Goal: Information Seeking & Learning: Learn about a topic

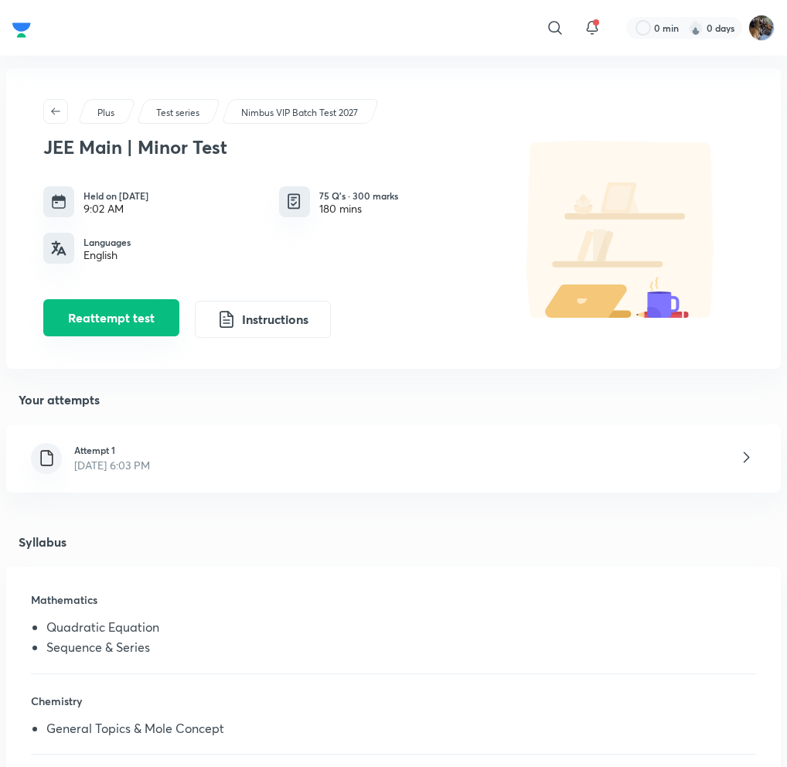
click at [129, 323] on button "Reattempt test" at bounding box center [111, 317] width 136 height 37
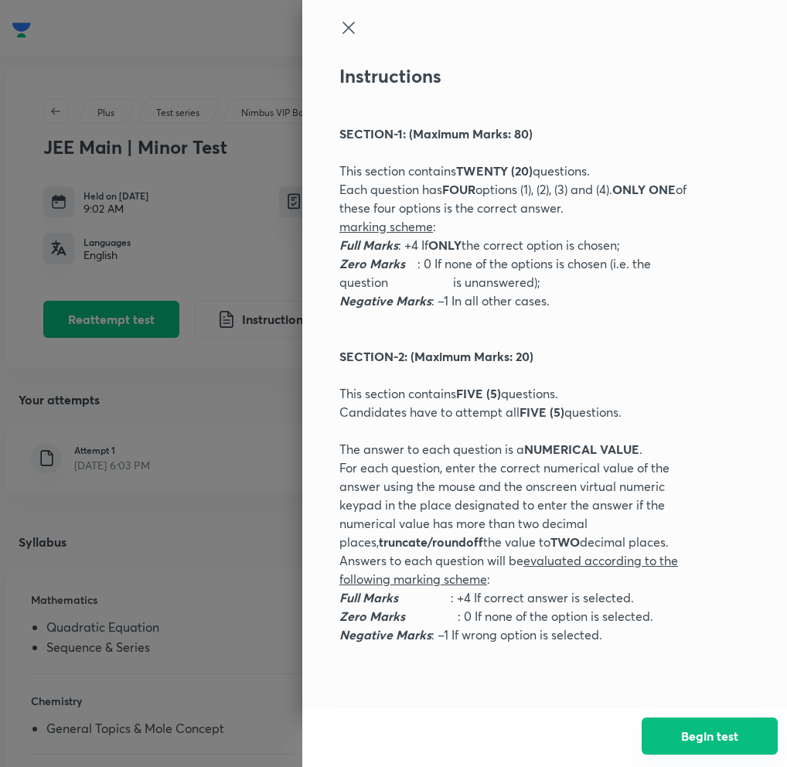
click at [705, 721] on button "Begin test" at bounding box center [710, 736] width 136 height 37
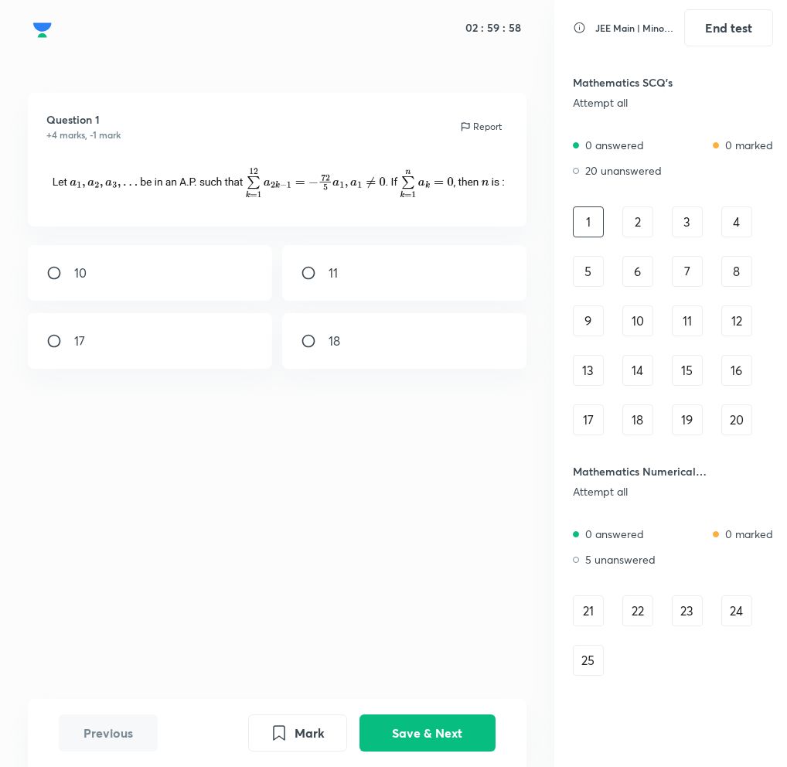
click at [309, 273] on input "radio" at bounding box center [315, 272] width 28 height 15
radio input "true"
click at [391, 740] on button "Save & Next" at bounding box center [428, 731] width 136 height 37
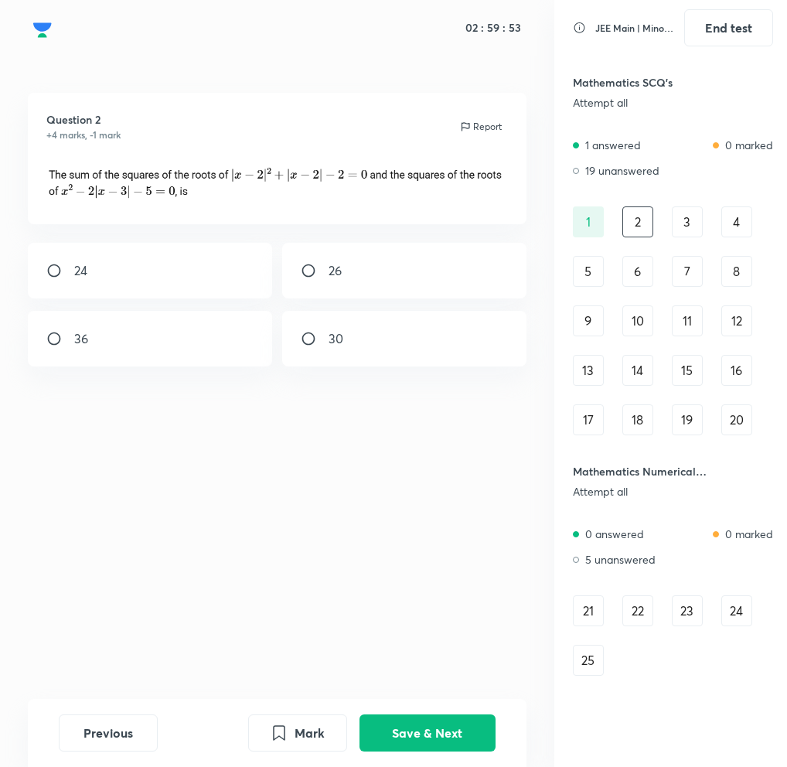
click at [356, 281] on div "26" at bounding box center [404, 271] width 244 height 56
radio input "true"
click at [415, 735] on button "Save & Next" at bounding box center [428, 731] width 136 height 37
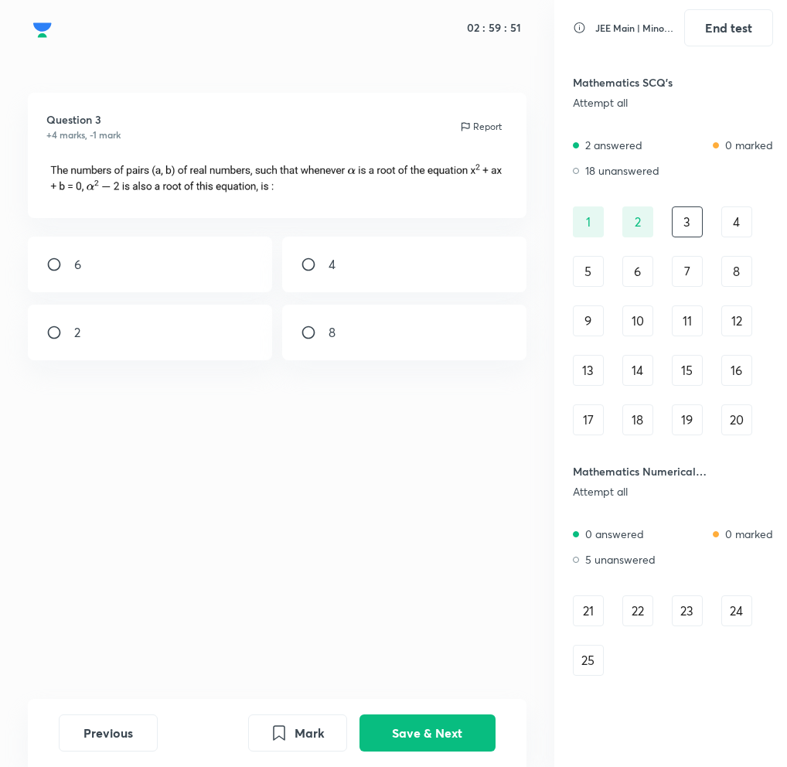
click at [328, 330] on input "radio" at bounding box center [315, 332] width 28 height 15
radio input "true"
click at [398, 732] on button "Save & Next" at bounding box center [428, 731] width 136 height 37
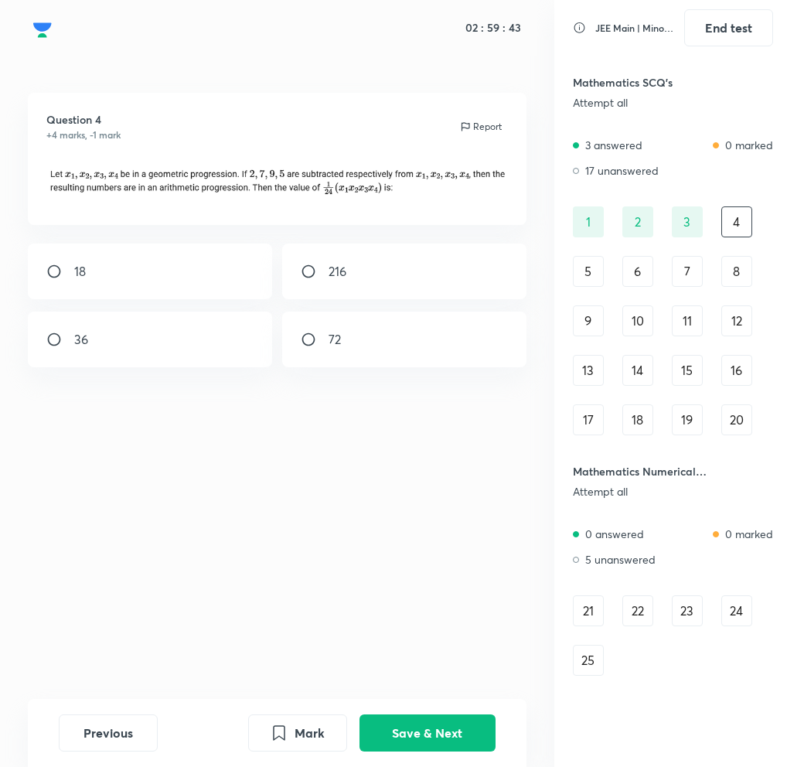
click at [131, 271] on div "18" at bounding box center [150, 272] width 244 height 56
radio input "true"
click at [425, 741] on button "Save & Next" at bounding box center [428, 731] width 136 height 37
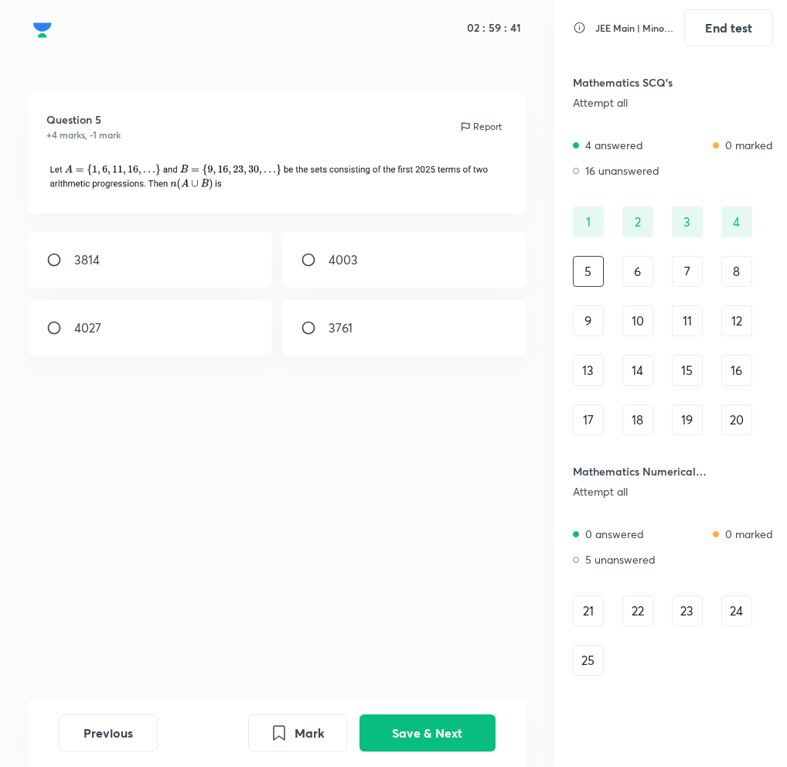
click at [398, 309] on div "3761" at bounding box center [404, 328] width 244 height 56
radio input "true"
click at [406, 732] on button "Save & Next" at bounding box center [428, 731] width 136 height 37
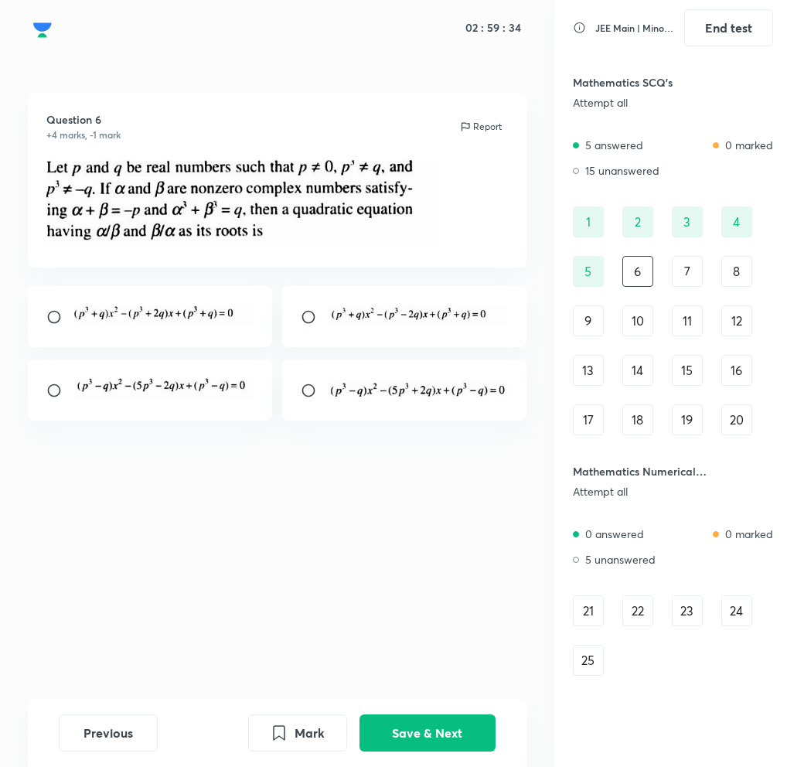
click at [115, 387] on img at bounding box center [163, 387] width 179 height 19
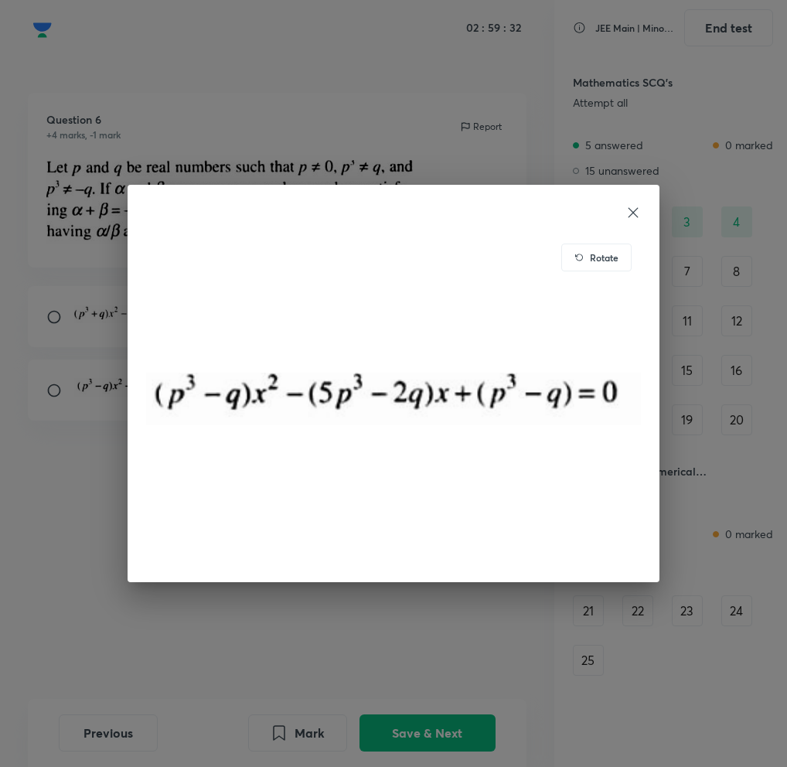
click at [630, 206] on icon at bounding box center [633, 212] width 15 height 15
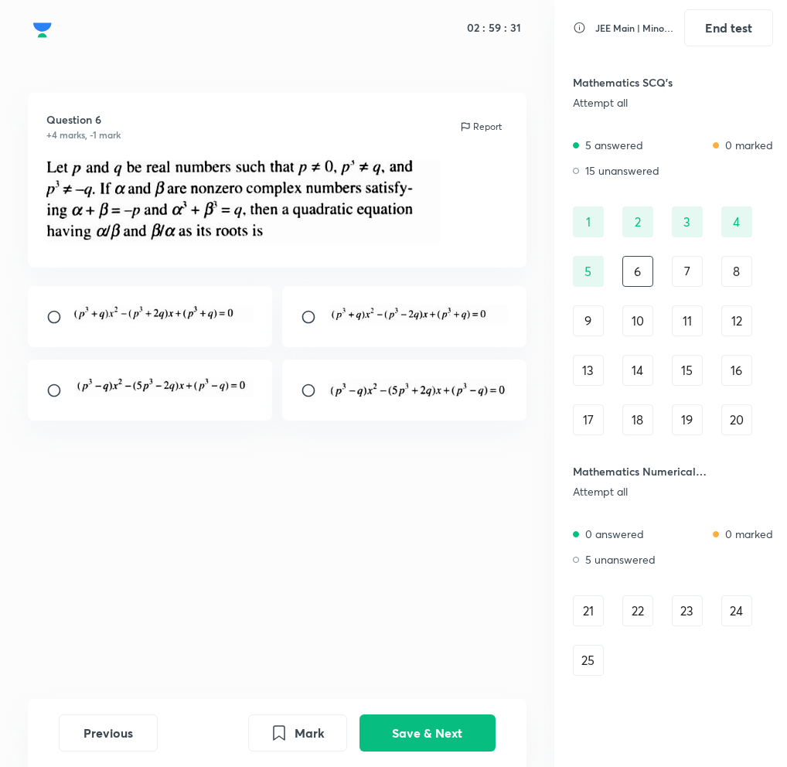
click at [60, 389] on input "radio" at bounding box center [60, 390] width 28 height 15
radio input "true"
click at [399, 731] on button "Save & Next" at bounding box center [428, 731] width 136 height 37
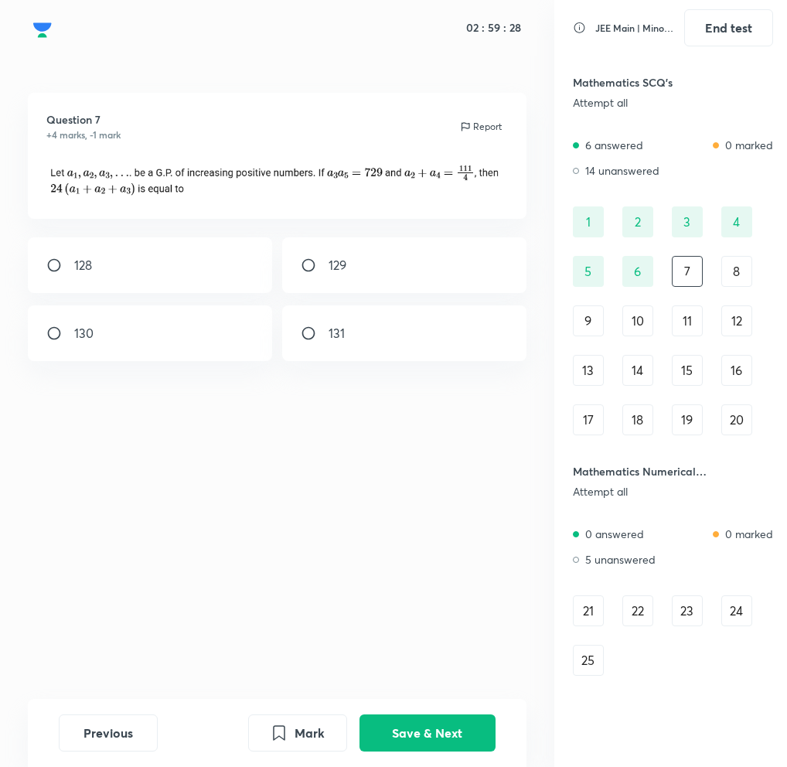
click at [62, 341] on div "130" at bounding box center [150, 334] width 244 height 56
radio input "true"
click at [453, 738] on button "Save & Next" at bounding box center [428, 731] width 136 height 37
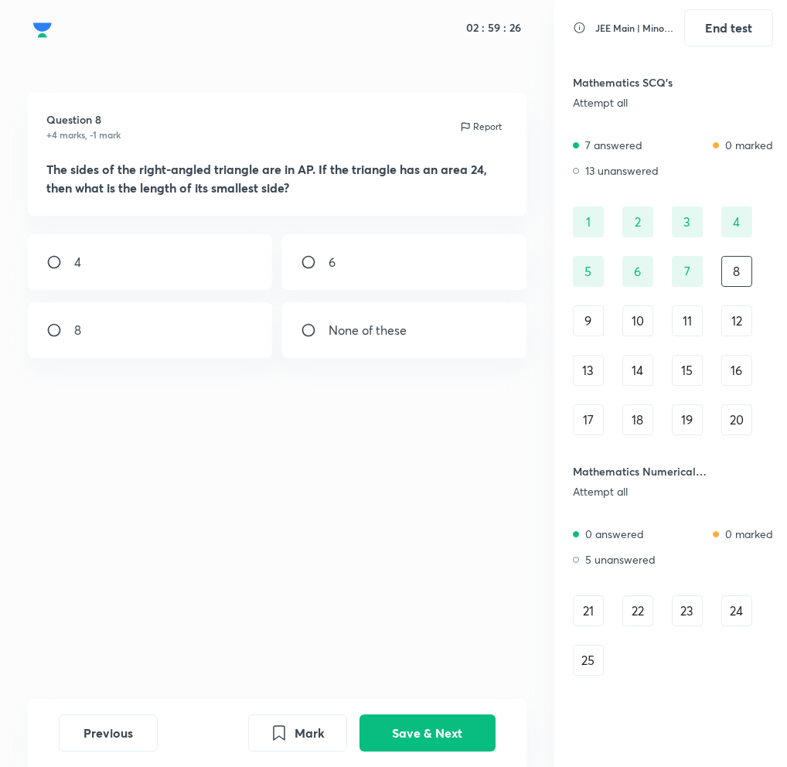
click at [307, 263] on input "radio" at bounding box center [315, 261] width 28 height 15
radio input "true"
click at [412, 745] on button "Save & Next" at bounding box center [428, 731] width 136 height 37
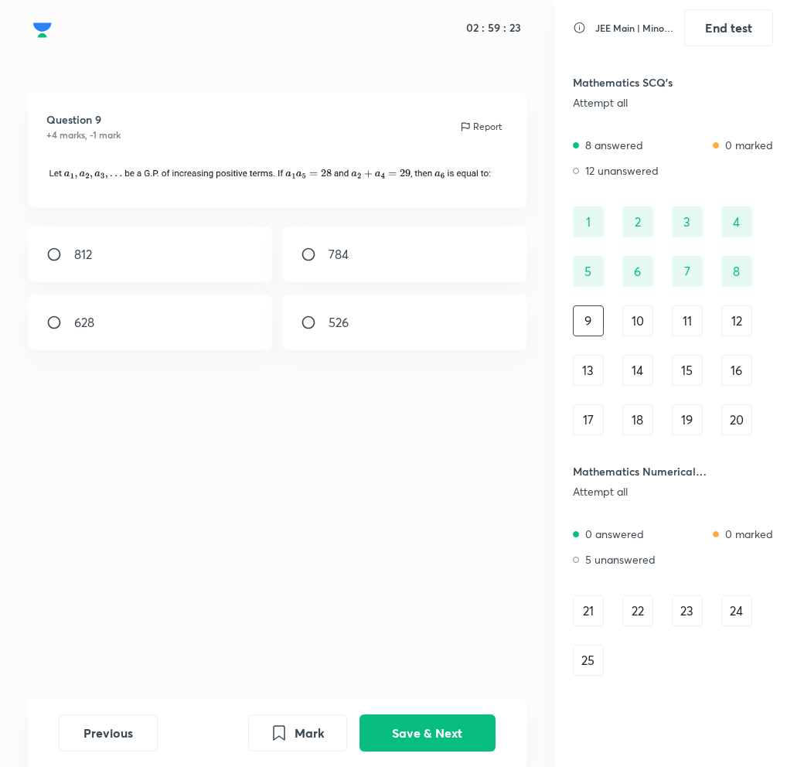
click at [316, 317] on input "radio" at bounding box center [315, 322] width 28 height 15
radio input "true"
click at [466, 732] on button "Save & Next" at bounding box center [428, 731] width 136 height 37
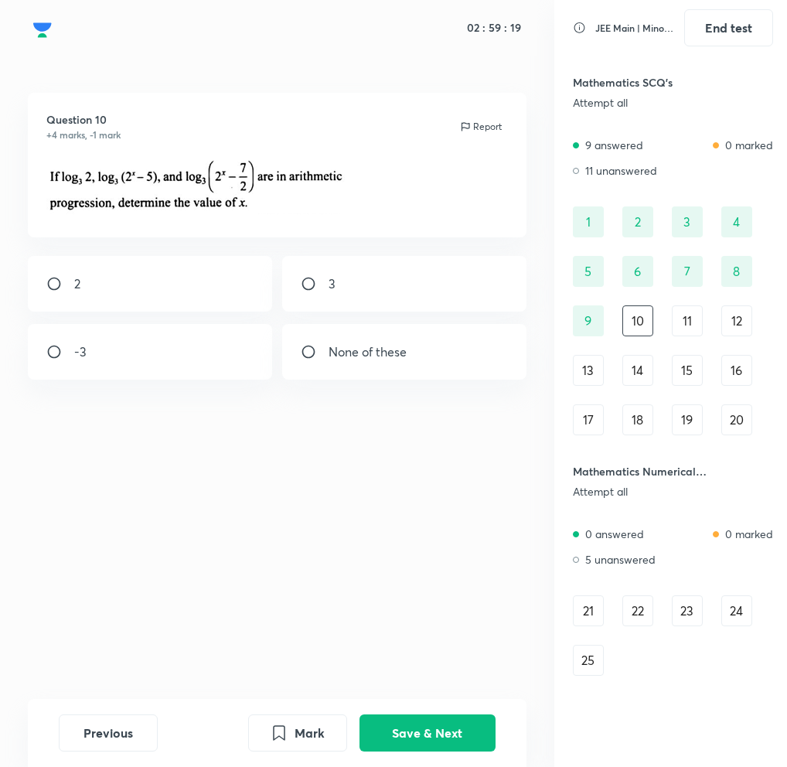
click at [94, 342] on div "-3" at bounding box center [150, 352] width 244 height 56
radio input "true"
click at [405, 733] on button "Save & Next" at bounding box center [428, 731] width 136 height 37
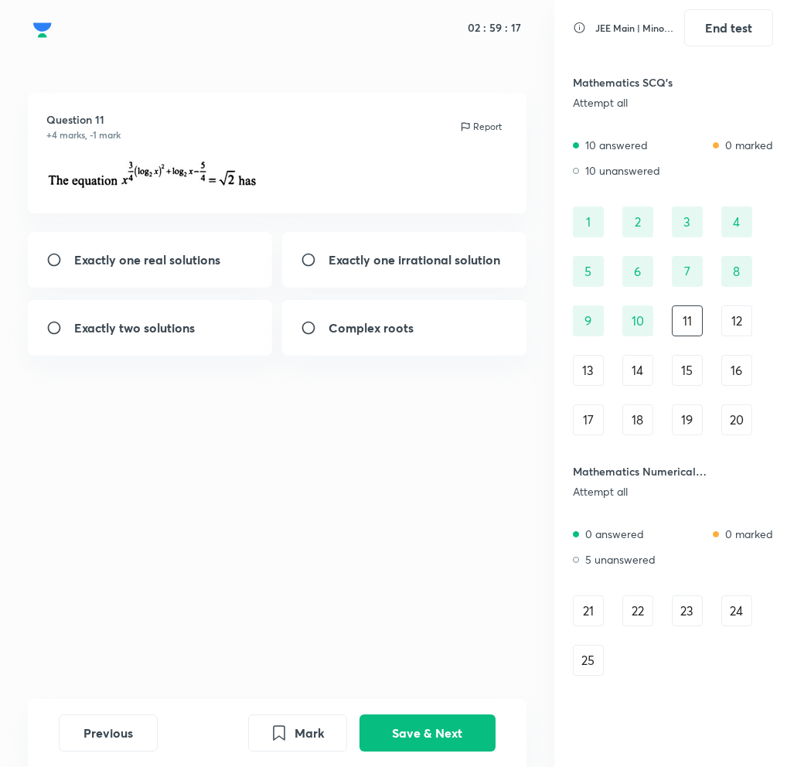
click at [367, 325] on strong "Complex roots" at bounding box center [371, 327] width 85 height 16
radio input "true"
click at [446, 728] on button "Save & Next" at bounding box center [428, 731] width 136 height 37
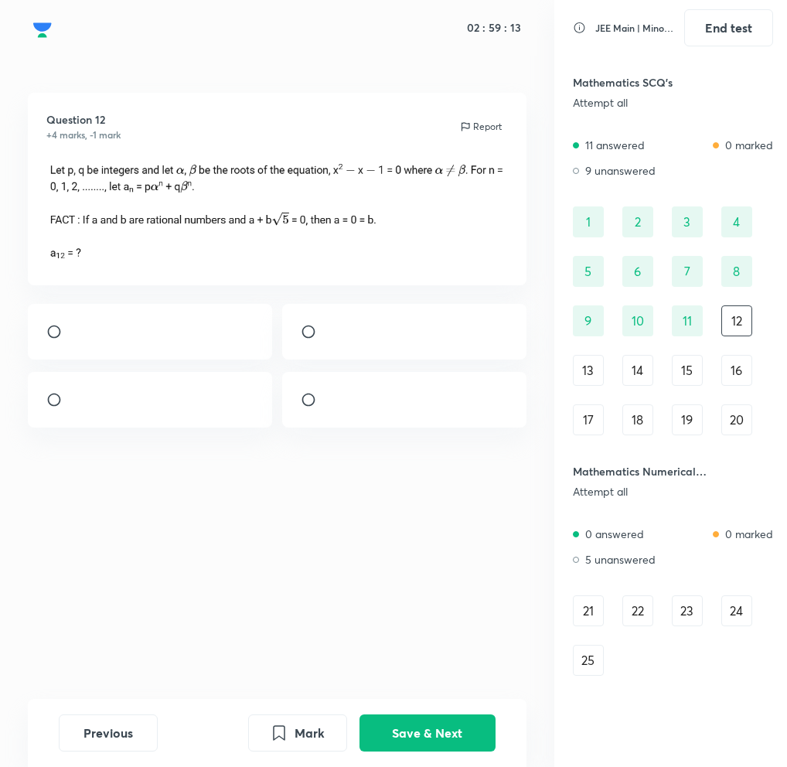
click at [330, 336] on img at bounding box center [329, 336] width 1 height 1
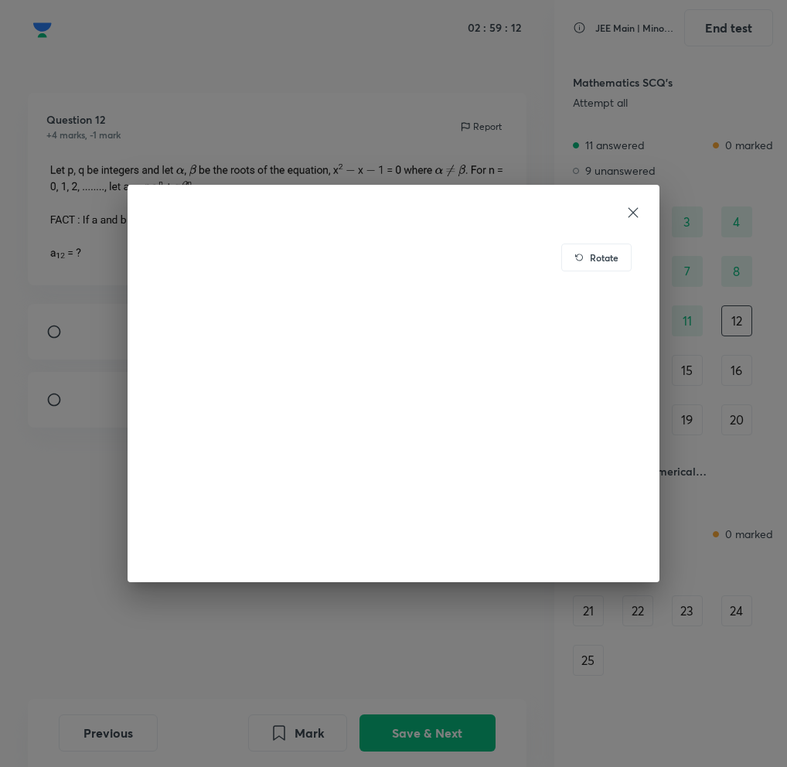
click at [631, 213] on icon at bounding box center [633, 212] width 15 height 15
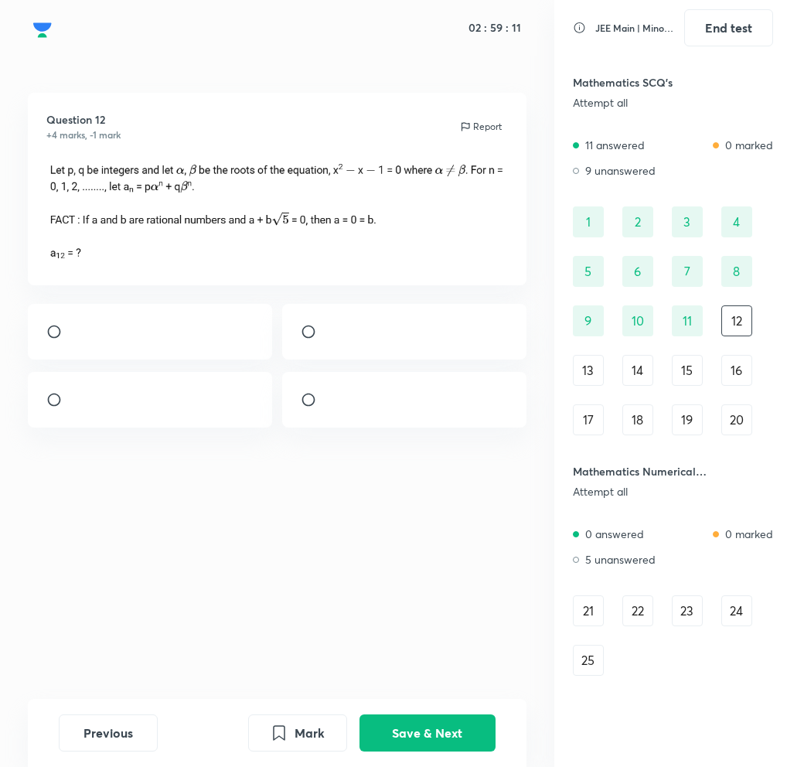
click at [314, 340] on input "radio" at bounding box center [315, 331] width 28 height 15
radio input "true"
click at [413, 724] on button "Save & Next" at bounding box center [428, 731] width 136 height 37
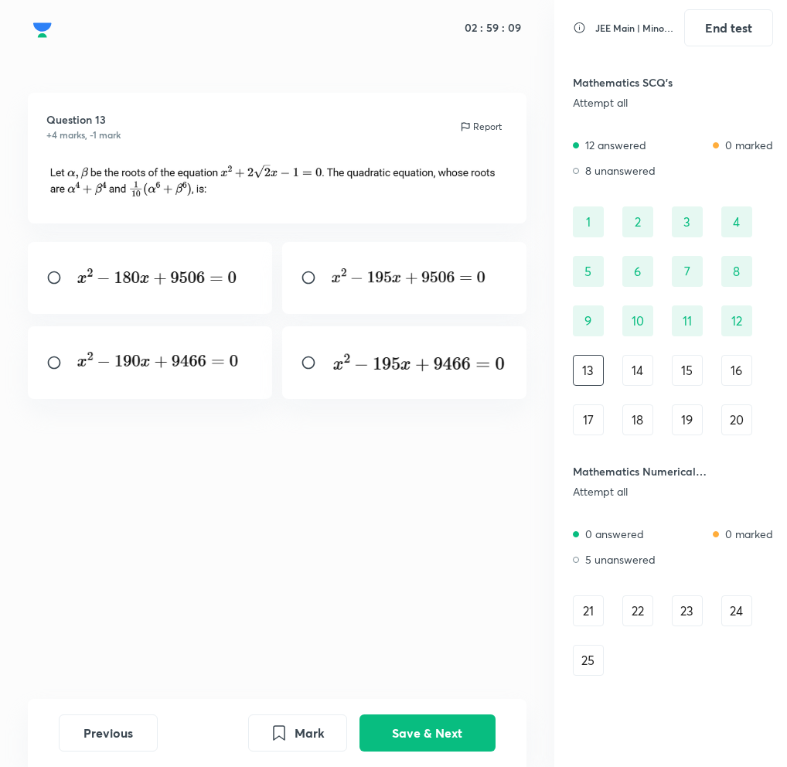
click at [345, 335] on div at bounding box center [404, 362] width 244 height 73
radio input "true"
click at [391, 737] on button "Save & Next" at bounding box center [428, 731] width 136 height 37
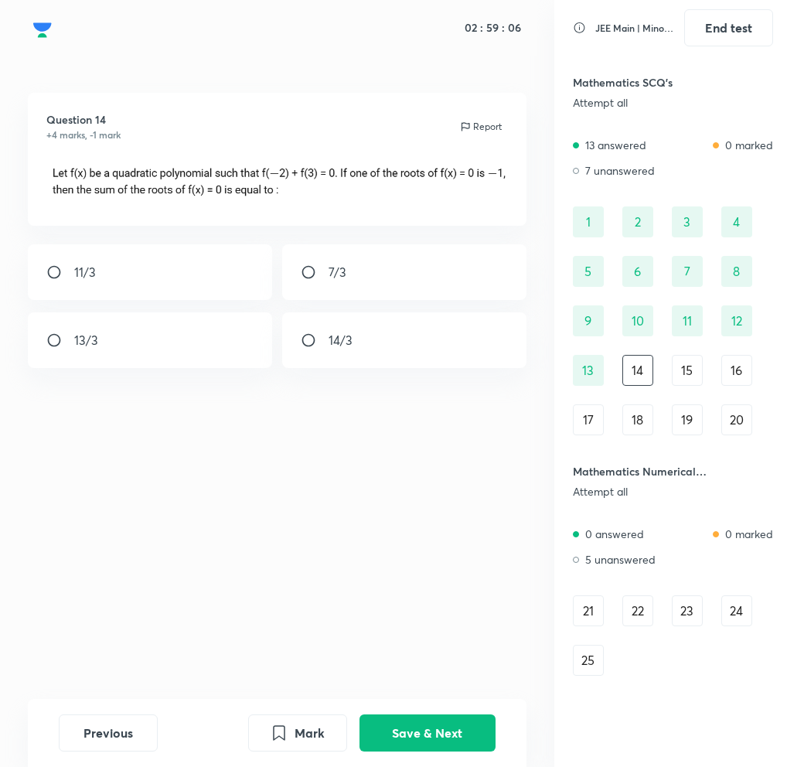
click at [361, 333] on div "14/3" at bounding box center [404, 340] width 244 height 56
click at [361, 334] on div "14/3" at bounding box center [404, 340] width 244 height 56
radio input "true"
click at [378, 739] on button "Save & Next" at bounding box center [428, 731] width 136 height 37
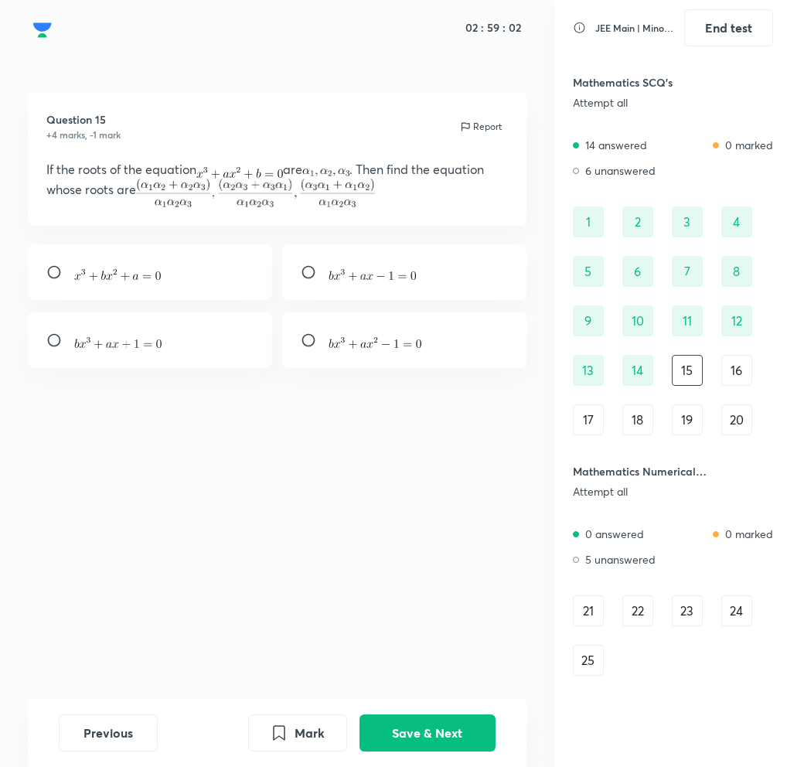
click at [53, 326] on div at bounding box center [150, 340] width 244 height 56
radio input "true"
click at [384, 736] on button "Save & Next" at bounding box center [428, 731] width 136 height 37
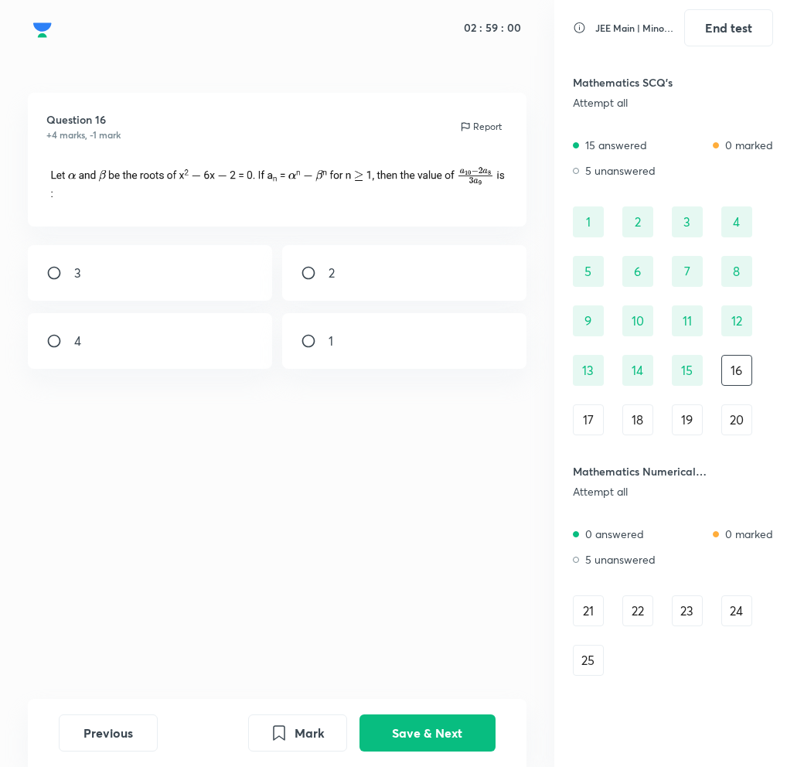
click at [309, 334] on input "radio" at bounding box center [315, 340] width 28 height 15
radio input "true"
click at [437, 726] on button "Save & Next" at bounding box center [428, 731] width 136 height 37
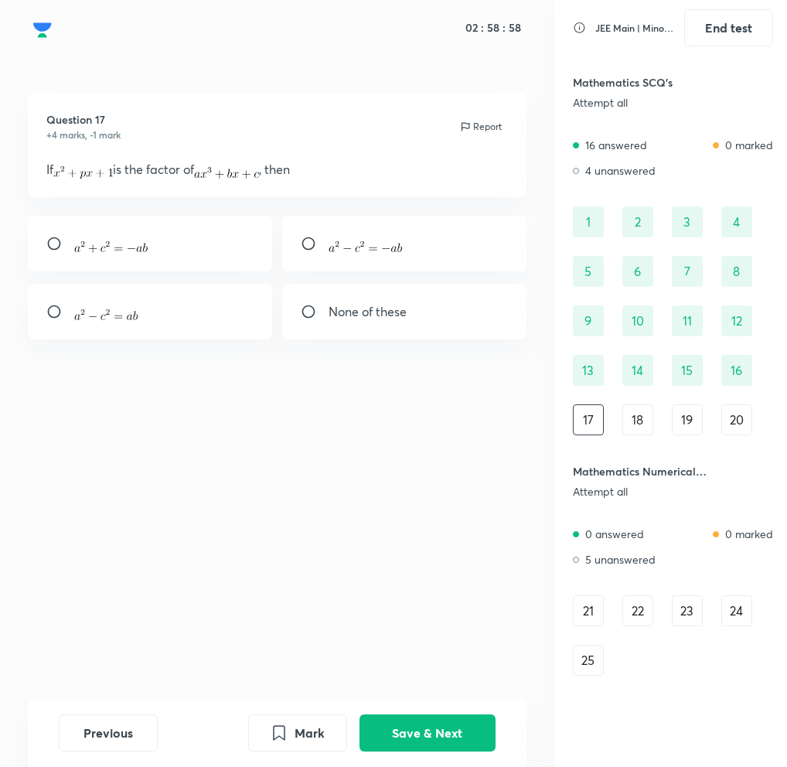
click at [306, 302] on div "None of these" at bounding box center [404, 312] width 244 height 56
radio input "true"
click at [420, 726] on button "Save & Next" at bounding box center [428, 731] width 136 height 37
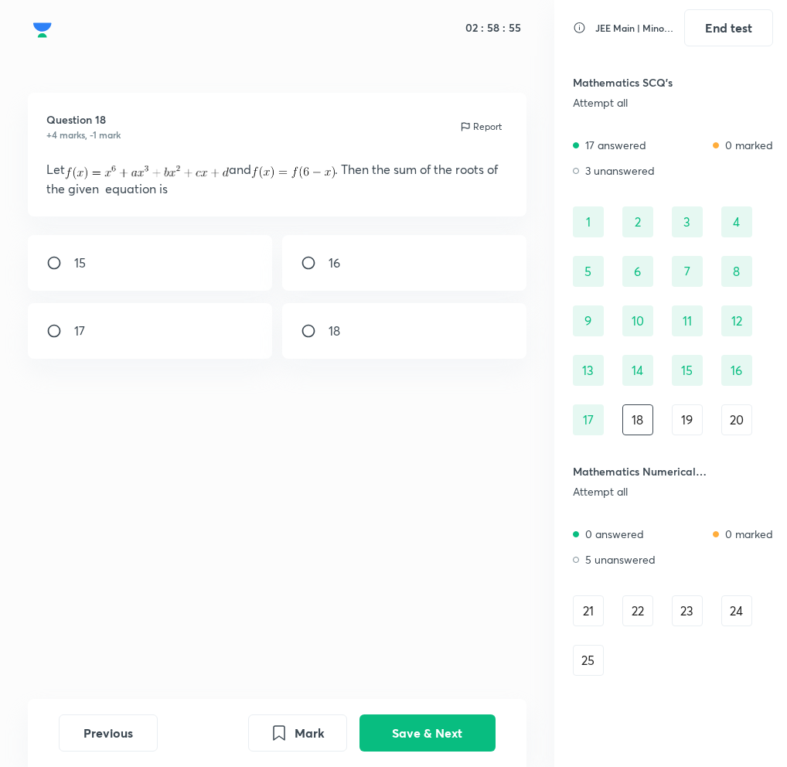
click at [302, 330] on input "radio" at bounding box center [315, 330] width 28 height 15
radio input "true"
click at [449, 766] on div "Previous Mark Save & Next" at bounding box center [277, 733] width 499 height 68
click at [443, 737] on button "Save & Next" at bounding box center [428, 731] width 136 height 37
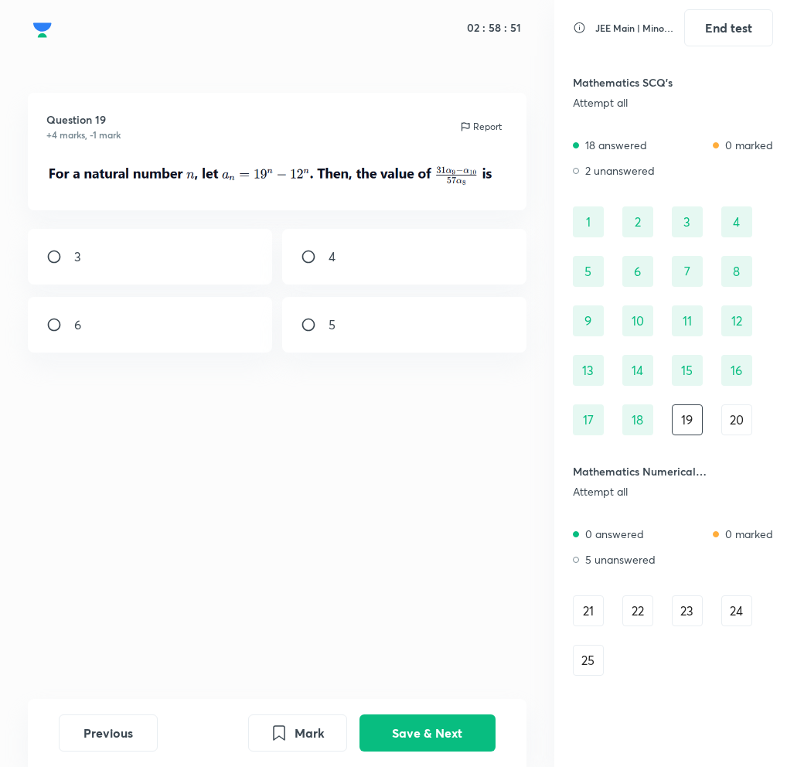
click at [306, 319] on input "radio" at bounding box center [315, 324] width 28 height 15
radio input "true"
click at [399, 747] on button "Save & Next" at bounding box center [428, 731] width 136 height 37
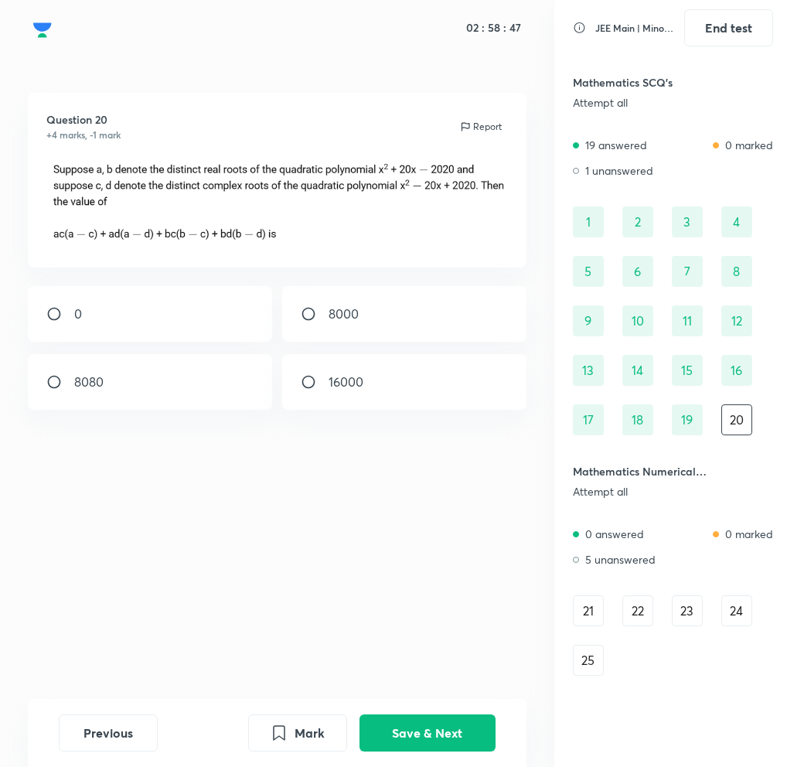
click at [61, 316] on input "radio" at bounding box center [60, 313] width 28 height 15
radio input "true"
click at [421, 738] on button "Save & Next" at bounding box center [428, 731] width 136 height 37
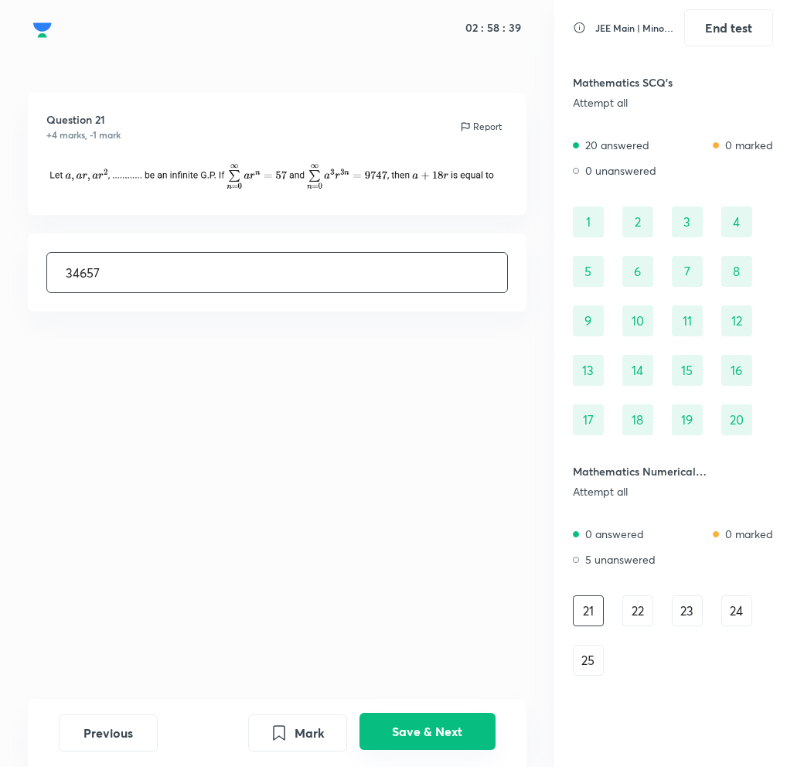
type input "34657"
click at [445, 731] on button "Save & Next" at bounding box center [428, 731] width 136 height 37
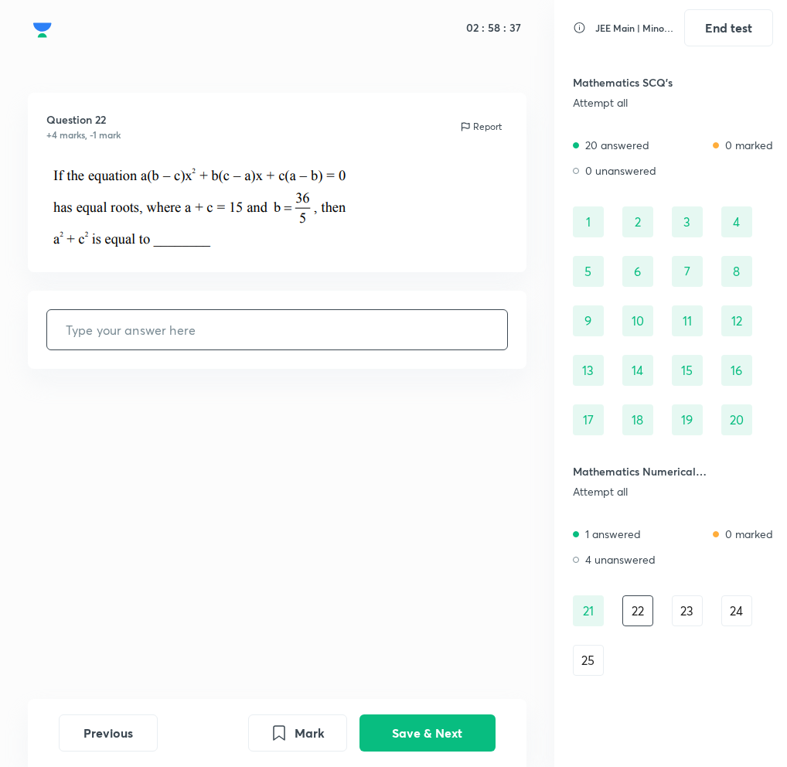
click at [289, 316] on input "text" at bounding box center [277, 329] width 460 height 39
type input "234"
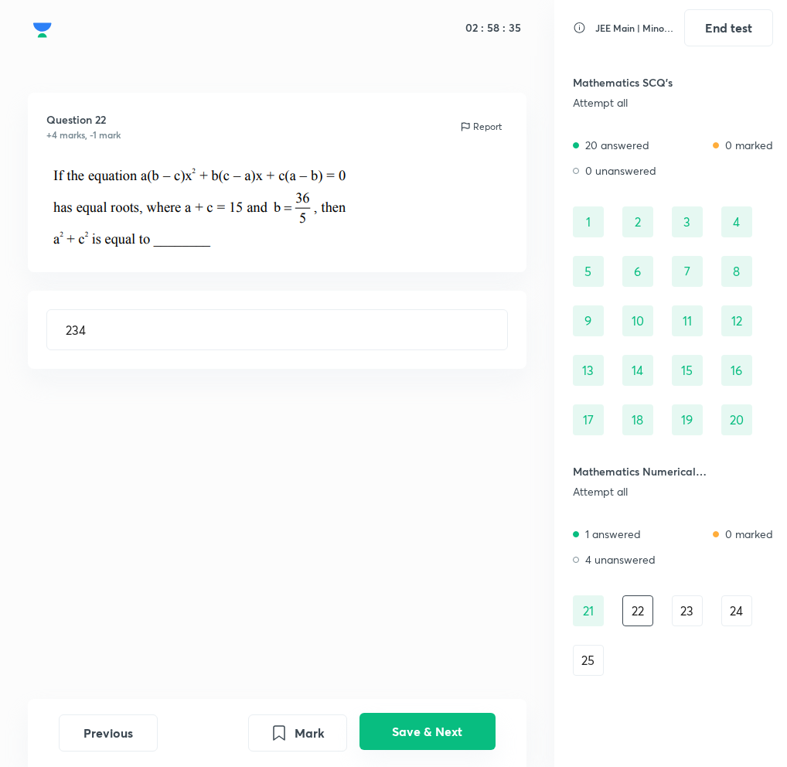
click at [386, 730] on button "Save & Next" at bounding box center [428, 731] width 136 height 37
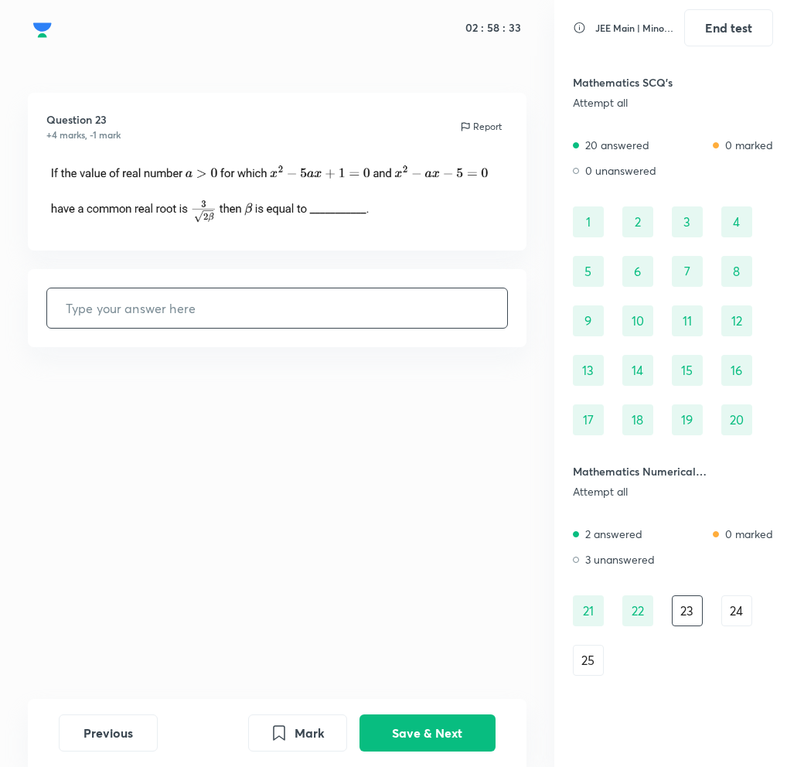
click at [271, 320] on input "text" at bounding box center [277, 308] width 460 height 39
type input "2"
click at [376, 743] on button "Save & Next" at bounding box center [428, 731] width 136 height 37
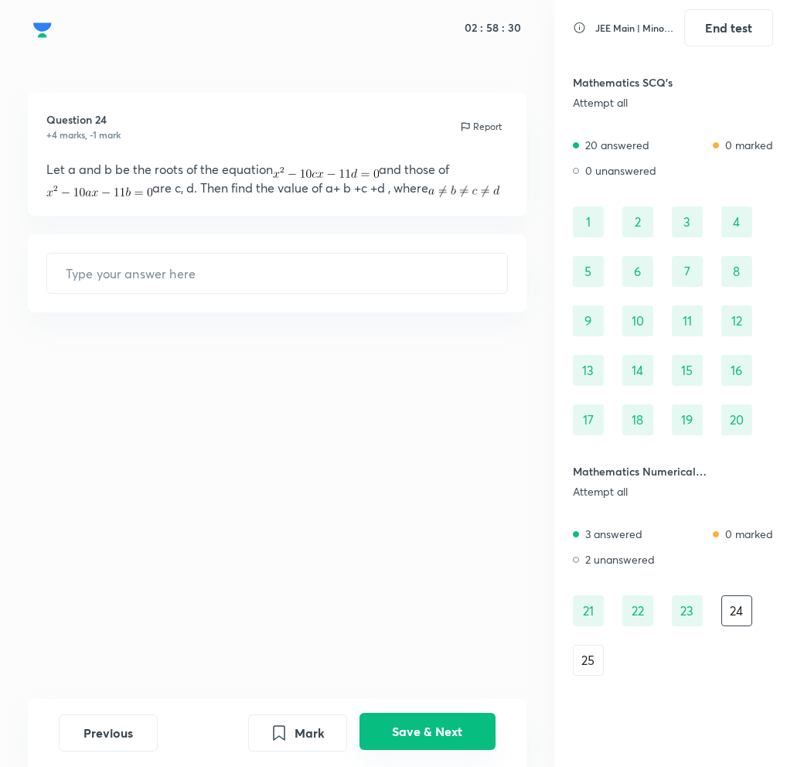
click at [435, 722] on button "Save & Next" at bounding box center [428, 731] width 136 height 37
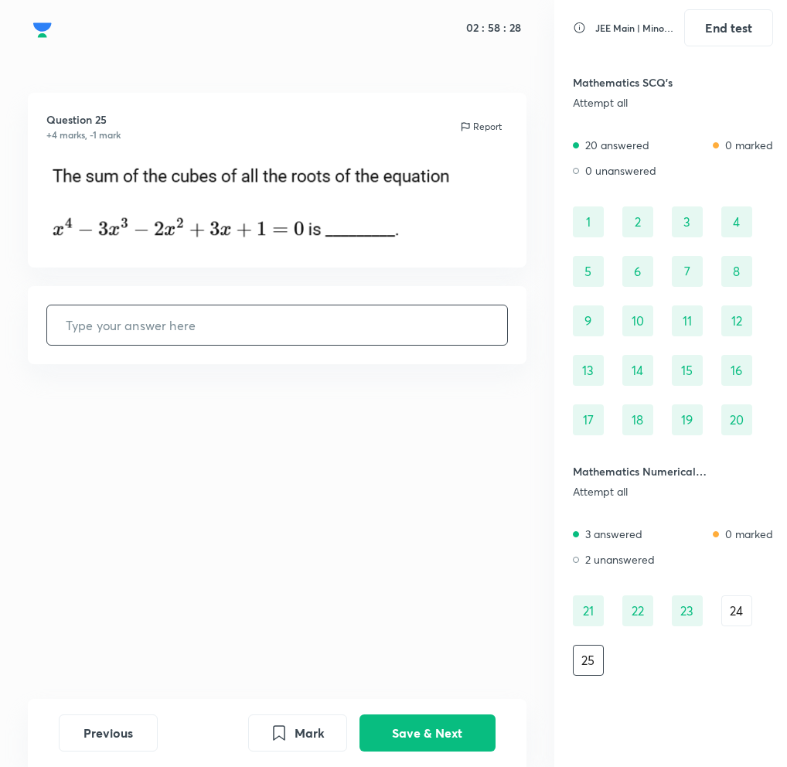
click at [341, 342] on input "text" at bounding box center [277, 325] width 460 height 39
type input "45"
click at [384, 746] on button "Save & Next" at bounding box center [428, 731] width 136 height 37
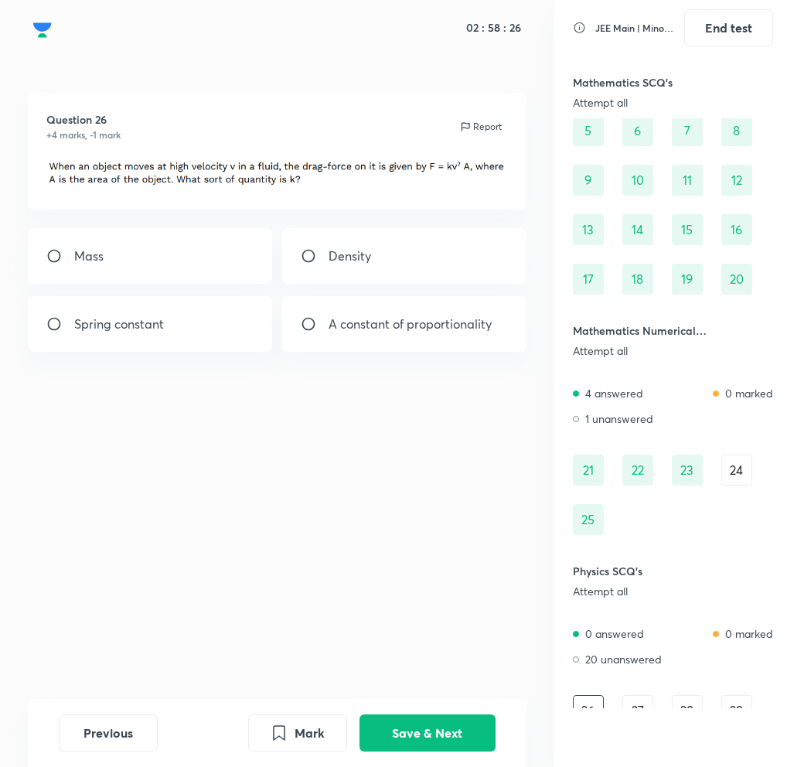
scroll to position [159, 0]
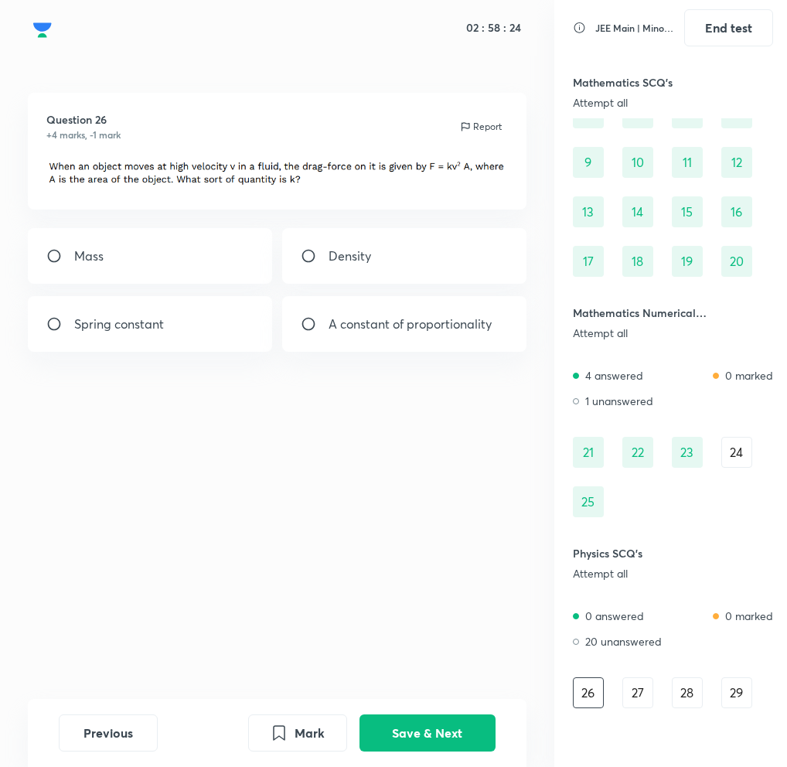
click at [199, 275] on div "Mass" at bounding box center [150, 256] width 244 height 56
radio input "true"
click at [420, 728] on button "Save & Next" at bounding box center [428, 731] width 136 height 37
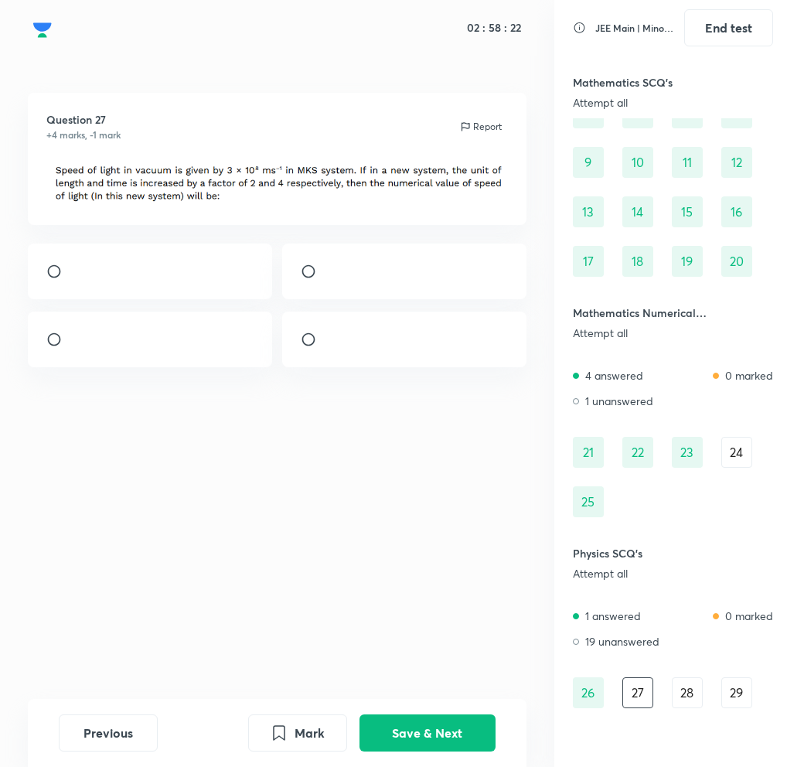
click at [330, 276] on img at bounding box center [329, 275] width 1 height 1
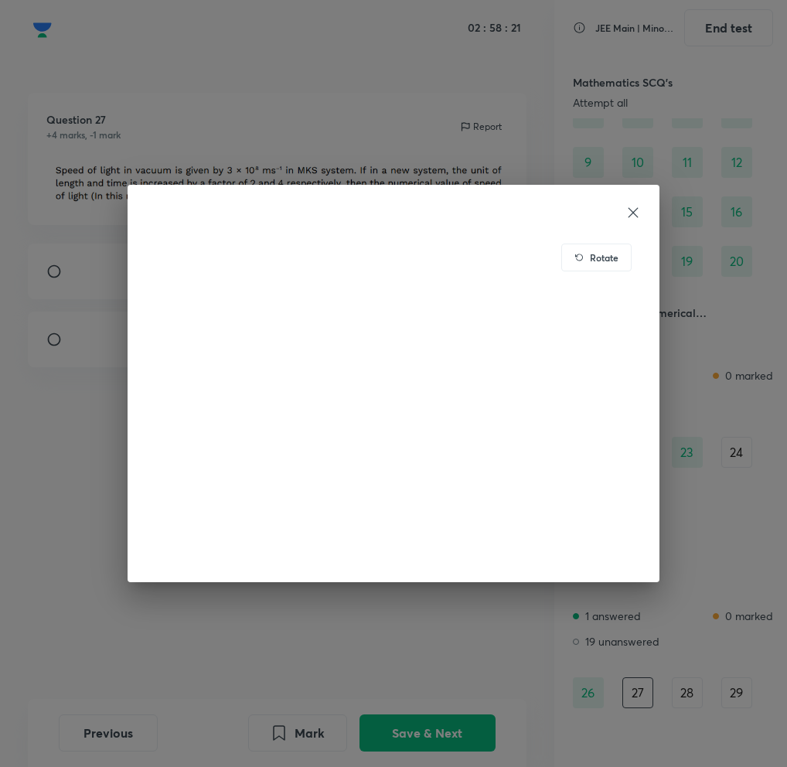
click at [634, 215] on icon at bounding box center [633, 212] width 15 height 15
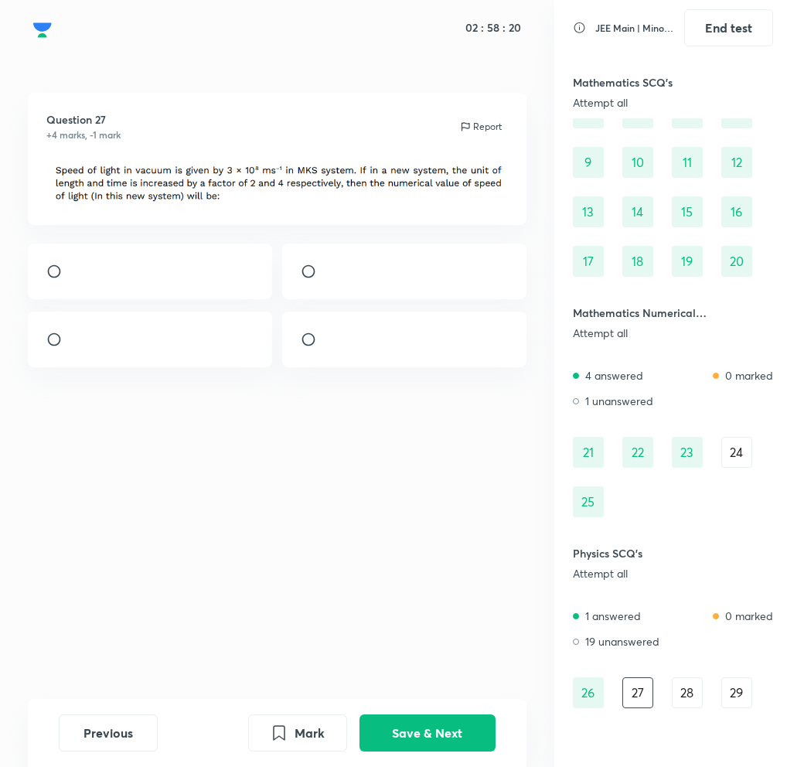
click at [321, 277] on input "radio" at bounding box center [315, 271] width 28 height 15
radio input "true"
click at [422, 726] on button "Save & Next" at bounding box center [428, 731] width 136 height 37
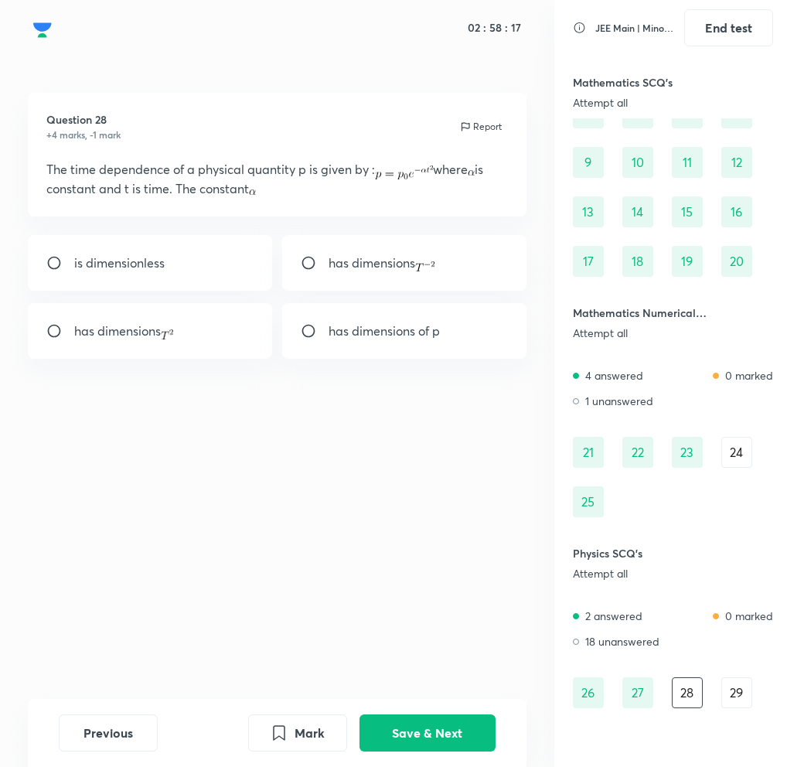
click at [53, 271] on div "is dimensionless" at bounding box center [150, 263] width 244 height 56
radio input "true"
click at [415, 729] on button "Save & Next" at bounding box center [428, 731] width 136 height 37
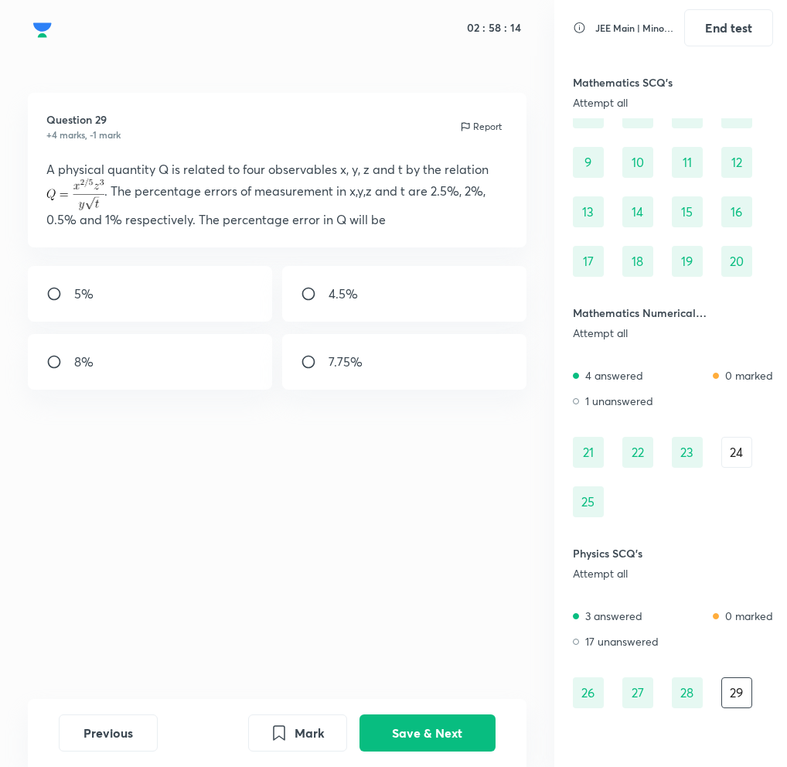
click at [302, 361] on input "radio" at bounding box center [315, 361] width 28 height 15
radio input "true"
click at [404, 722] on button "Save & Next" at bounding box center [428, 731] width 136 height 37
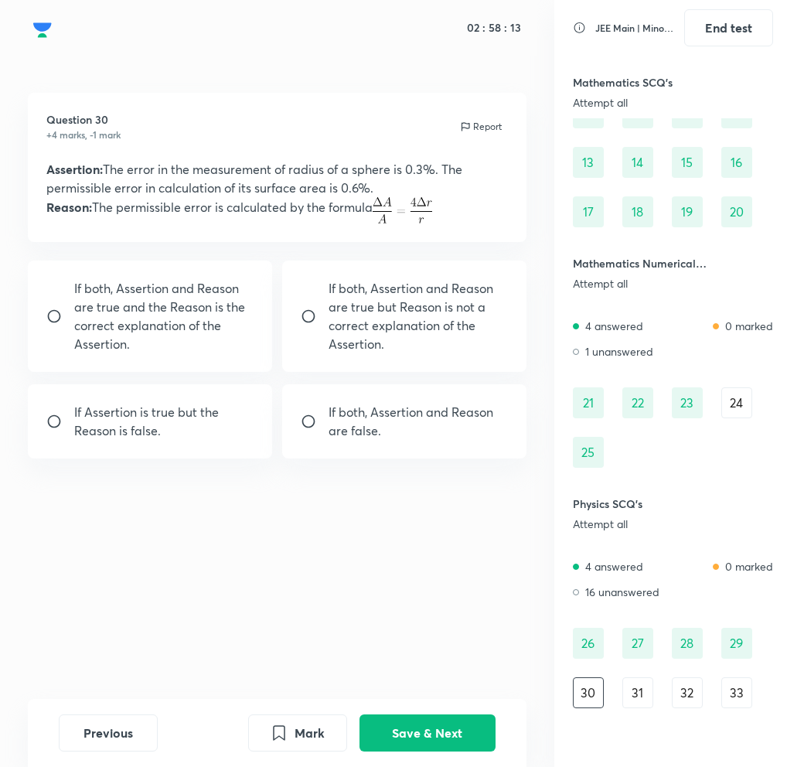
scroll to position [208, 0]
click at [309, 331] on div "If both, Assertion and Reason are true but Reason is not a correct explanation …" at bounding box center [404, 316] width 244 height 111
radio input "true"
click at [408, 738] on button "Save & Next" at bounding box center [428, 731] width 136 height 37
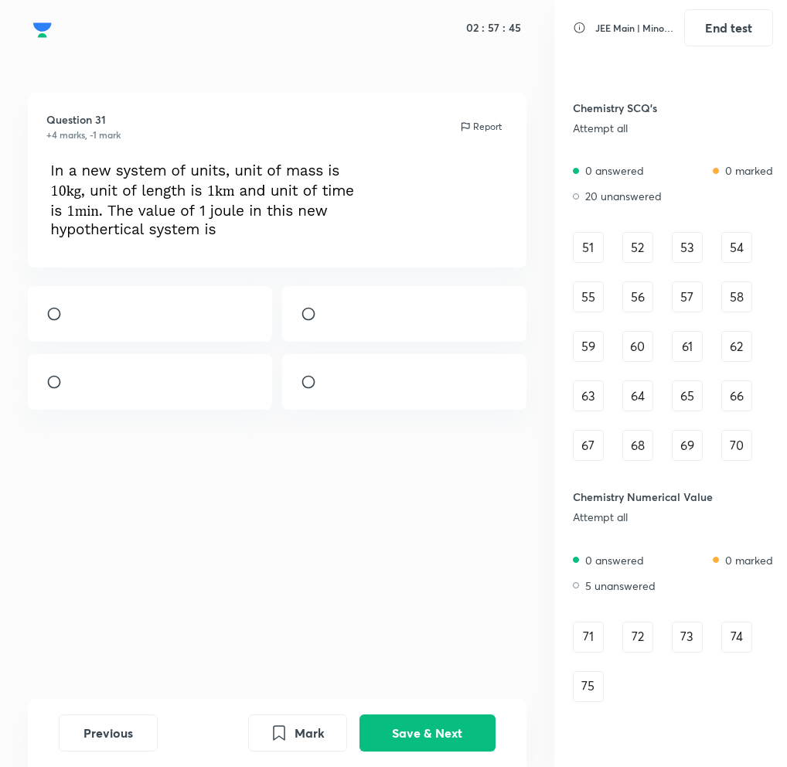
scroll to position [1262, 0]
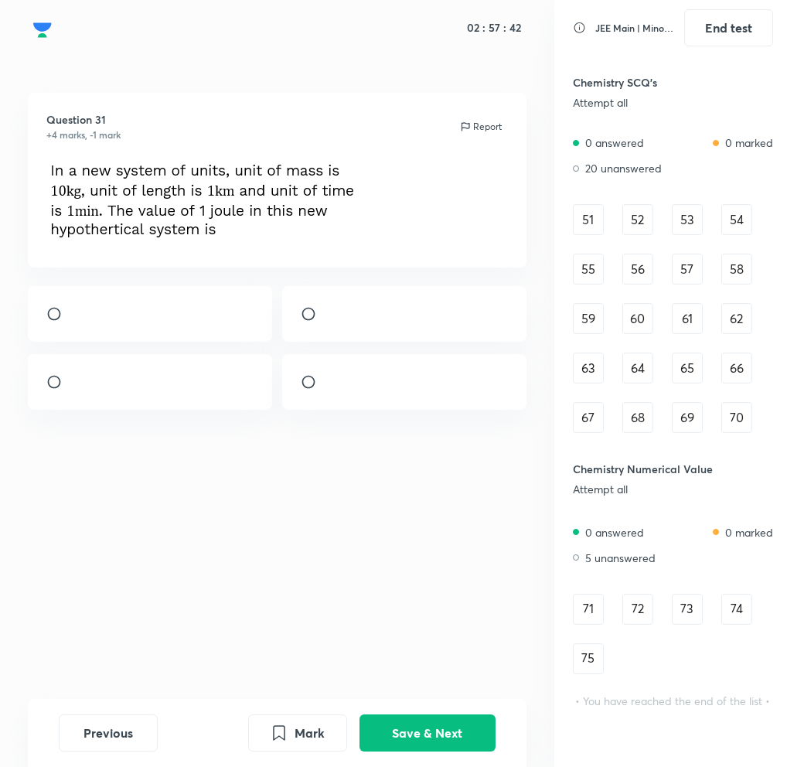
click at [315, 388] on input "radio" at bounding box center [315, 381] width 28 height 15
radio input "true"
click at [423, 739] on button "Save & Next" at bounding box center [428, 731] width 136 height 37
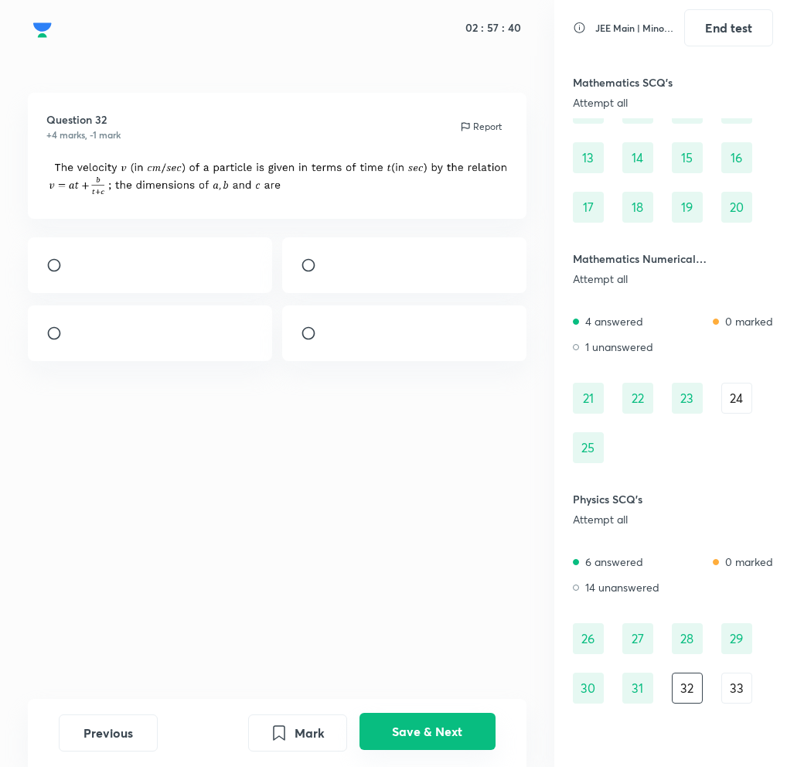
scroll to position [208, 0]
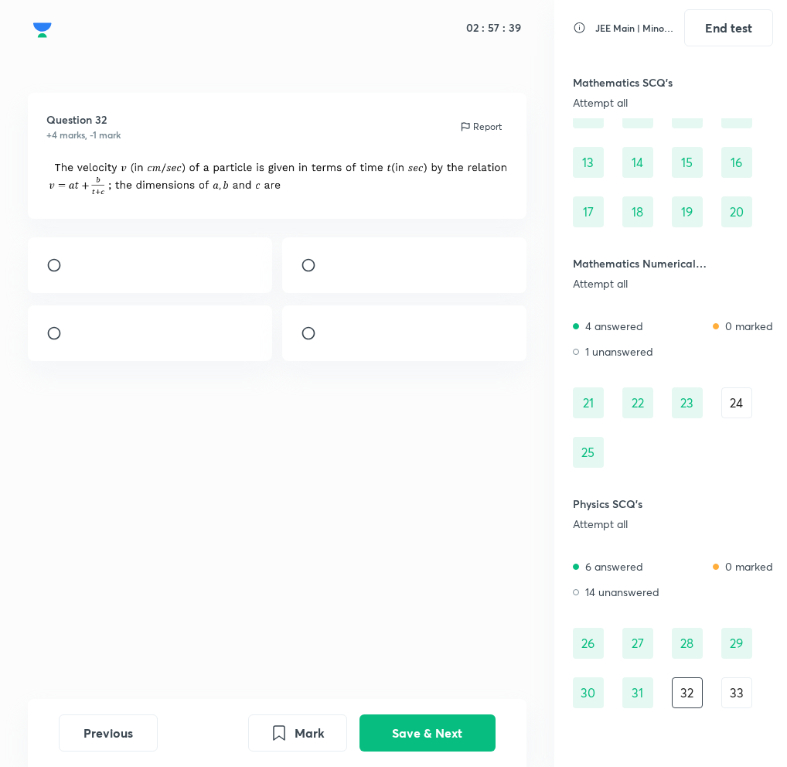
click at [314, 340] on input "radio" at bounding box center [315, 333] width 28 height 15
radio input "true"
click at [401, 723] on button "Save & Next" at bounding box center [428, 731] width 136 height 37
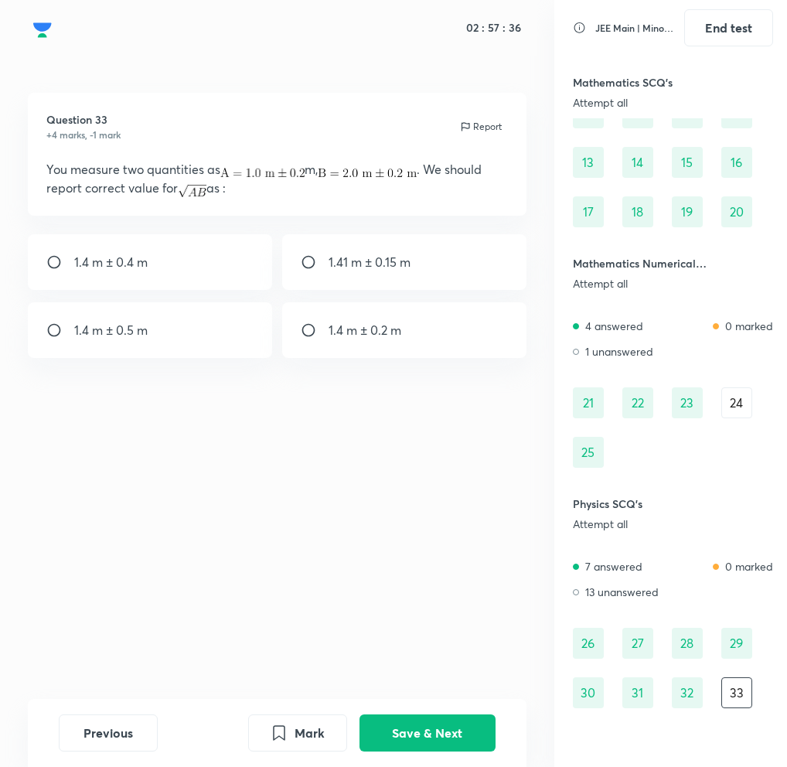
click at [310, 333] on input "radio" at bounding box center [315, 330] width 28 height 15
radio input "true"
click at [390, 732] on button "Save & Next" at bounding box center [428, 731] width 136 height 37
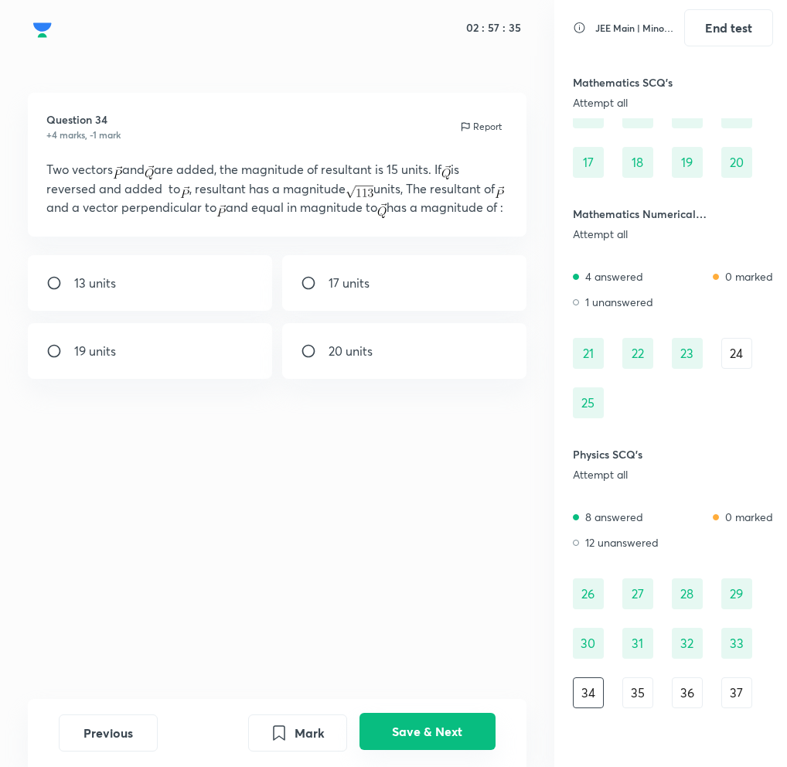
scroll to position [258, 0]
click at [308, 359] on input "radio" at bounding box center [315, 350] width 28 height 15
radio input "true"
click at [377, 736] on button "Save & Next" at bounding box center [428, 731] width 136 height 37
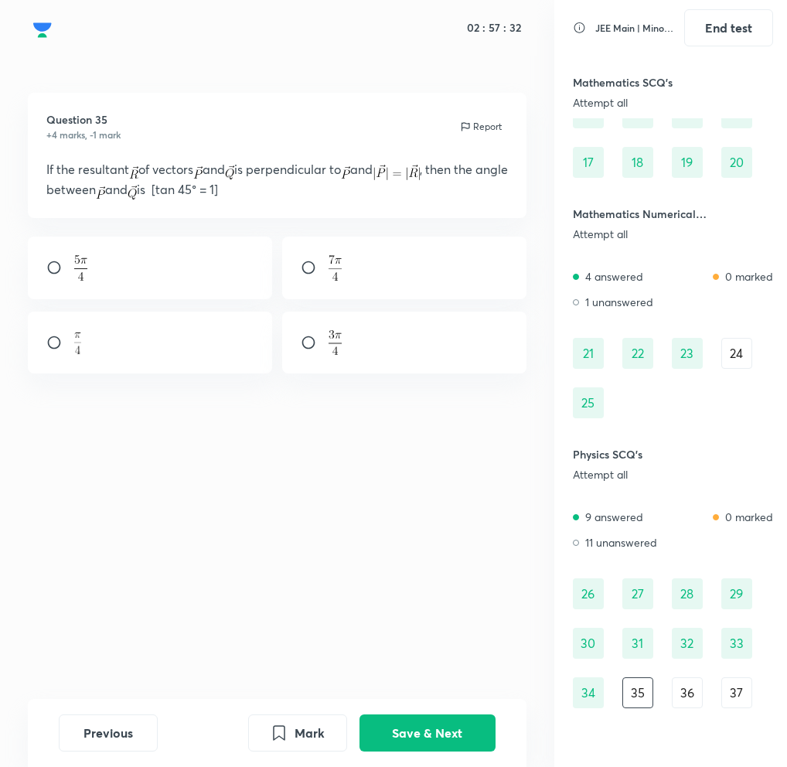
click at [56, 344] on input "radio" at bounding box center [60, 342] width 28 height 15
radio input "true"
click at [405, 725] on button "Save & Next" at bounding box center [428, 731] width 136 height 37
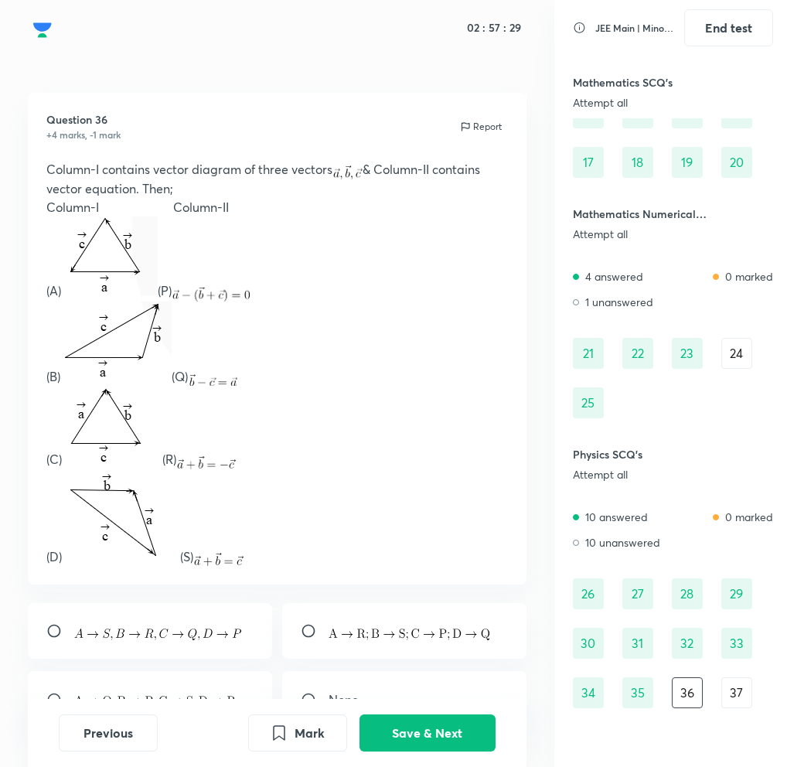
click at [50, 630] on input "radio" at bounding box center [60, 630] width 28 height 15
radio input "true"
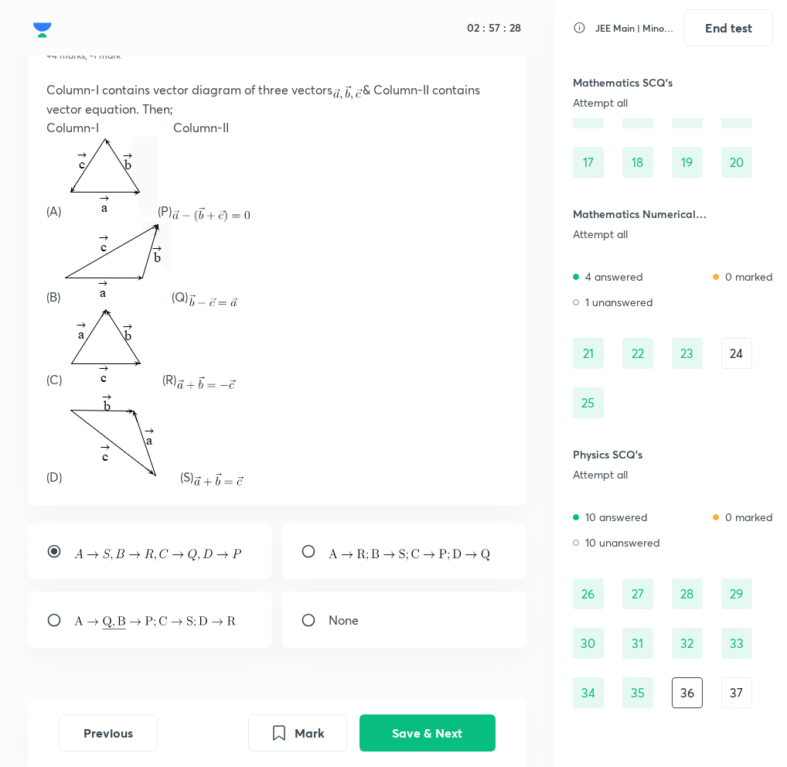
scroll to position [118, 0]
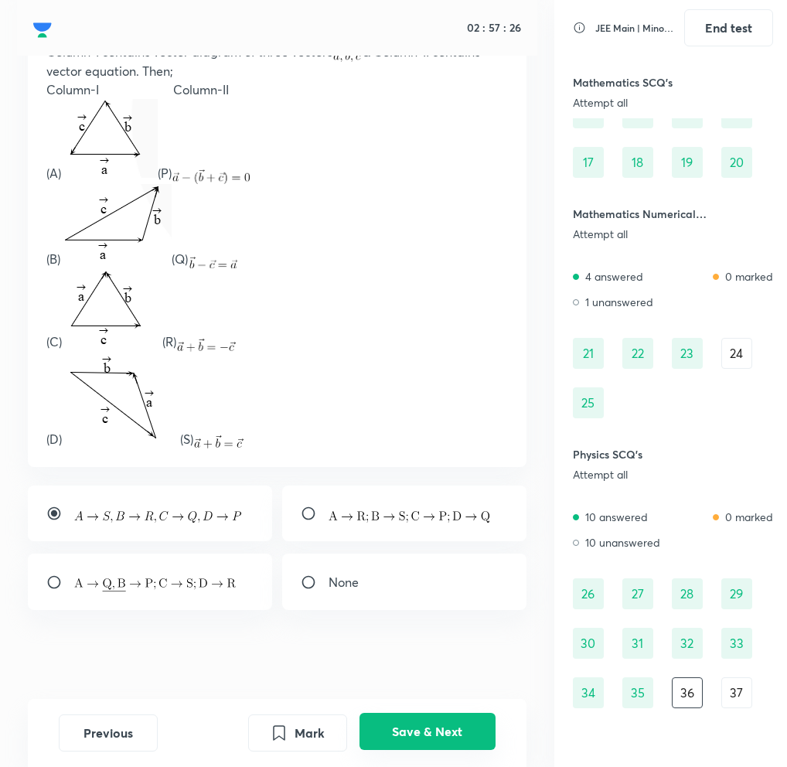
click at [429, 727] on button "Save & Next" at bounding box center [428, 731] width 136 height 37
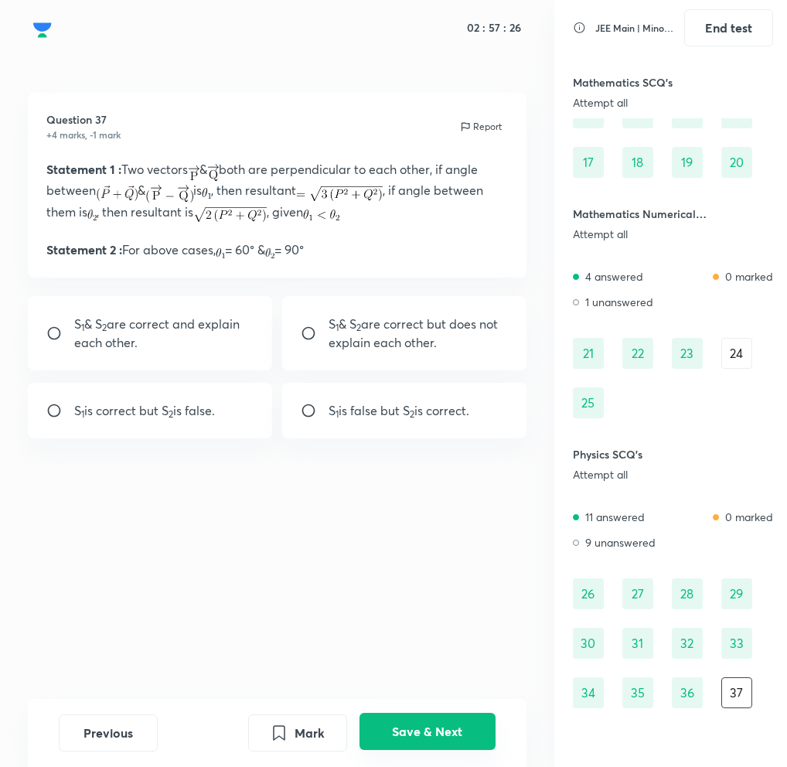
scroll to position [0, 0]
click at [310, 335] on input "radio" at bounding box center [315, 333] width 28 height 15
radio input "true"
click at [423, 736] on button "Save & Next" at bounding box center [428, 731] width 136 height 37
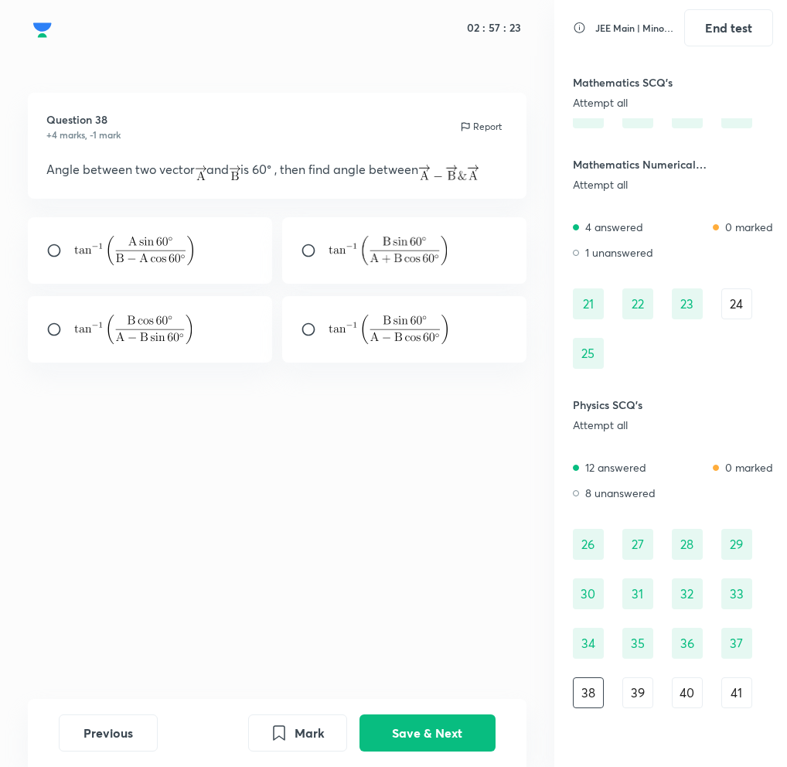
scroll to position [307, 0]
click at [311, 332] on input "radio" at bounding box center [315, 329] width 28 height 15
radio input "true"
click at [411, 728] on button "Save & Next" at bounding box center [428, 731] width 136 height 37
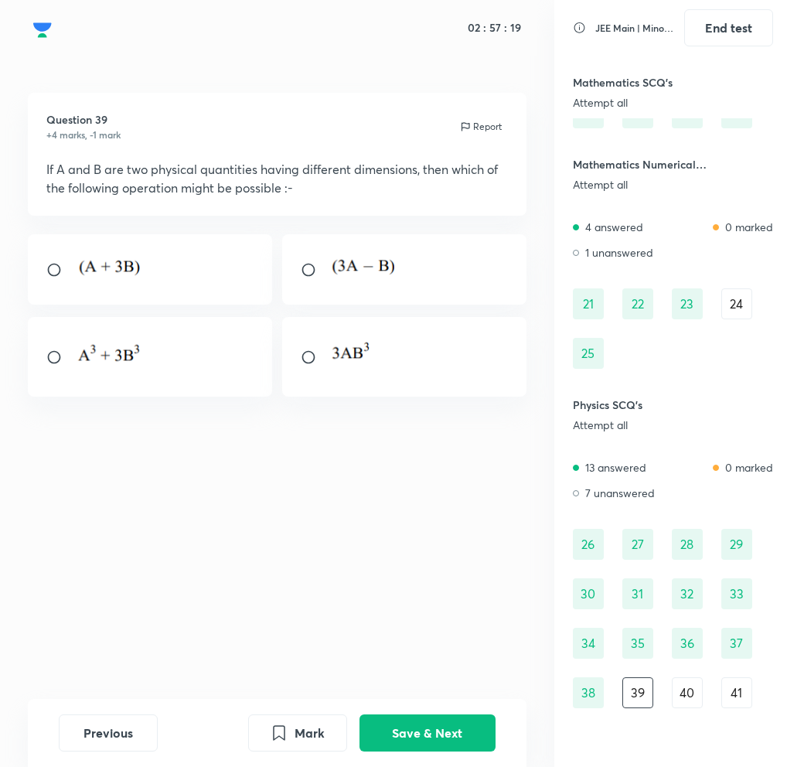
click at [312, 269] on input "radio" at bounding box center [315, 269] width 28 height 15
radio input "true"
click at [406, 735] on button "Save & Next" at bounding box center [428, 731] width 136 height 37
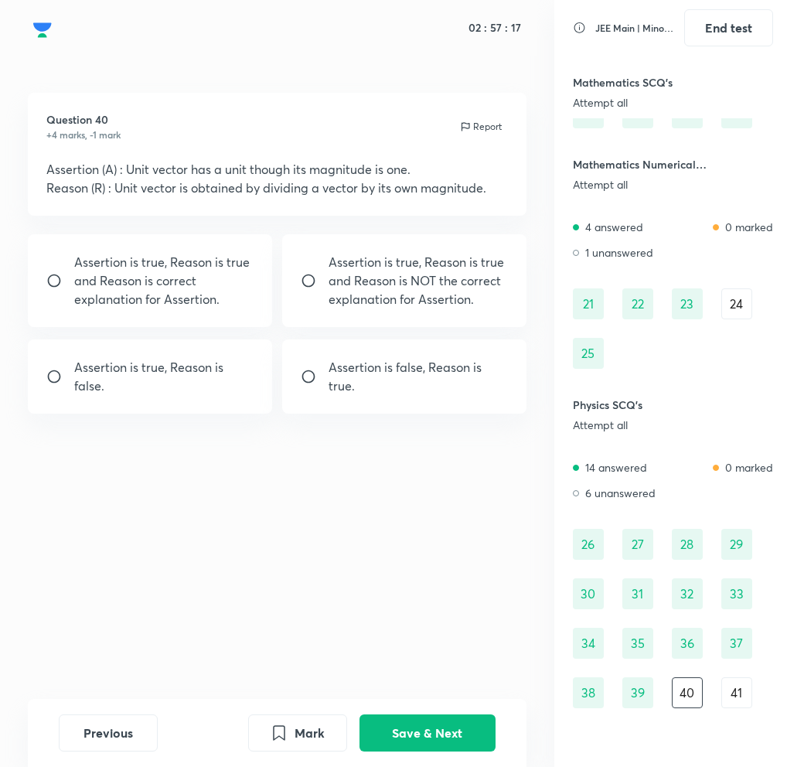
click at [67, 278] on input "radio" at bounding box center [60, 280] width 28 height 15
radio input "true"
click at [407, 728] on button "Save & Next" at bounding box center [428, 731] width 136 height 37
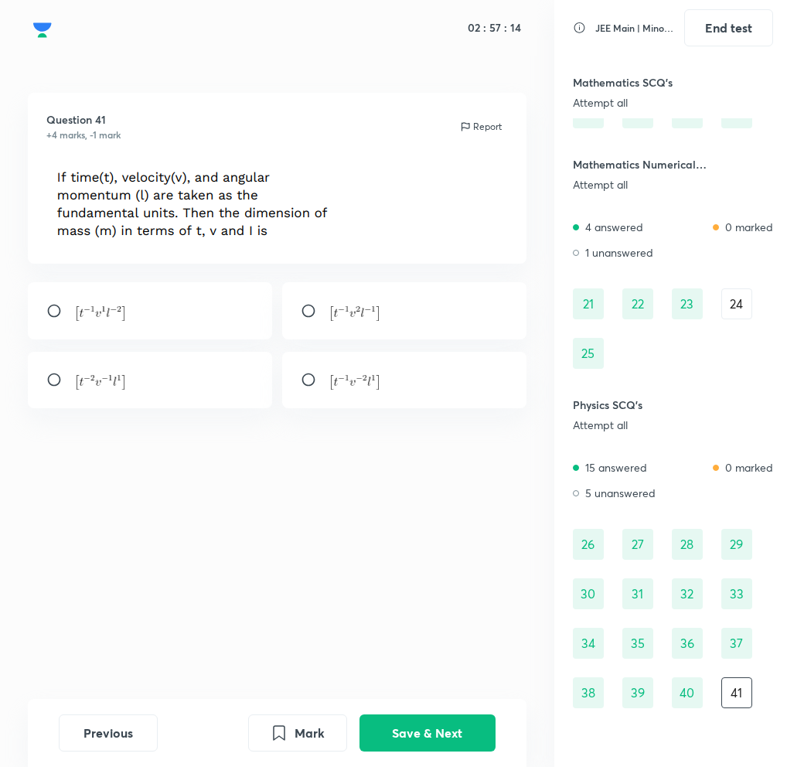
click at [310, 303] on input "radio" at bounding box center [315, 310] width 28 height 15
radio input "true"
click at [399, 732] on button "Save & Next" at bounding box center [428, 731] width 136 height 37
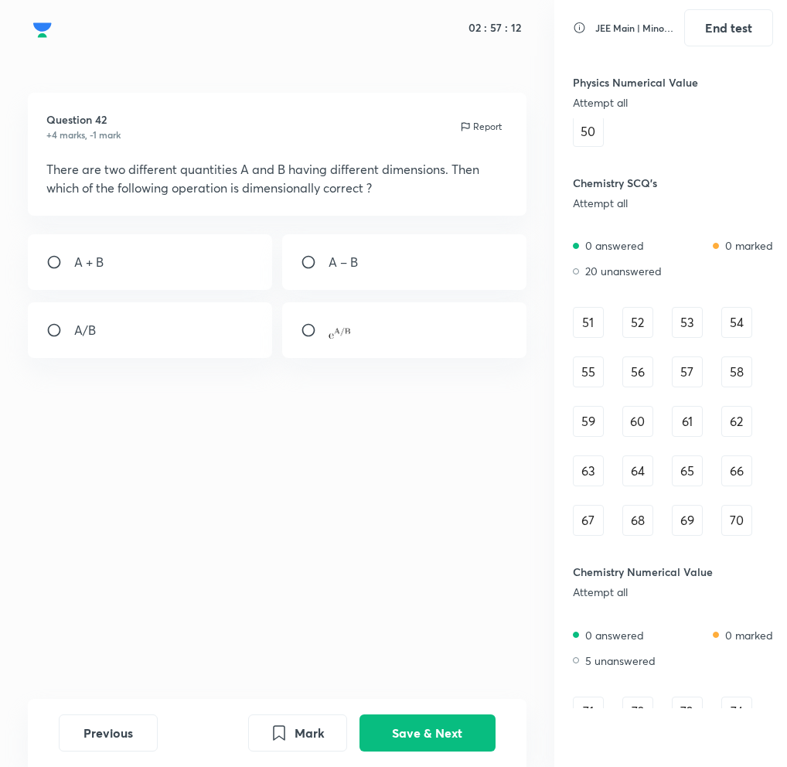
scroll to position [1255, 0]
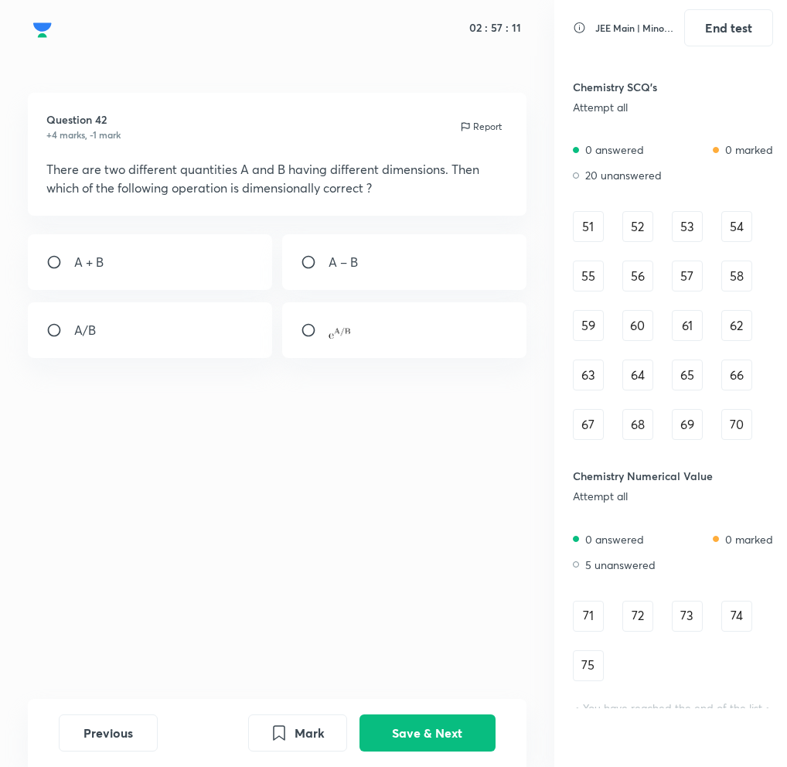
click at [306, 330] on input "radio" at bounding box center [315, 330] width 28 height 15
radio input "true"
click at [401, 738] on button "Save & Next" at bounding box center [428, 731] width 136 height 37
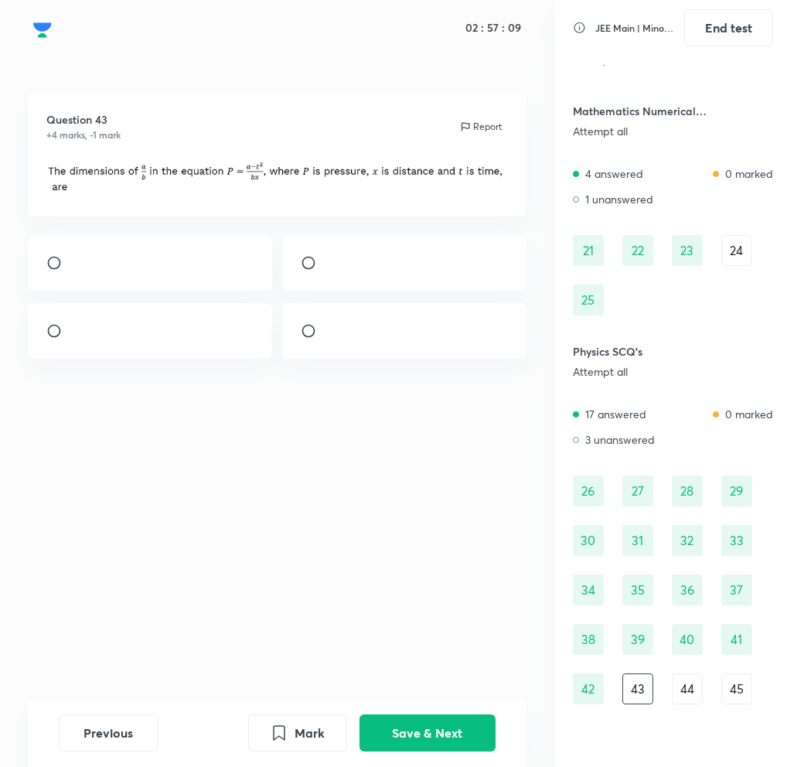
scroll to position [357, 0]
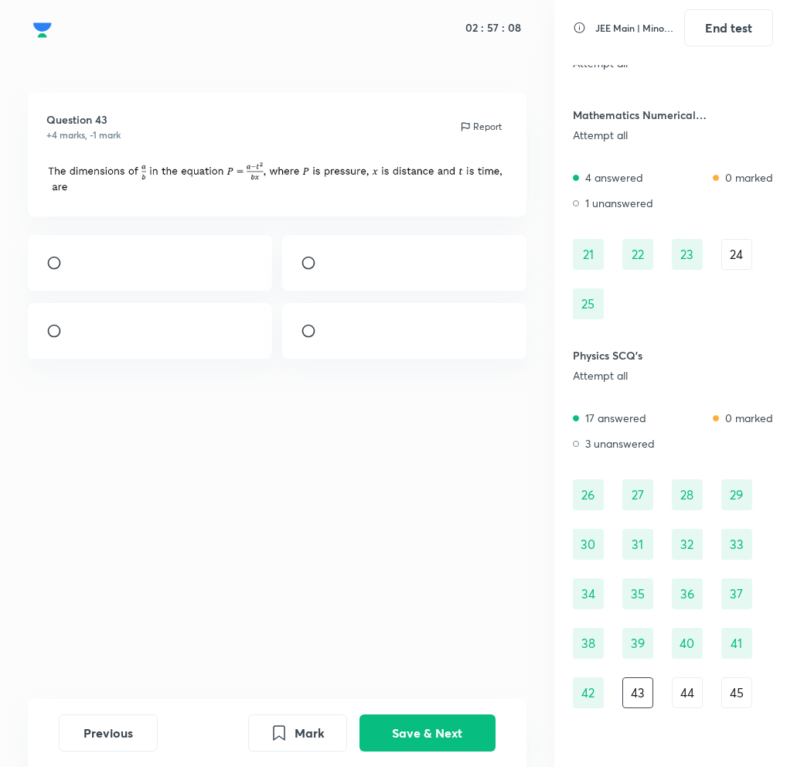
click at [309, 270] on input "radio" at bounding box center [315, 262] width 28 height 15
radio input "true"
click at [427, 723] on button "Save & Next" at bounding box center [428, 731] width 136 height 37
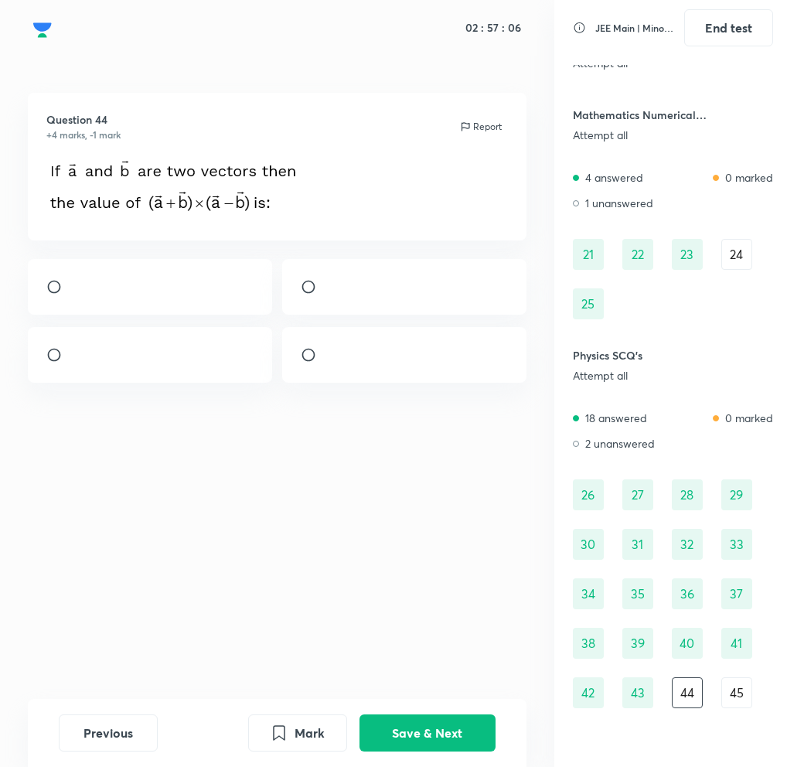
click at [307, 363] on input "radio" at bounding box center [315, 354] width 28 height 15
radio input "true"
click at [406, 724] on button "Save & Next" at bounding box center [428, 731] width 136 height 37
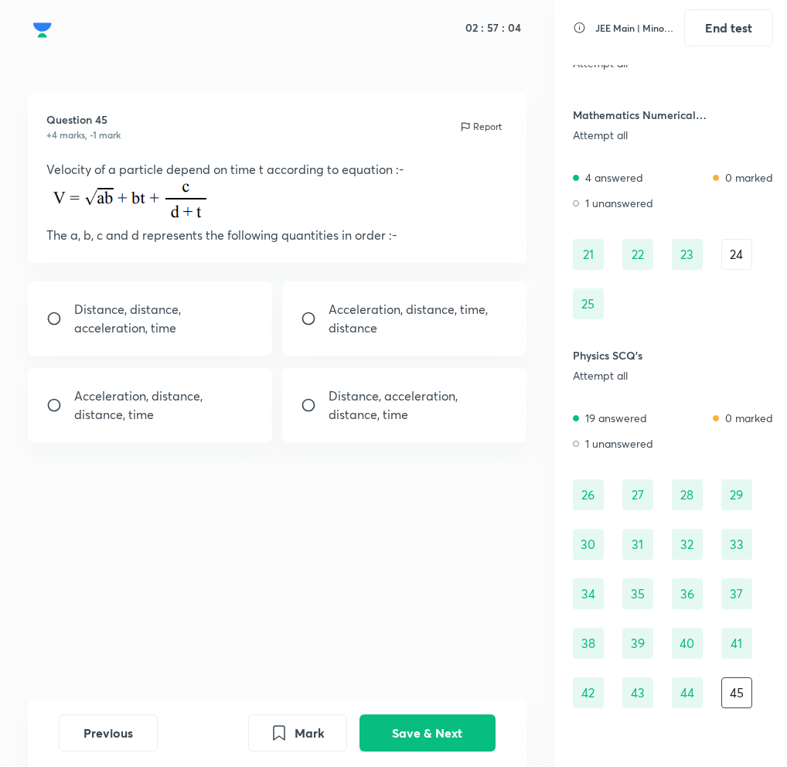
click at [316, 333] on div "Acceleration, distance, time, distance" at bounding box center [404, 319] width 244 height 74
radio input "true"
click at [442, 729] on button "Save & Next" at bounding box center [428, 731] width 136 height 37
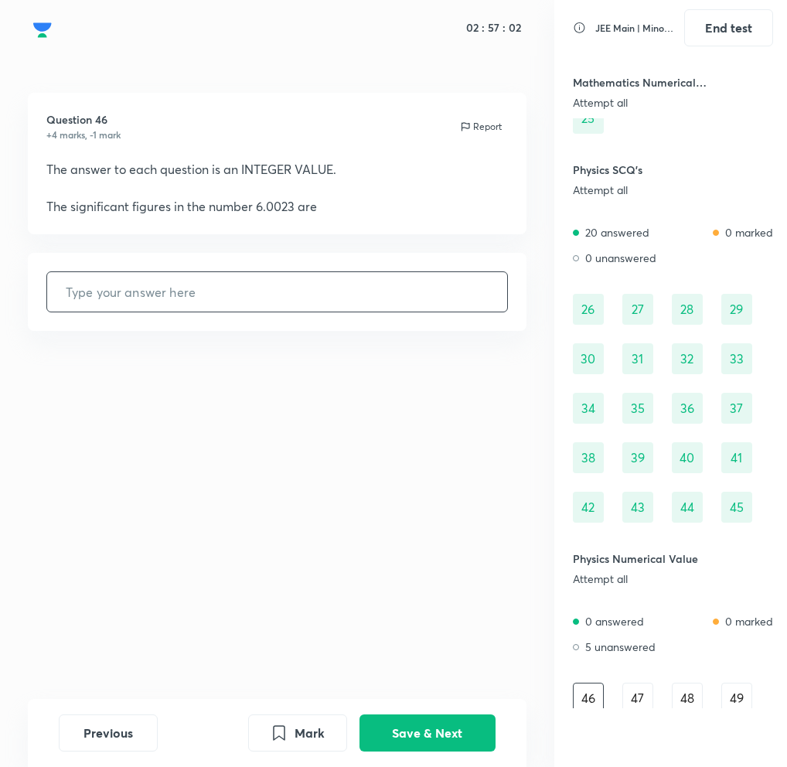
scroll to position [548, 0]
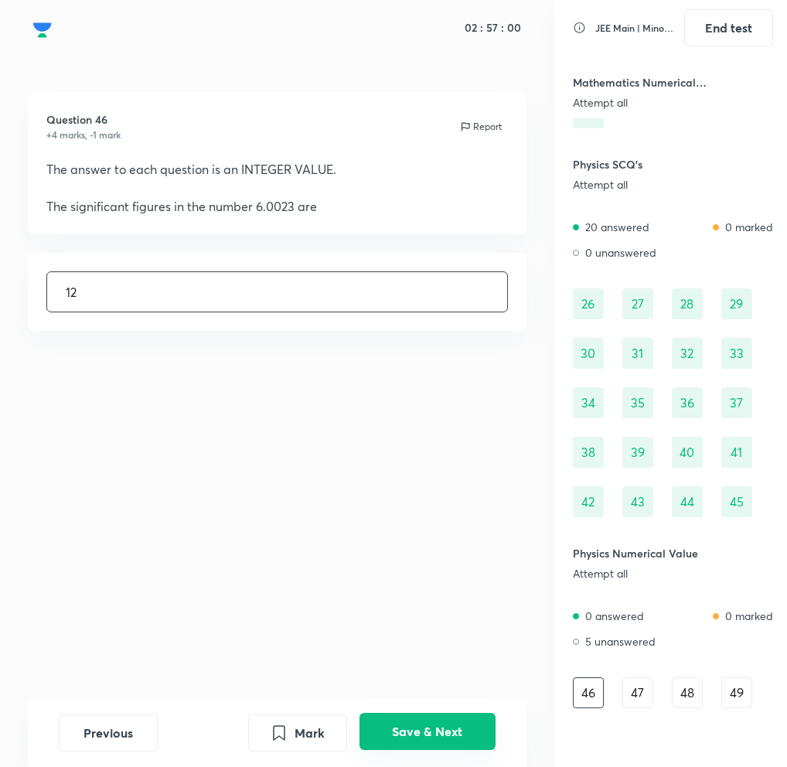
type input "12"
click at [439, 724] on button "Save & Next" at bounding box center [428, 731] width 136 height 37
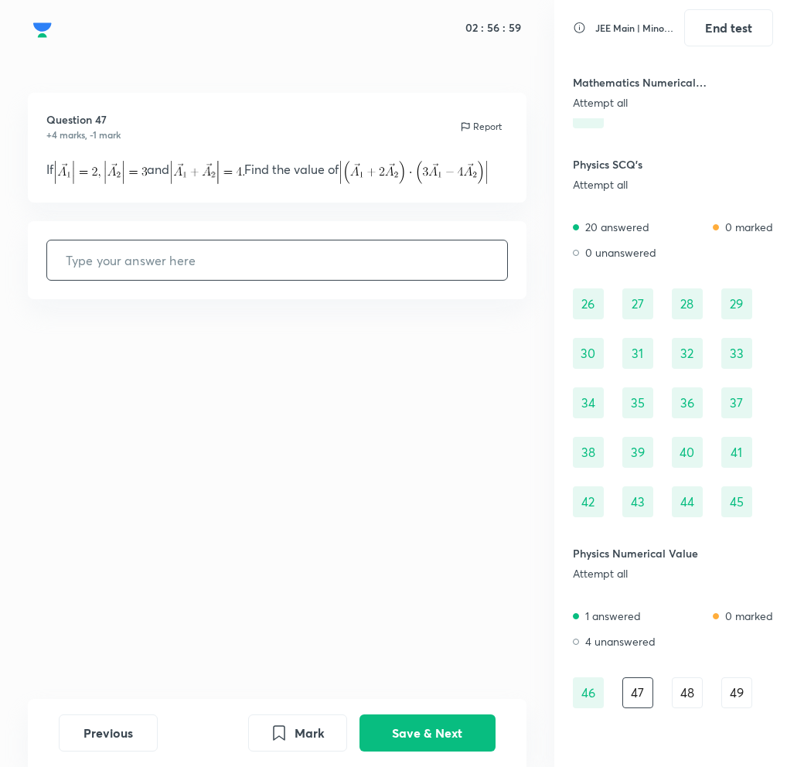
click at [276, 269] on input "text" at bounding box center [277, 260] width 460 height 39
type input "2"
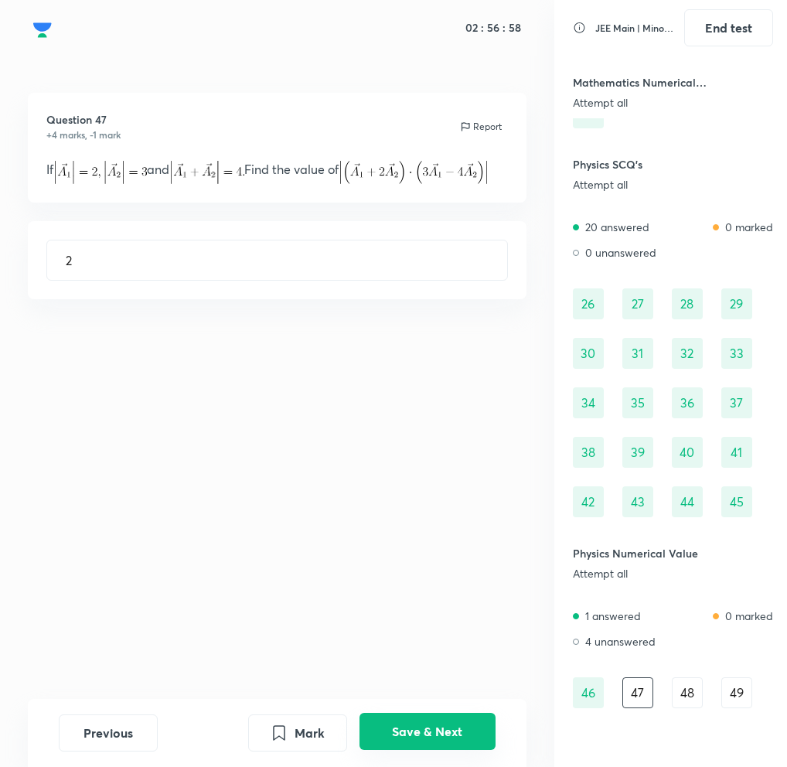
click at [426, 742] on button "Save & Next" at bounding box center [428, 731] width 136 height 37
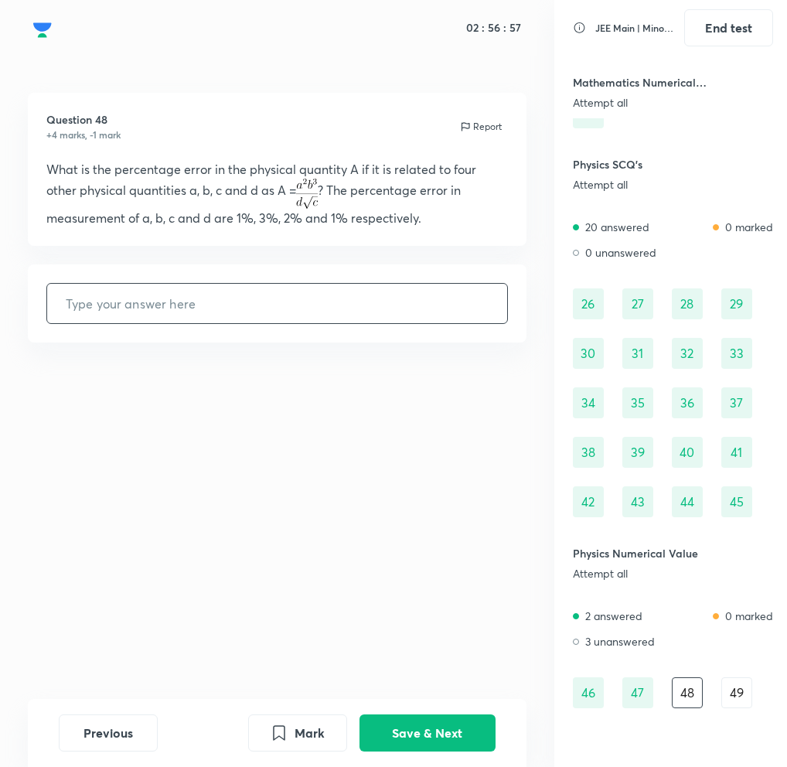
click at [262, 311] on input "text" at bounding box center [277, 303] width 460 height 39
type input "2"
click at [424, 739] on button "Save & Next" at bounding box center [428, 731] width 136 height 37
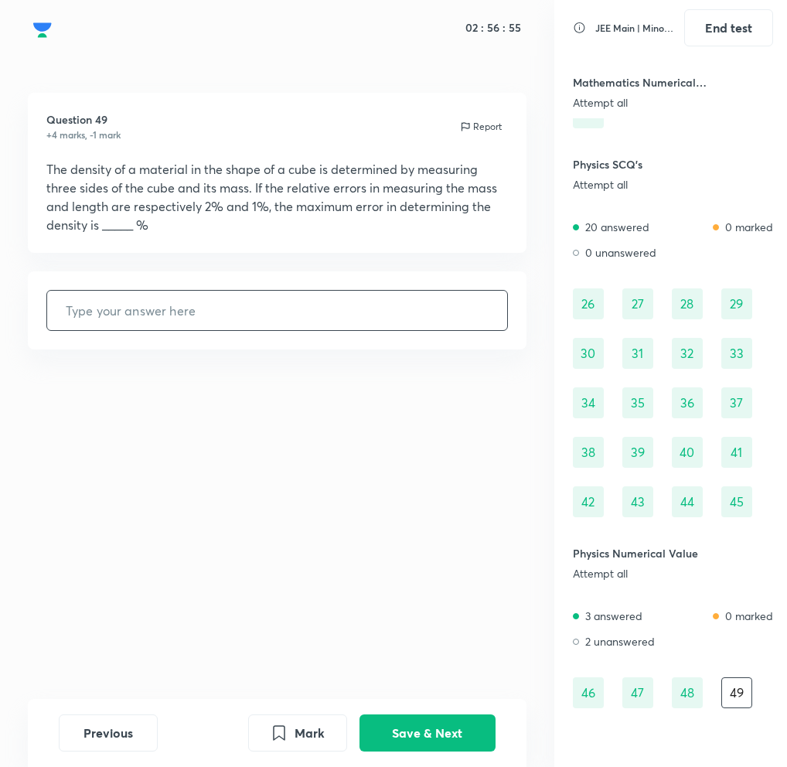
click at [308, 304] on input "text" at bounding box center [277, 310] width 460 height 39
type input "2"
click at [418, 750] on div "Mark Save & Next" at bounding box center [372, 733] width 248 height 37
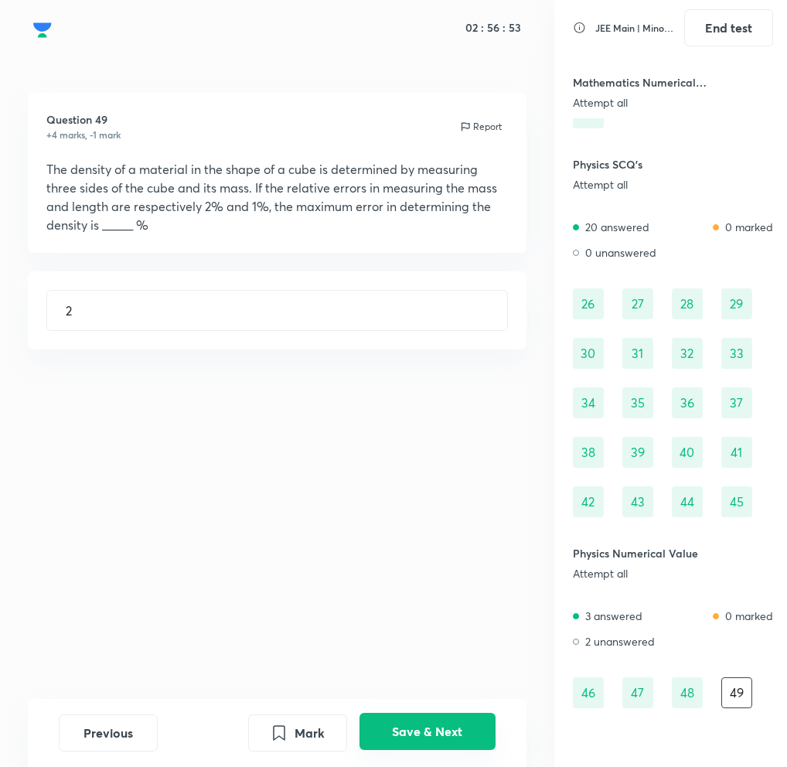
click at [389, 734] on button "Save & Next" at bounding box center [428, 731] width 136 height 37
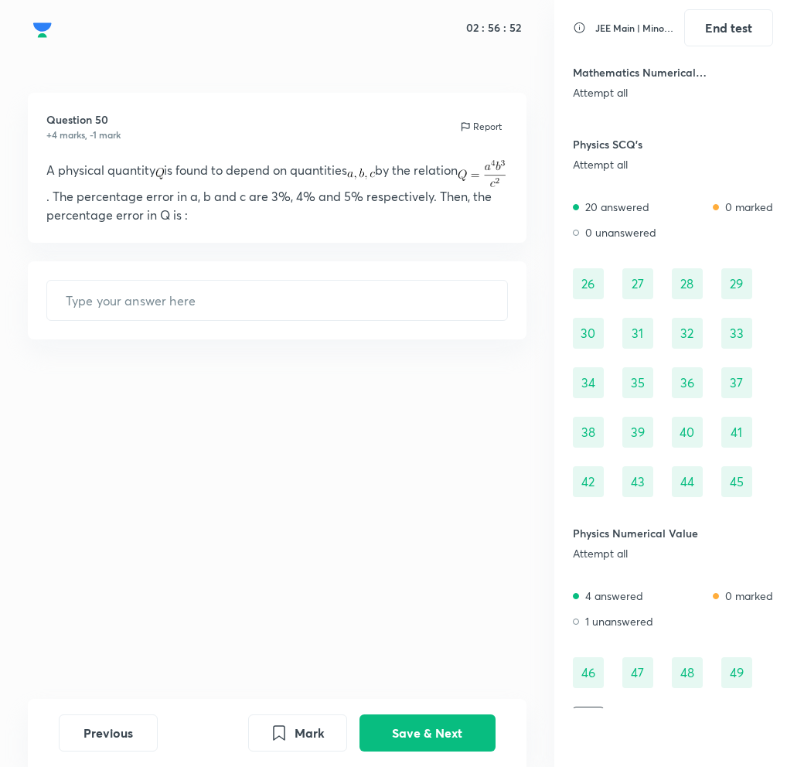
scroll to position [597, 0]
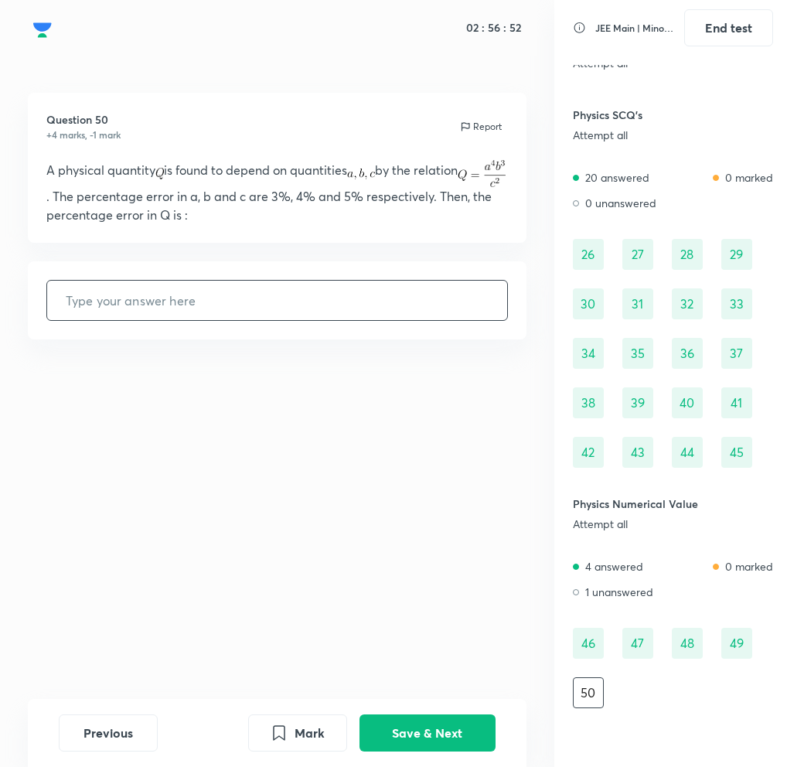
click at [199, 315] on input "text" at bounding box center [277, 300] width 460 height 39
type input "2"
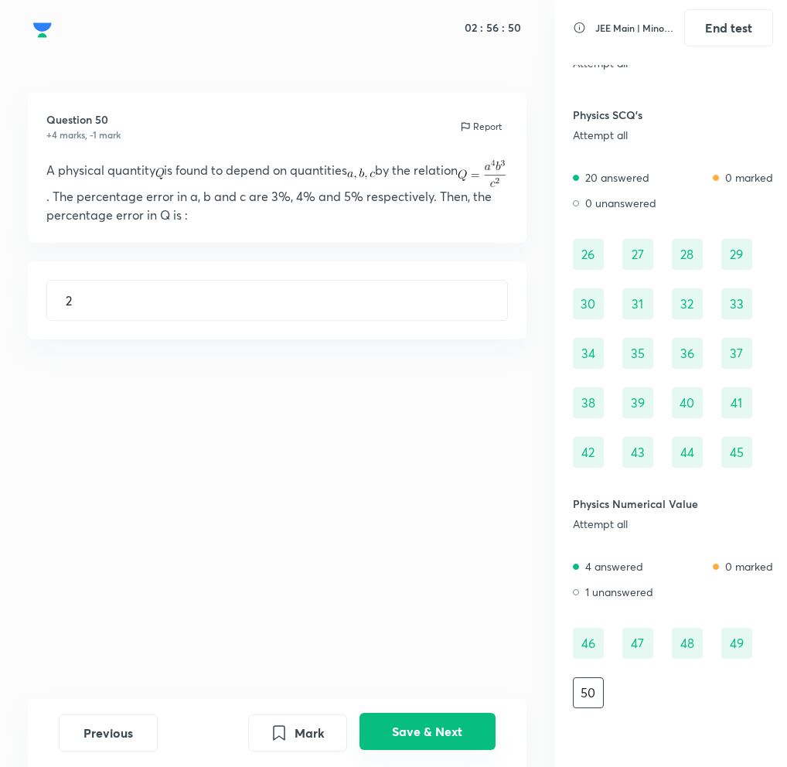
click at [391, 736] on button "Save & Next" at bounding box center [428, 731] width 136 height 37
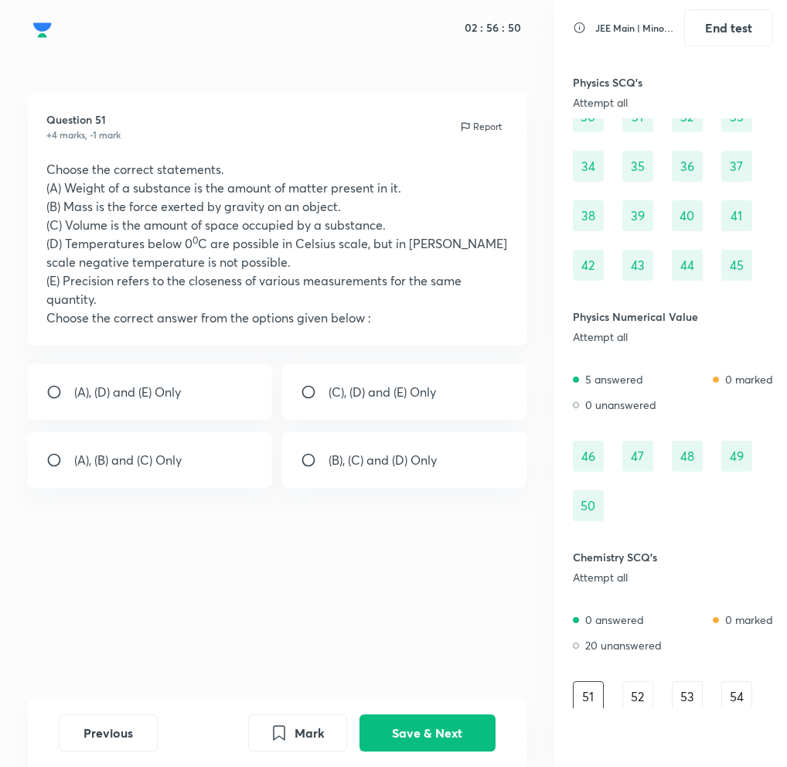
scroll to position [788, 0]
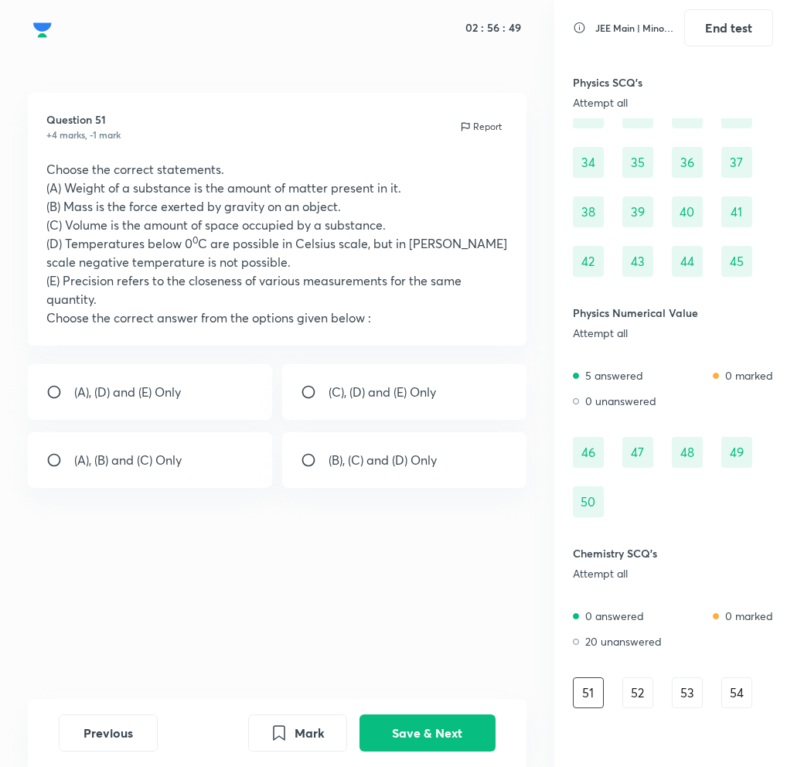
click at [313, 399] on input "radio" at bounding box center [315, 391] width 28 height 15
radio input "true"
click at [431, 732] on button "Save & Next" at bounding box center [428, 731] width 136 height 37
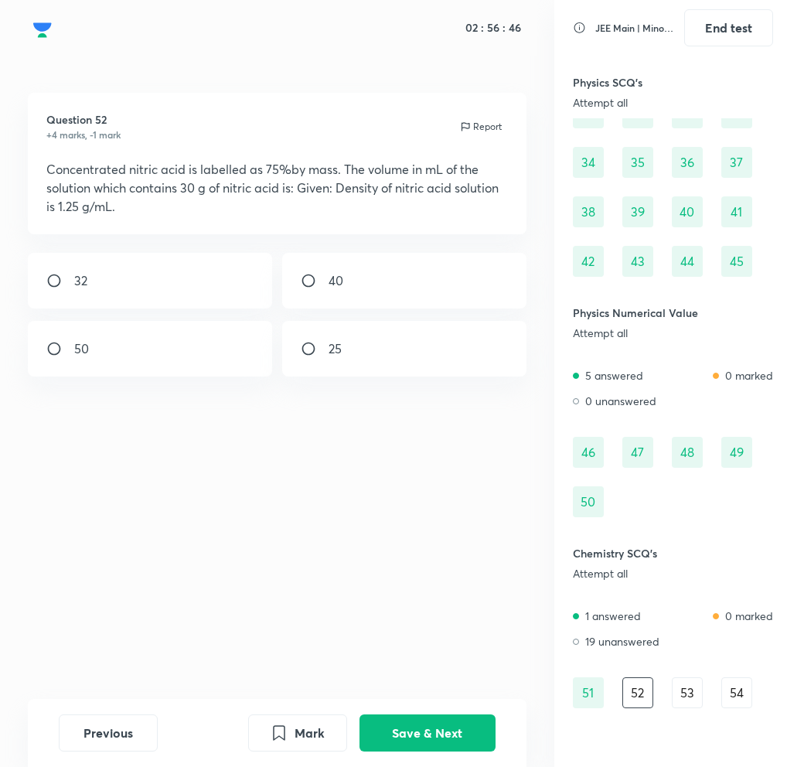
click at [309, 354] on input "radio" at bounding box center [315, 348] width 28 height 15
radio input "true"
click at [406, 731] on button "Save & Next" at bounding box center [428, 731] width 136 height 37
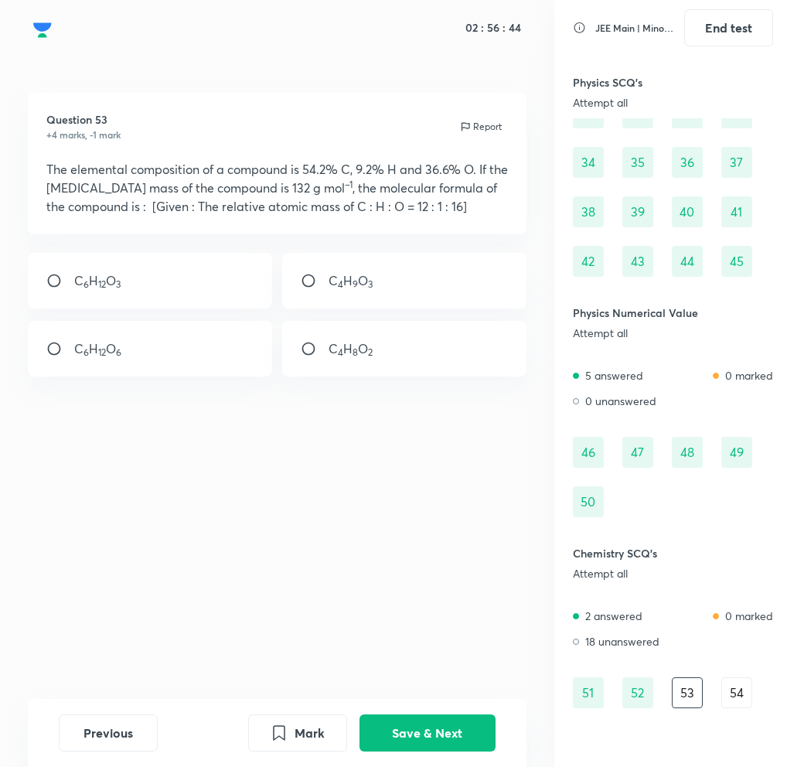
click at [316, 279] on input "radio" at bounding box center [315, 280] width 28 height 15
radio input "true"
click at [401, 732] on button "Save & Next" at bounding box center [428, 731] width 136 height 37
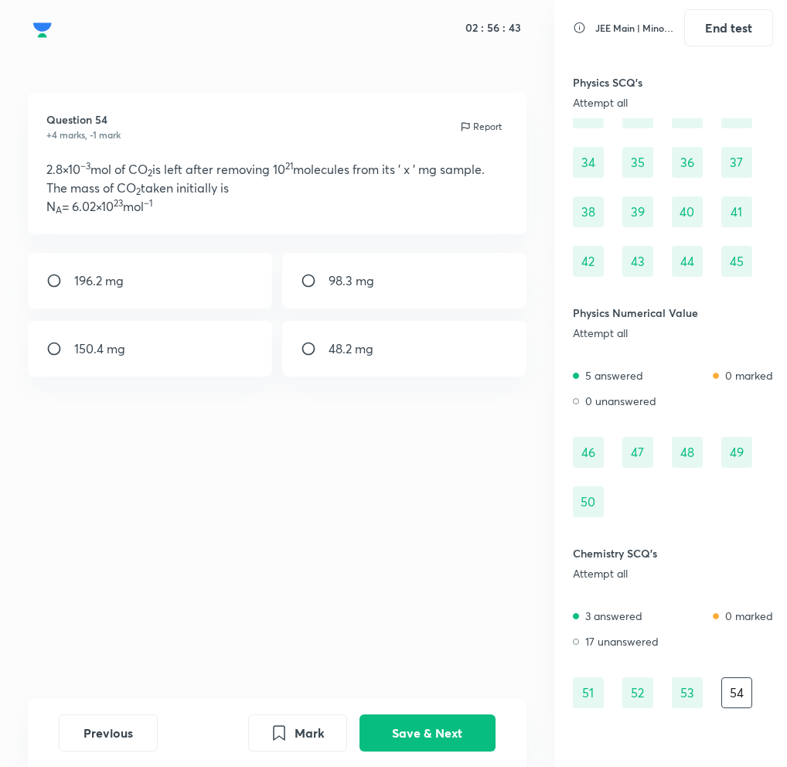
click at [305, 347] on input "radio" at bounding box center [315, 348] width 28 height 15
radio input "true"
click at [429, 712] on div "Previous Mark Save & Next" at bounding box center [277, 733] width 499 height 68
click at [435, 729] on button "Save & Next" at bounding box center [428, 731] width 136 height 37
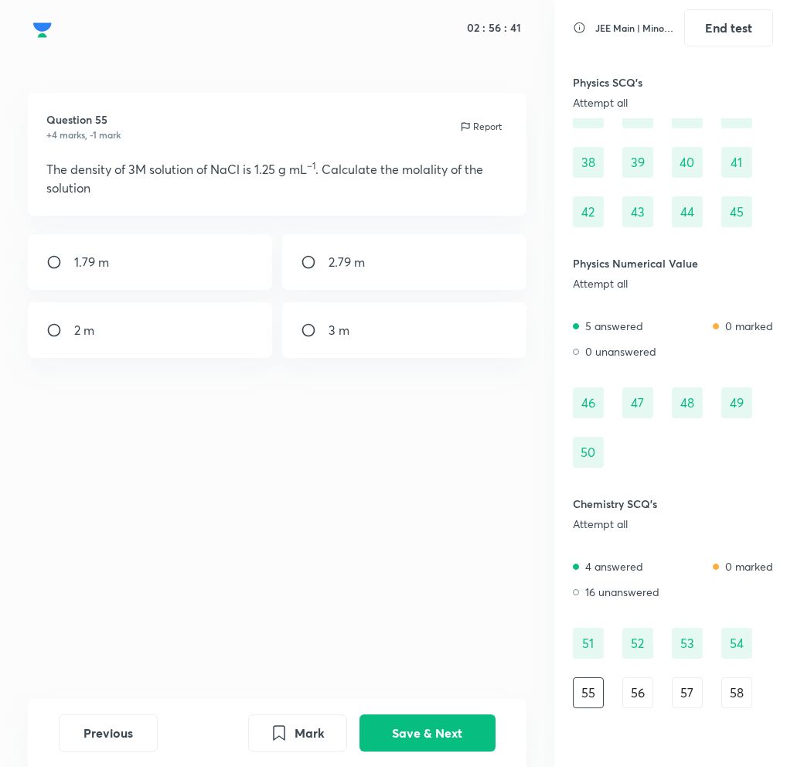
scroll to position [838, 0]
click at [310, 249] on div "2.79 m" at bounding box center [404, 262] width 244 height 56
radio input "true"
click at [388, 735] on button "Save & Next" at bounding box center [428, 731] width 136 height 37
click at [316, 314] on div "16.8 kg" at bounding box center [404, 330] width 244 height 56
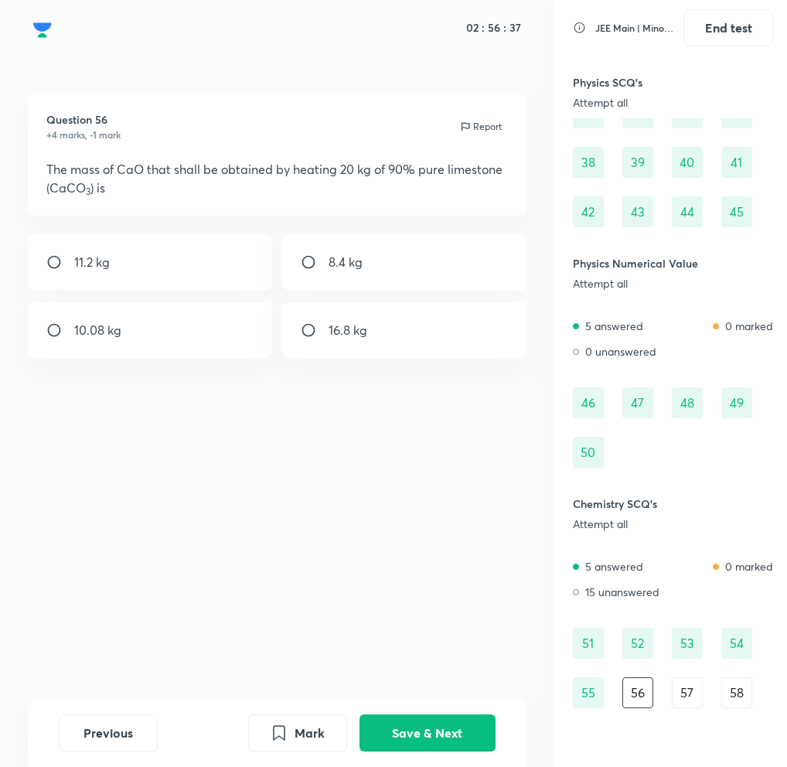
radio input "true"
click at [455, 736] on button "Save & Next" at bounding box center [428, 731] width 136 height 37
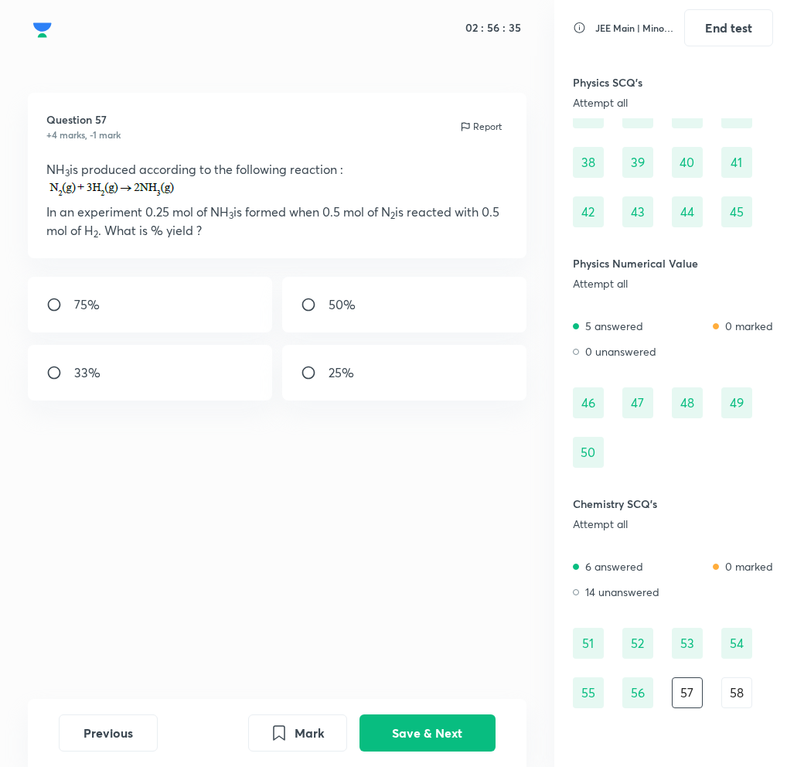
click at [310, 313] on div "50%" at bounding box center [404, 305] width 244 height 56
radio input "true"
click at [413, 743] on button "Save & Next" at bounding box center [428, 731] width 136 height 37
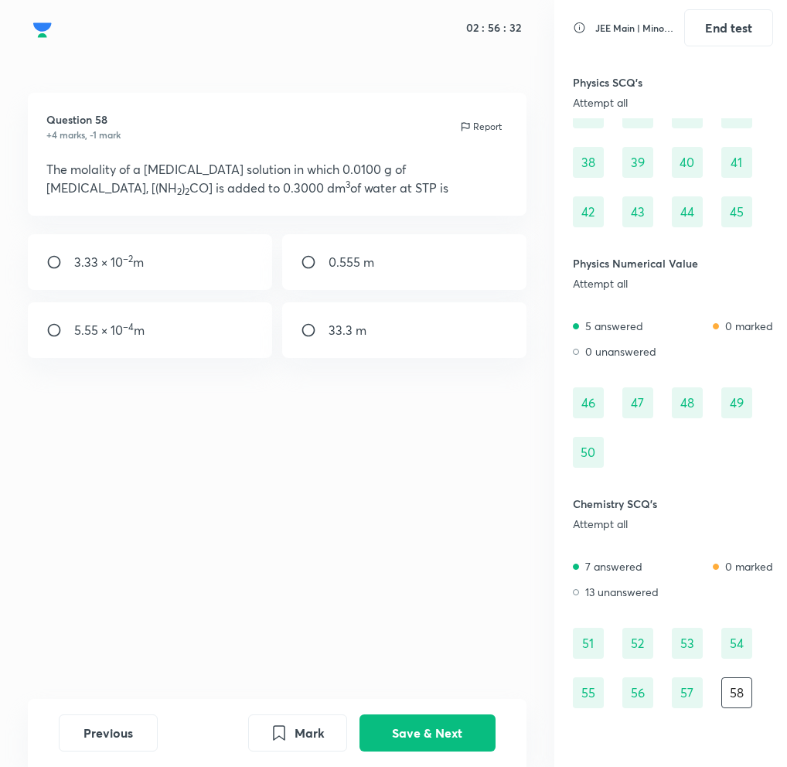
click at [304, 323] on input "radio" at bounding box center [315, 330] width 28 height 15
radio input "true"
click at [410, 742] on button "Save & Next" at bounding box center [428, 731] width 136 height 37
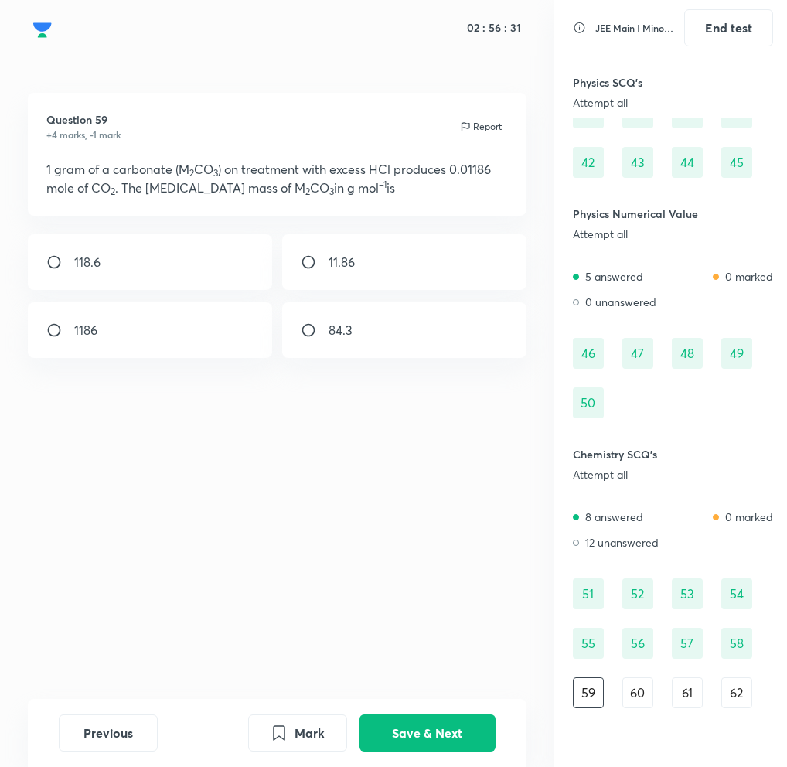
scroll to position [887, 0]
click at [326, 265] on input "radio" at bounding box center [315, 261] width 28 height 15
radio input "true"
click at [431, 713] on div "Previous Mark Save & Next" at bounding box center [277, 733] width 499 height 68
click at [431, 729] on button "Save & Next" at bounding box center [428, 731] width 136 height 37
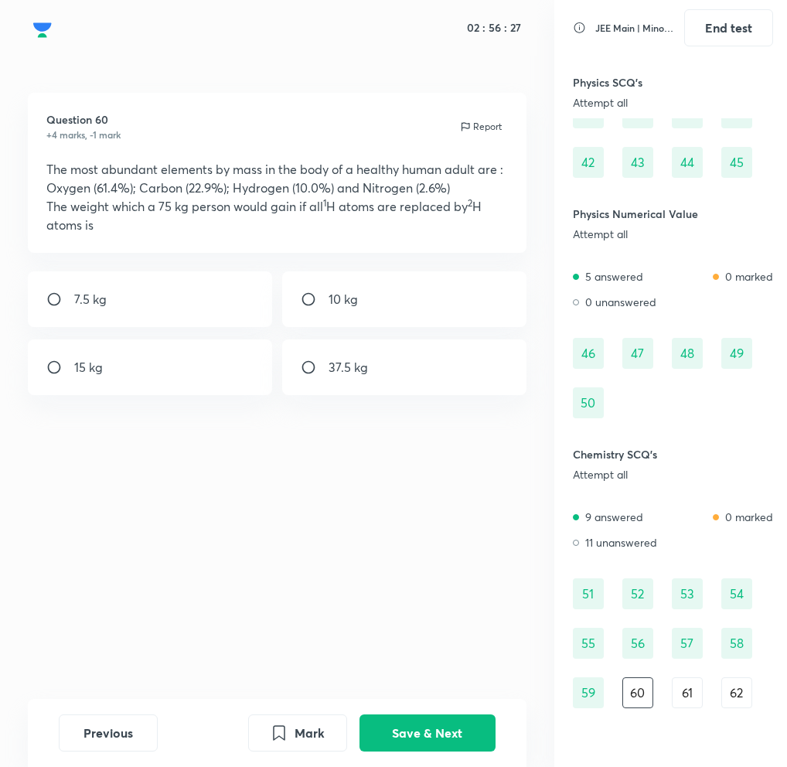
click at [302, 295] on input "radio" at bounding box center [315, 299] width 28 height 15
radio input "true"
click at [446, 722] on button "Save & Next" at bounding box center [428, 731] width 136 height 37
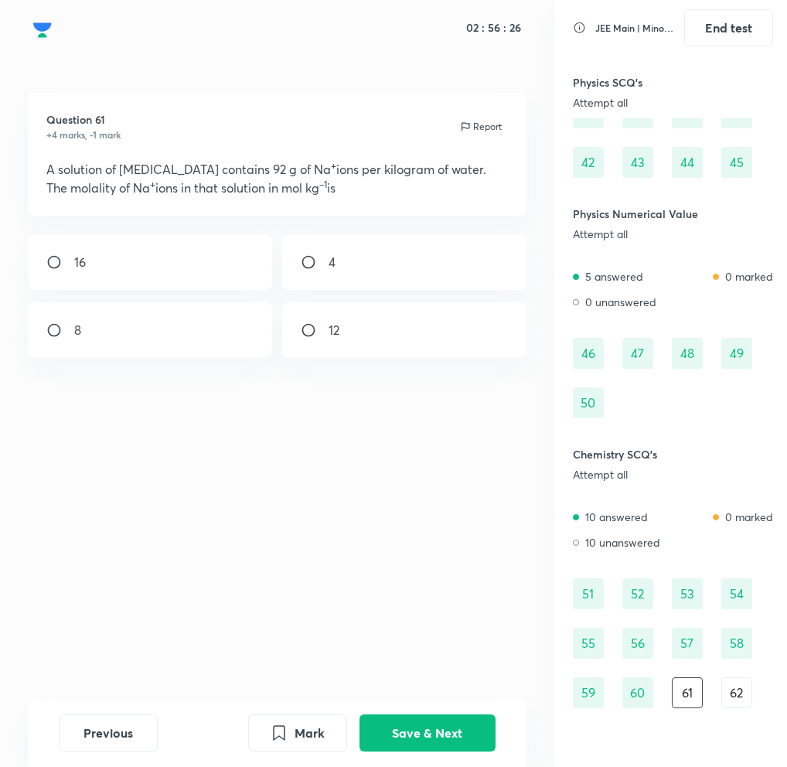
click at [310, 326] on input "radio" at bounding box center [315, 330] width 28 height 15
radio input "true"
click at [441, 741] on button "Save & Next" at bounding box center [428, 731] width 136 height 37
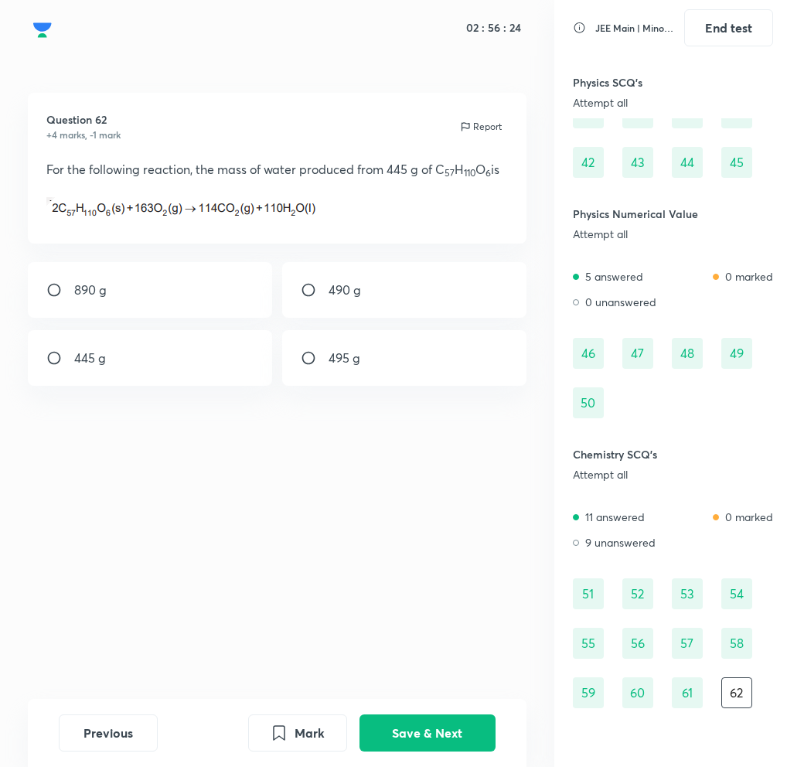
click at [325, 292] on input "radio" at bounding box center [315, 289] width 28 height 15
radio input "true"
click at [425, 728] on button "Save & Next" at bounding box center [428, 731] width 136 height 37
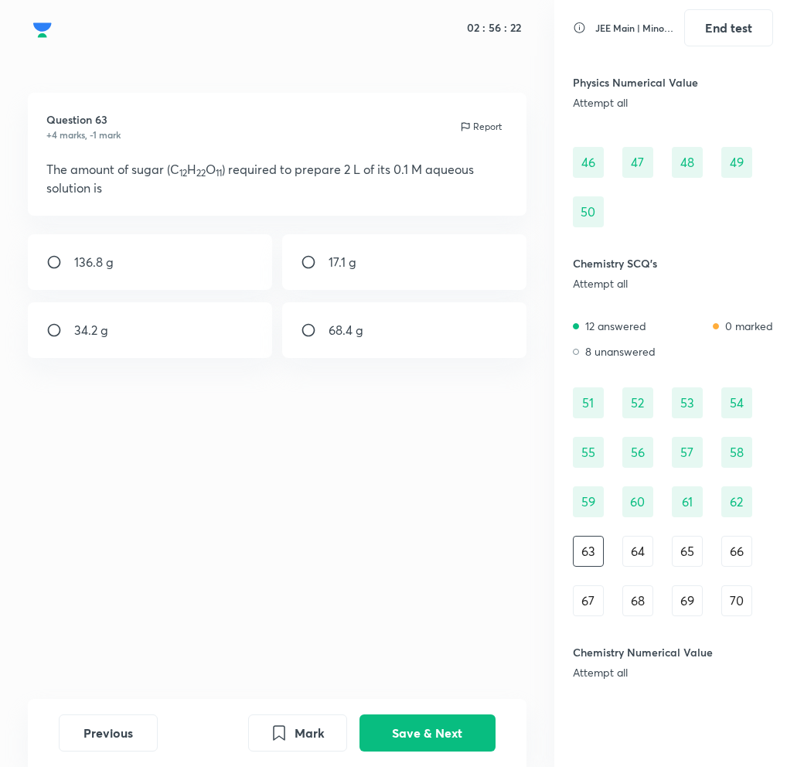
scroll to position [1097, 0]
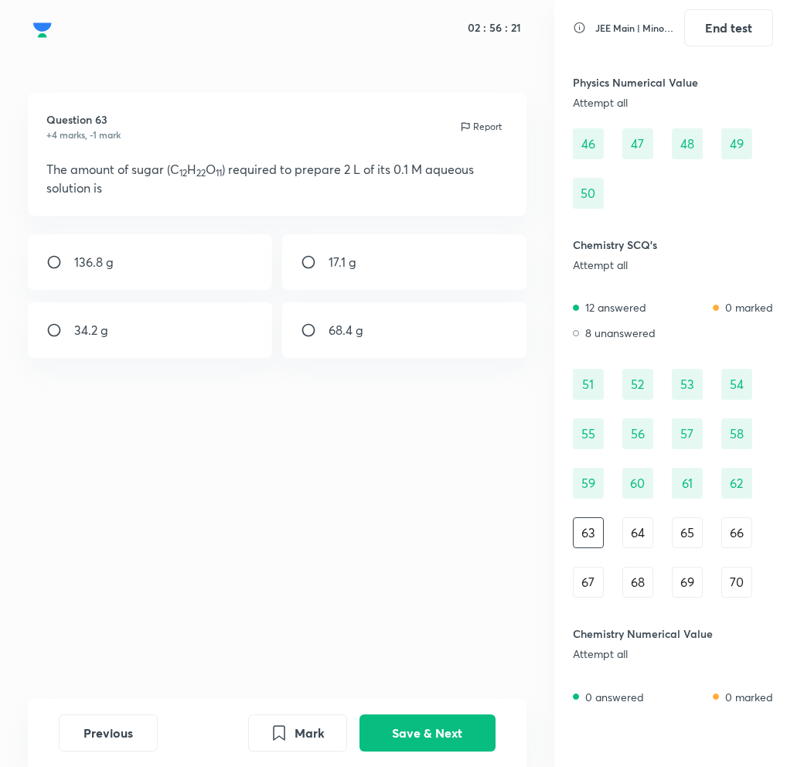
click at [305, 249] on div "17.1 g" at bounding box center [404, 262] width 244 height 56
radio input "true"
click at [388, 736] on button "Save & Next" at bounding box center [428, 731] width 136 height 37
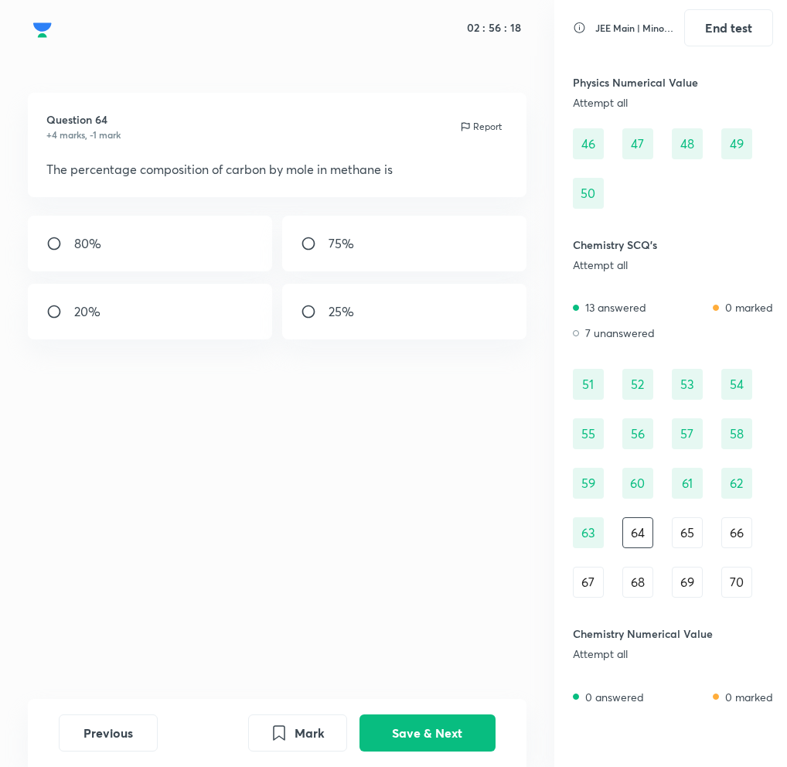
click at [306, 322] on div "25%" at bounding box center [404, 312] width 244 height 56
radio input "true"
click at [418, 739] on button "Save & Next" at bounding box center [428, 731] width 136 height 37
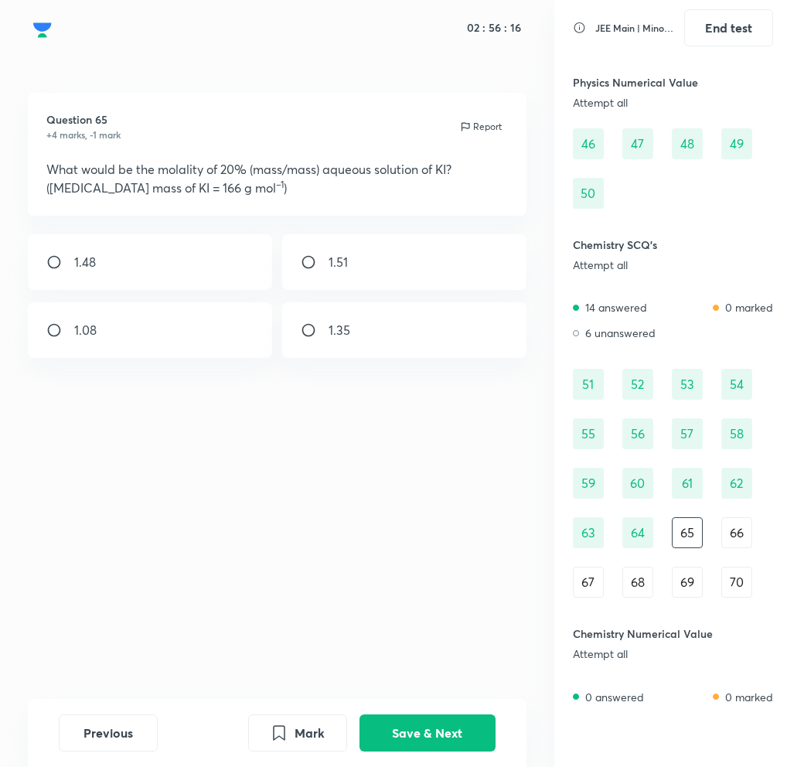
click at [299, 267] on div "1.51" at bounding box center [404, 262] width 244 height 56
radio input "true"
click at [401, 719] on button "Save & Next" at bounding box center [428, 731] width 136 height 37
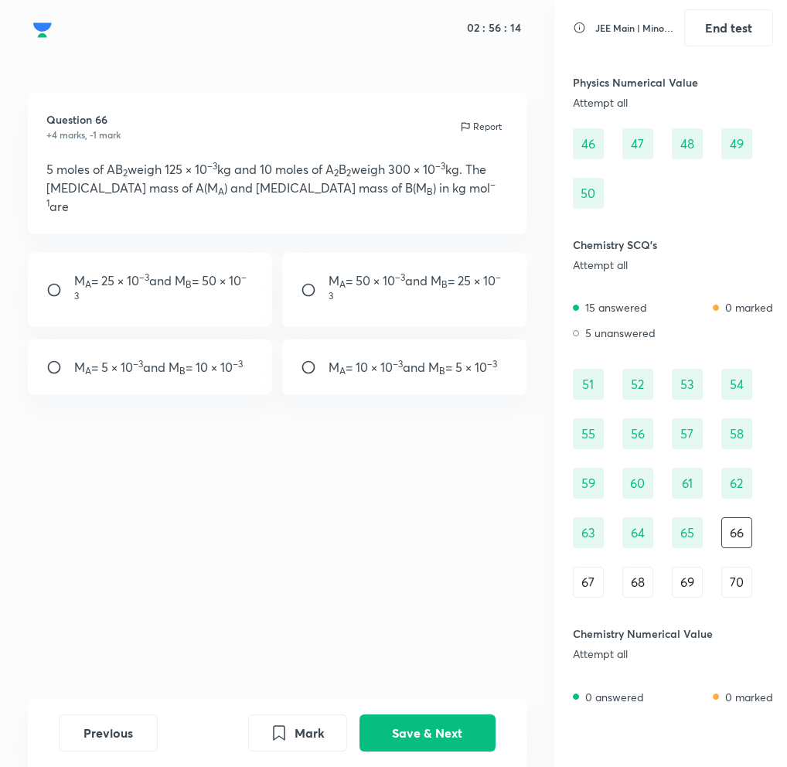
click at [312, 258] on div "M A = 50 × 10 –3 and M B = 25 × 10 –3" at bounding box center [404, 290] width 244 height 74
radio input "true"
click at [408, 731] on button "Save & Next" at bounding box center [428, 731] width 136 height 37
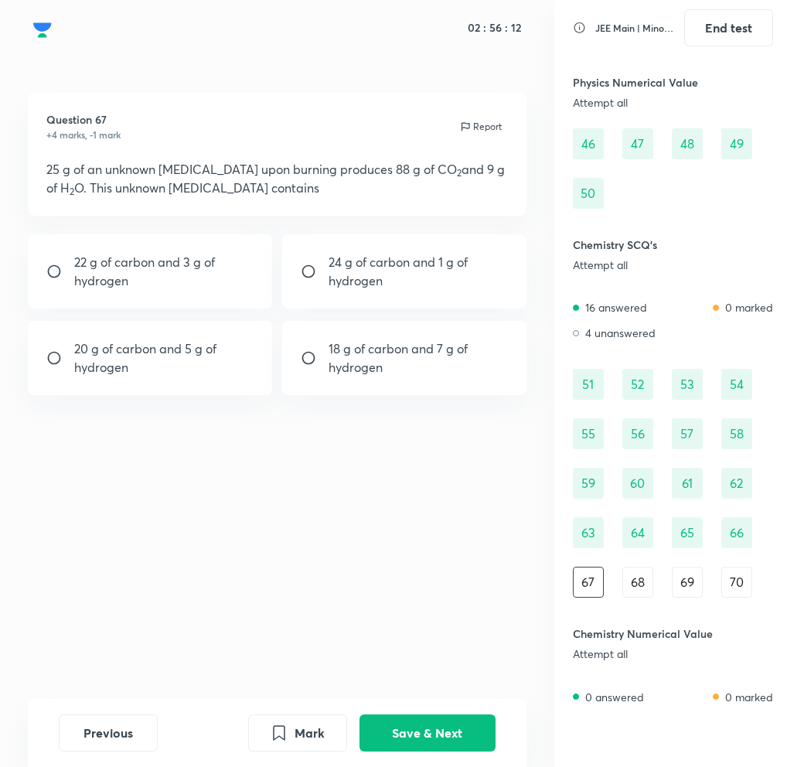
click at [319, 361] on input "radio" at bounding box center [315, 357] width 28 height 15
radio input "true"
click at [454, 746] on button "Save & Next" at bounding box center [428, 731] width 136 height 37
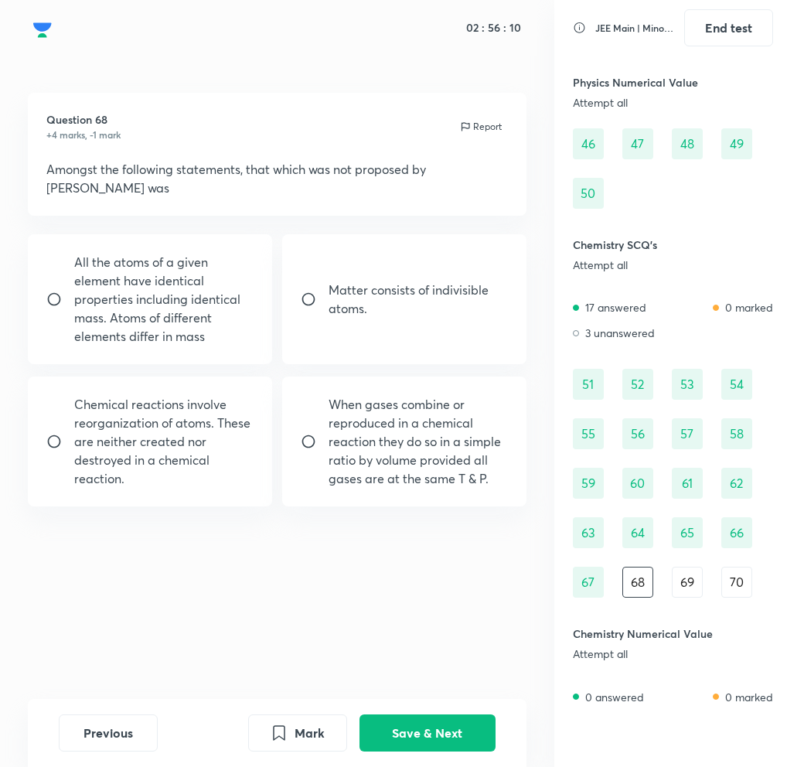
click at [314, 305] on div "Matter consists of indivisible atoms." at bounding box center [404, 299] width 244 height 130
radio input "true"
click at [394, 741] on button "Save & Next" at bounding box center [428, 731] width 136 height 37
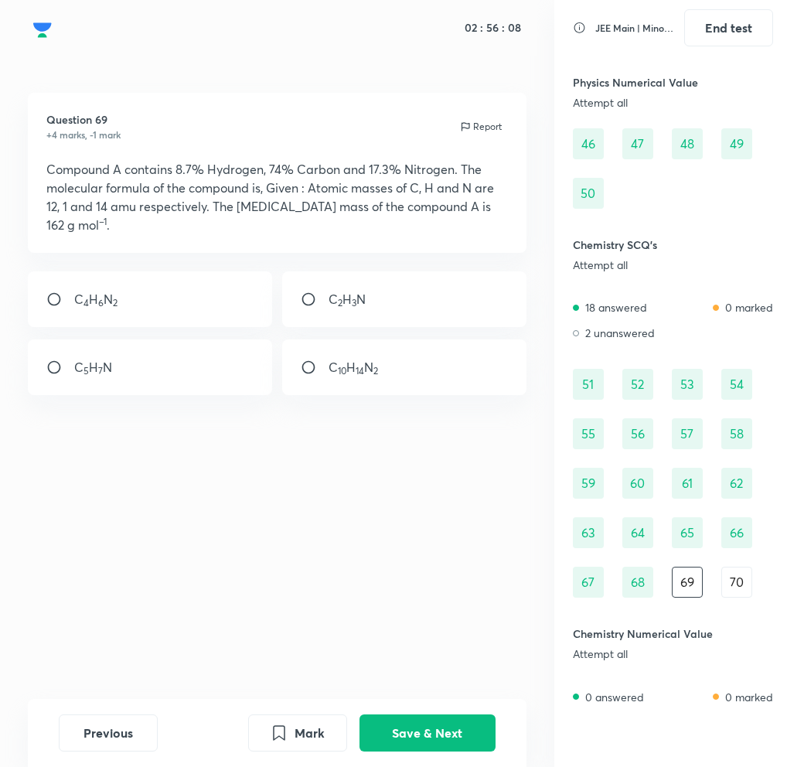
click at [312, 292] on input "radio" at bounding box center [315, 299] width 28 height 15
radio input "true"
click at [413, 729] on button "Save & Next" at bounding box center [428, 731] width 136 height 37
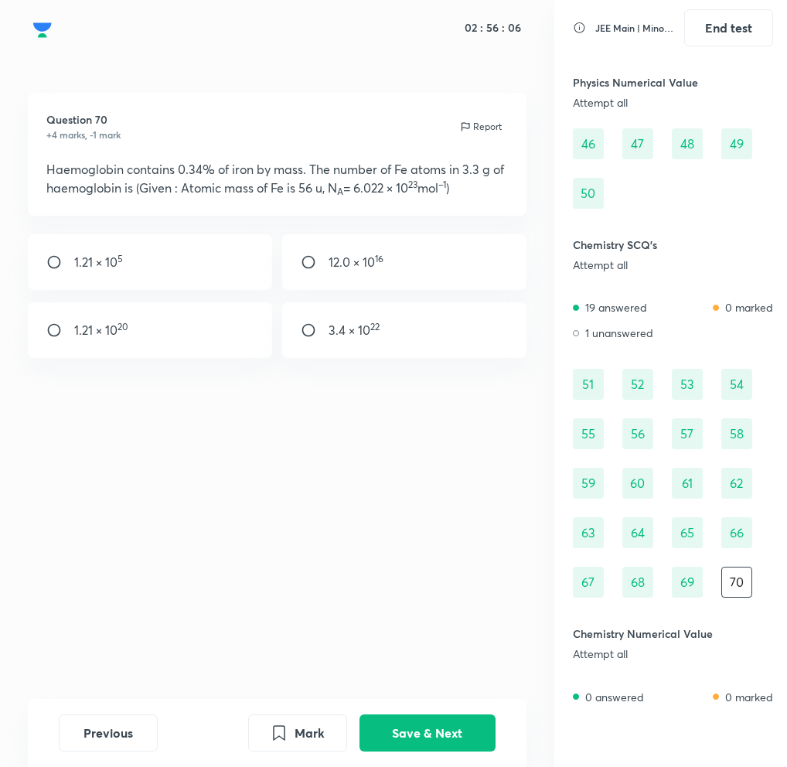
click at [319, 364] on div "Question 70 +4 marks, -1 mark Report Haemoglobin contains 0.34% of iron by mass…" at bounding box center [277, 396] width 555 height 606
click at [319, 332] on input "radio" at bounding box center [315, 330] width 28 height 15
radio input "true"
click at [447, 745] on button "Save & Next" at bounding box center [428, 731] width 136 height 37
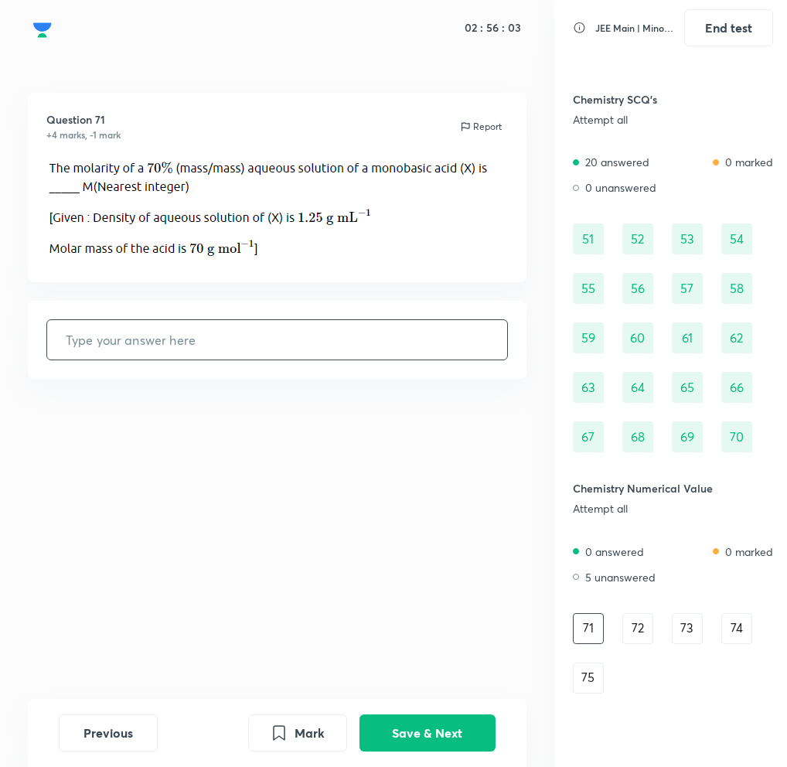
scroll to position [1262, 0]
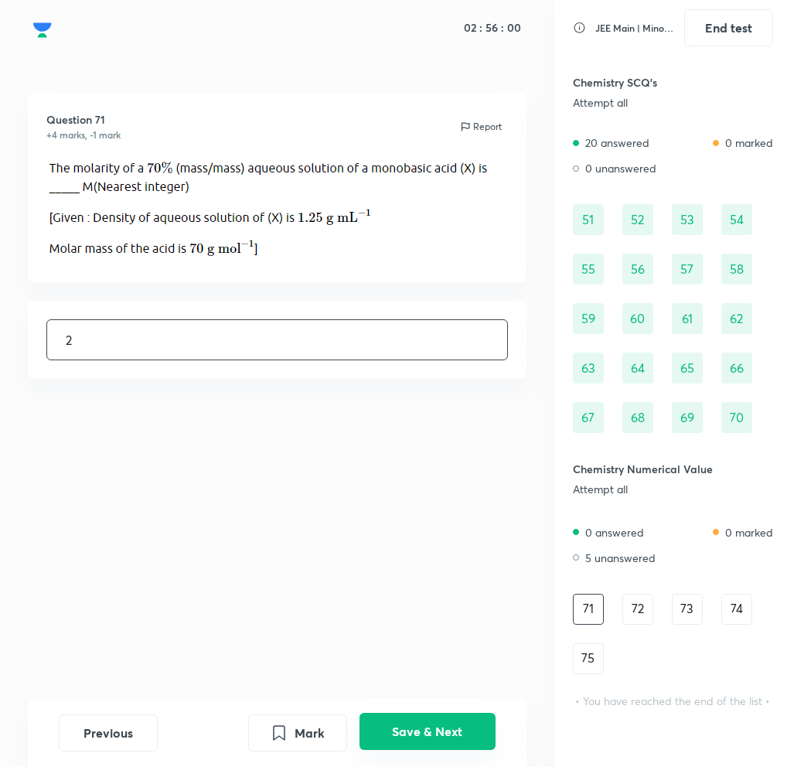
type input "2"
click at [435, 732] on button "Save & Next" at bounding box center [428, 731] width 136 height 37
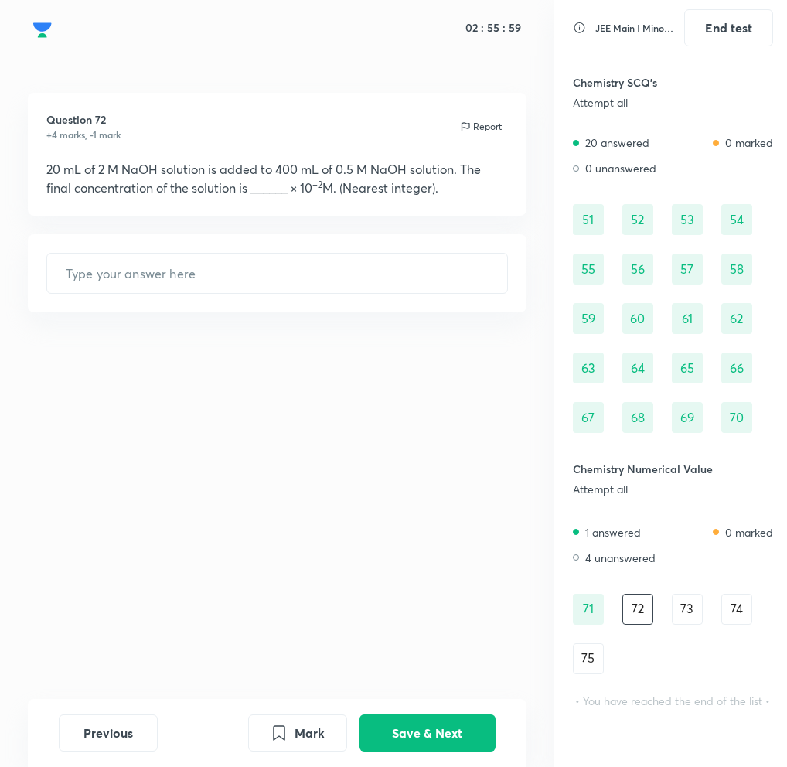
click at [377, 301] on div "​" at bounding box center [277, 273] width 499 height 78
click at [376, 266] on input "text" at bounding box center [277, 273] width 460 height 39
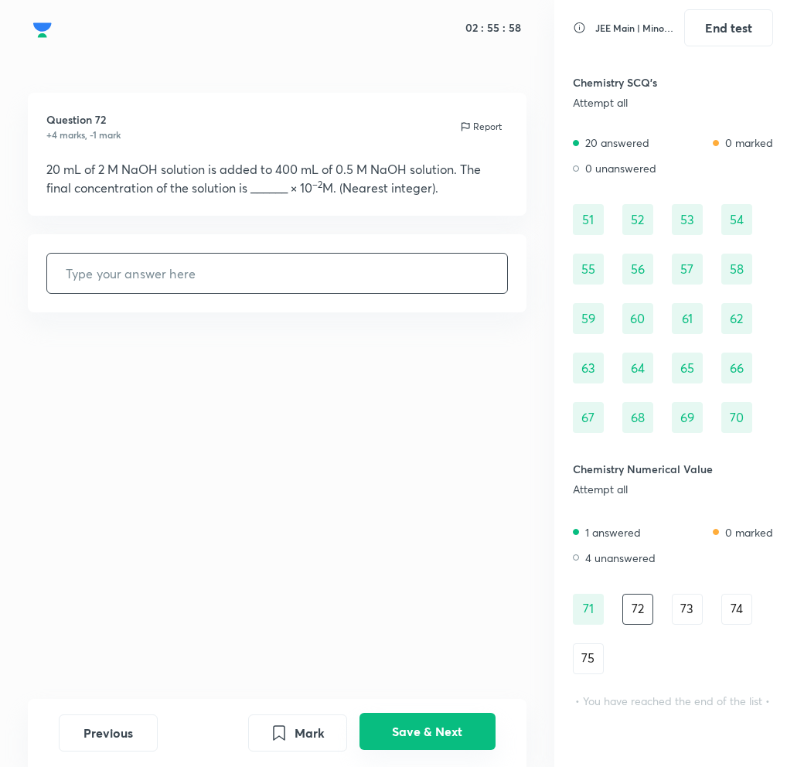
click at [418, 721] on button "Save & Next" at bounding box center [428, 731] width 136 height 37
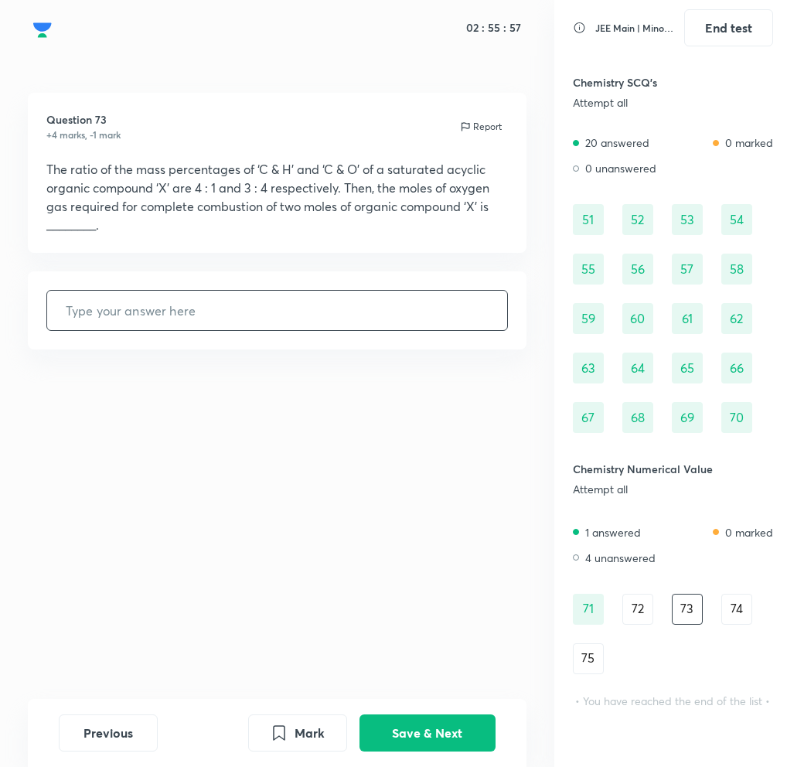
click at [370, 330] on div "​" at bounding box center [277, 310] width 462 height 41
type input "3"
click at [449, 731] on button "Save & Next" at bounding box center [428, 731] width 136 height 37
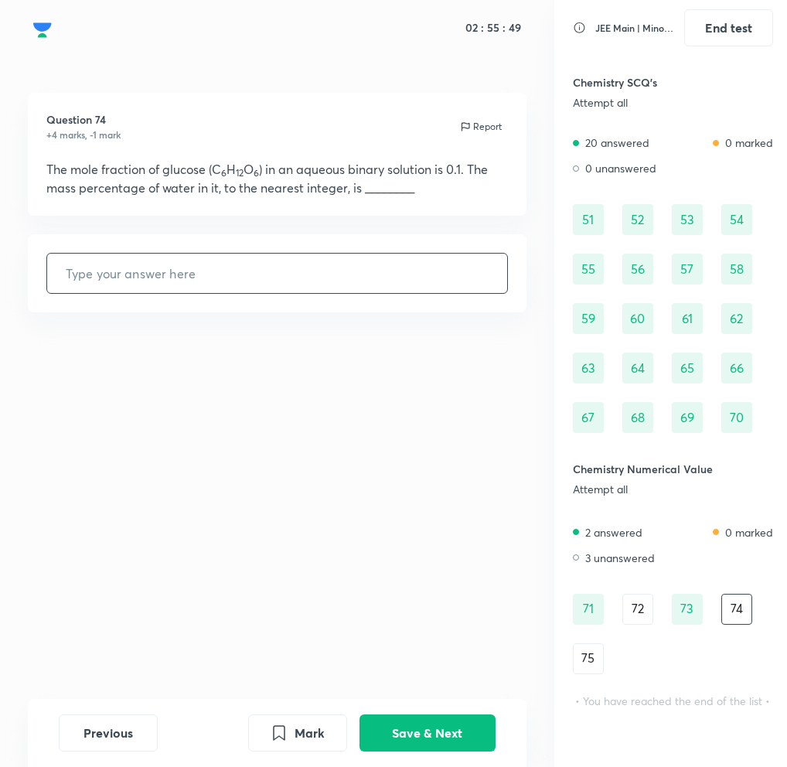
click at [291, 265] on input "text" at bounding box center [277, 273] width 460 height 39
type input "23"
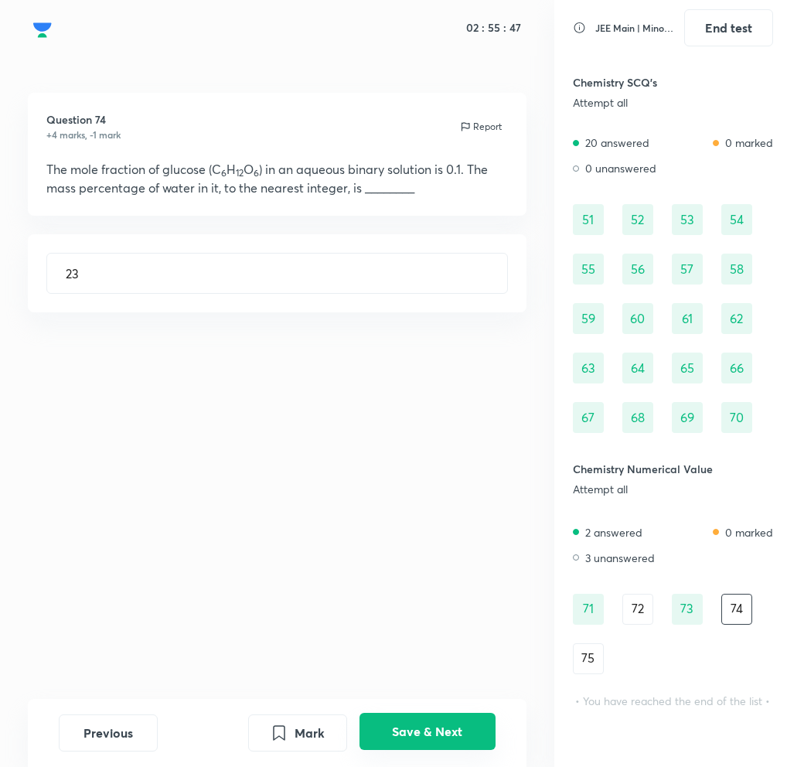
click at [411, 736] on button "Save & Next" at bounding box center [428, 731] width 136 height 37
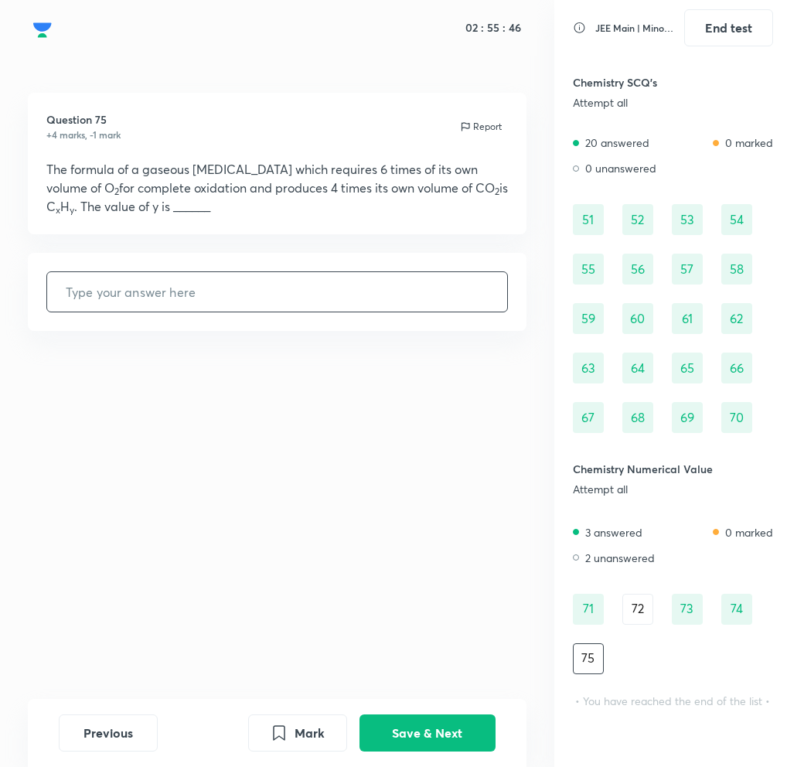
click at [253, 292] on input "text" at bounding box center [277, 291] width 460 height 39
type input "3"
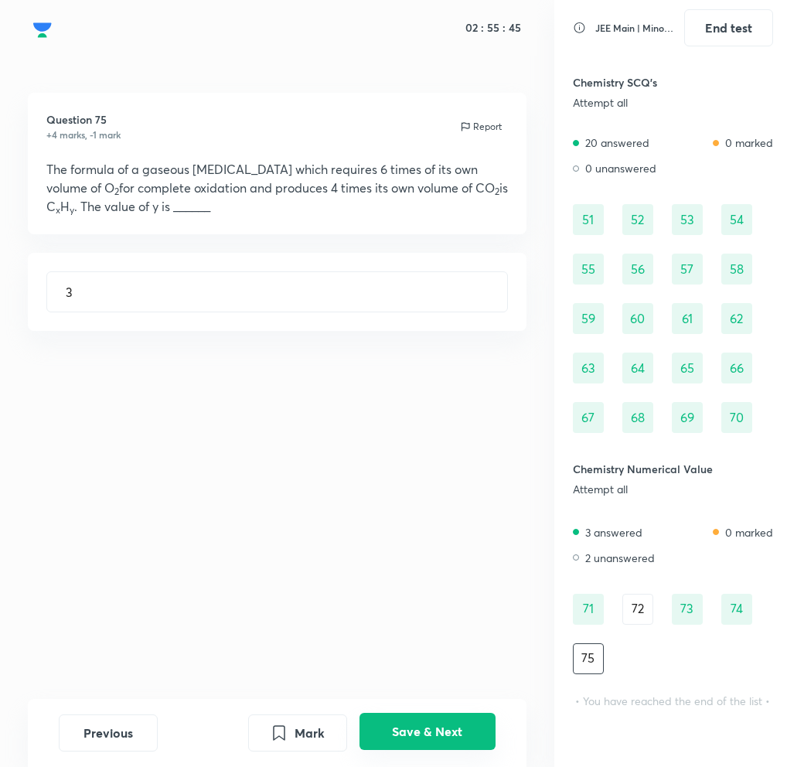
click at [439, 730] on button "Save & Next" at bounding box center [428, 731] width 136 height 37
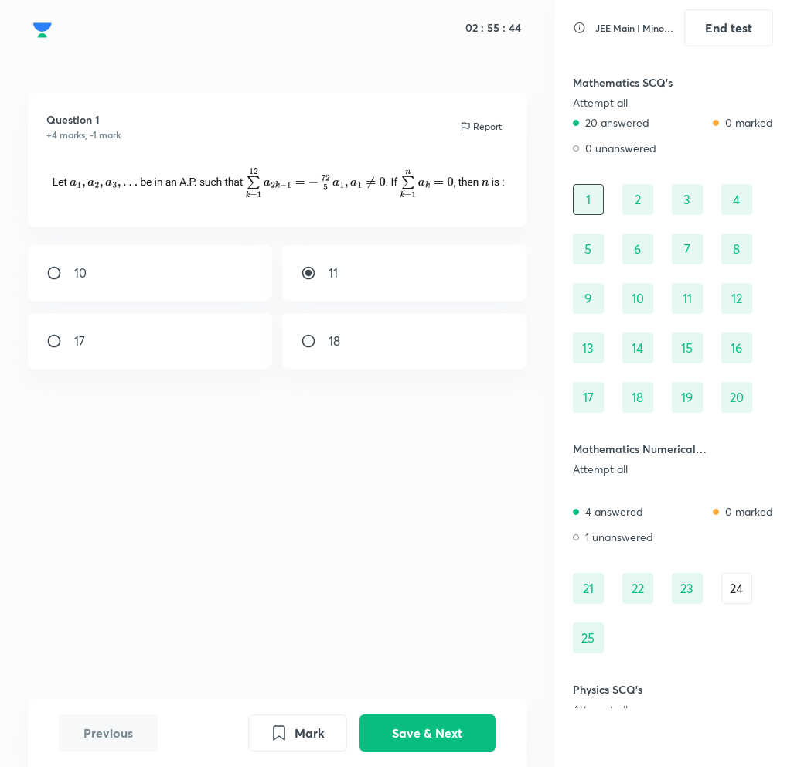
scroll to position [0, 0]
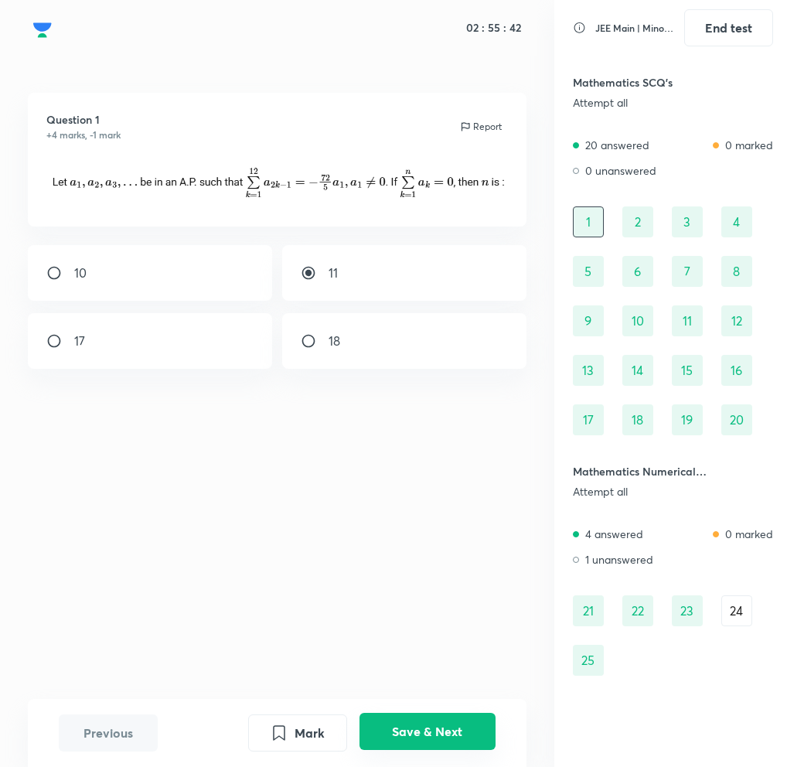
click at [444, 723] on button "Save & Next" at bounding box center [428, 731] width 136 height 37
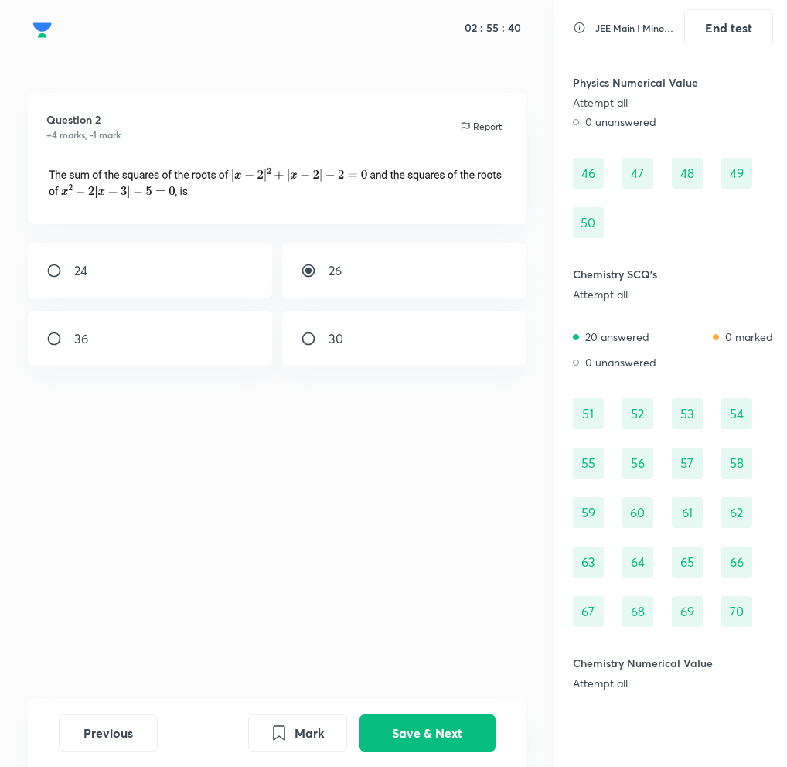
scroll to position [1262, 0]
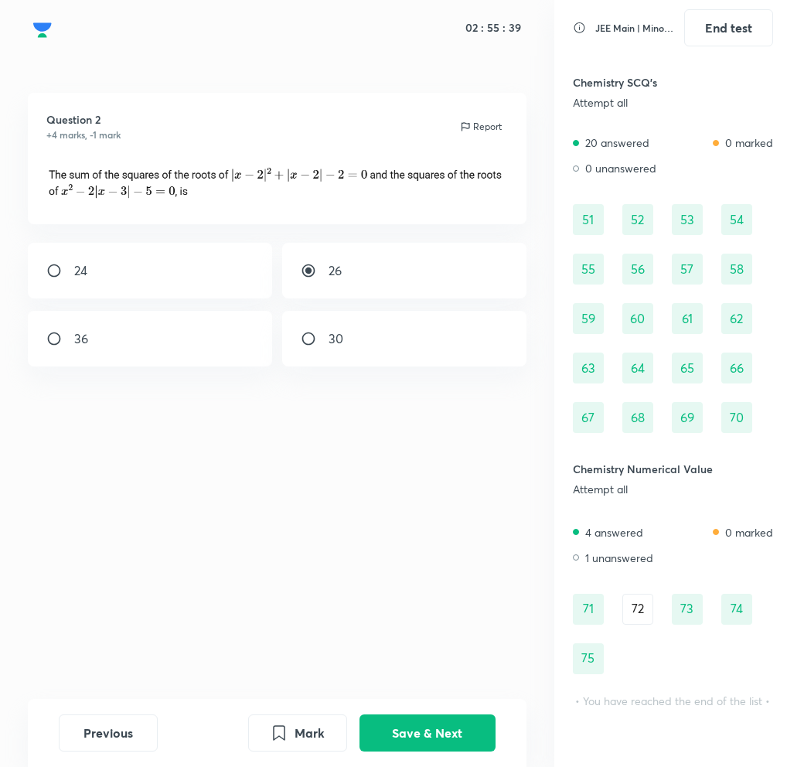
click at [630, 595] on div "72" at bounding box center [638, 609] width 31 height 31
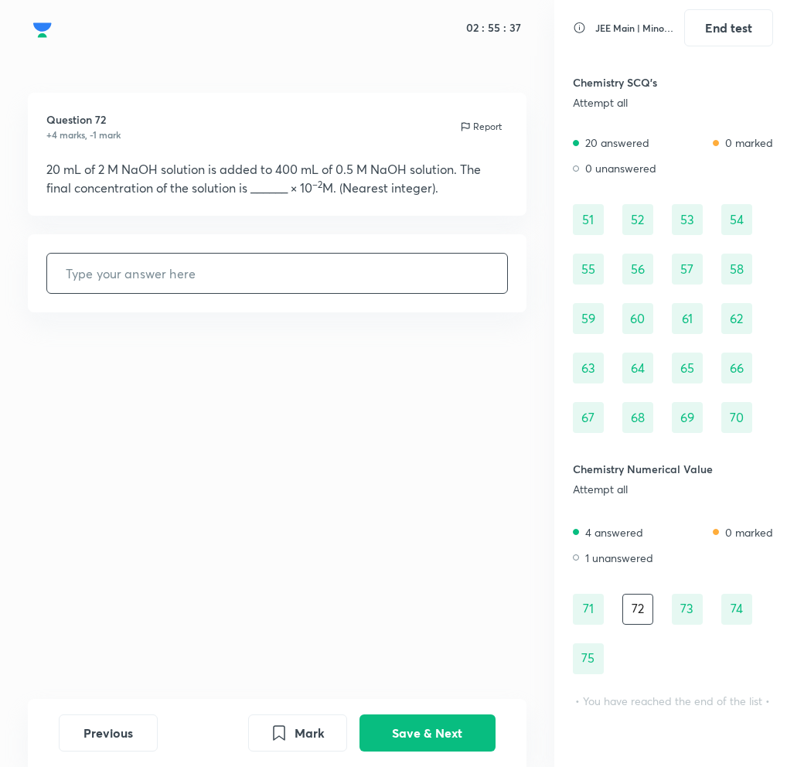
click at [318, 284] on input "text" at bounding box center [277, 273] width 460 height 39
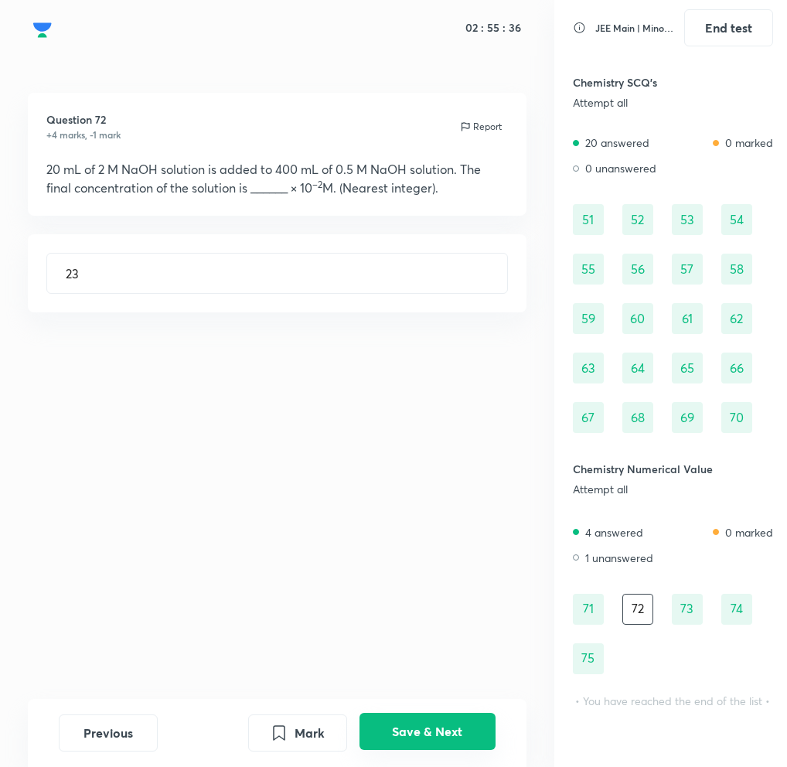
click at [442, 728] on button "Save & Next" at bounding box center [428, 731] width 136 height 37
type input "3"
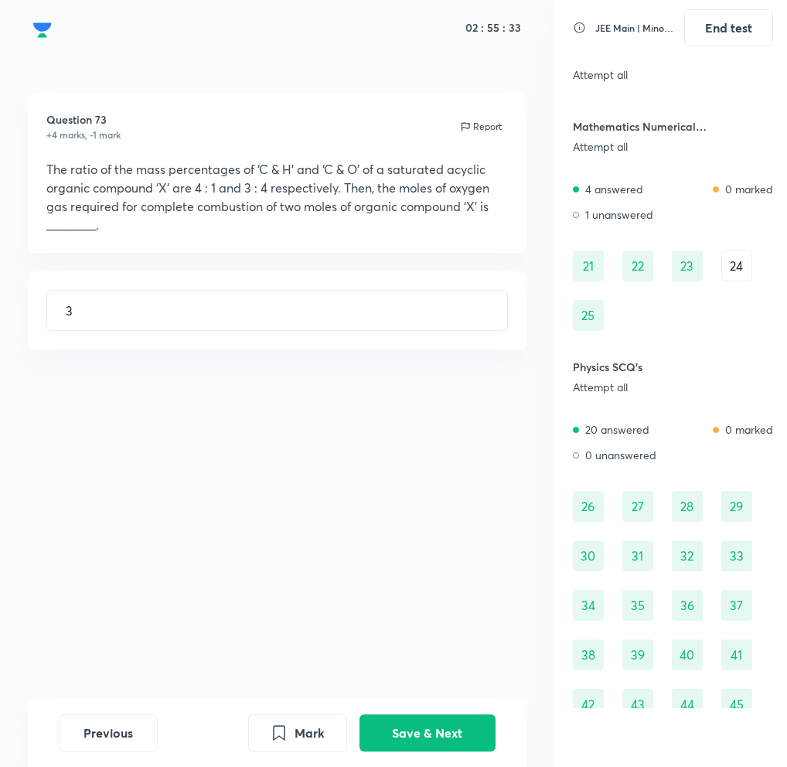
scroll to position [347, 0]
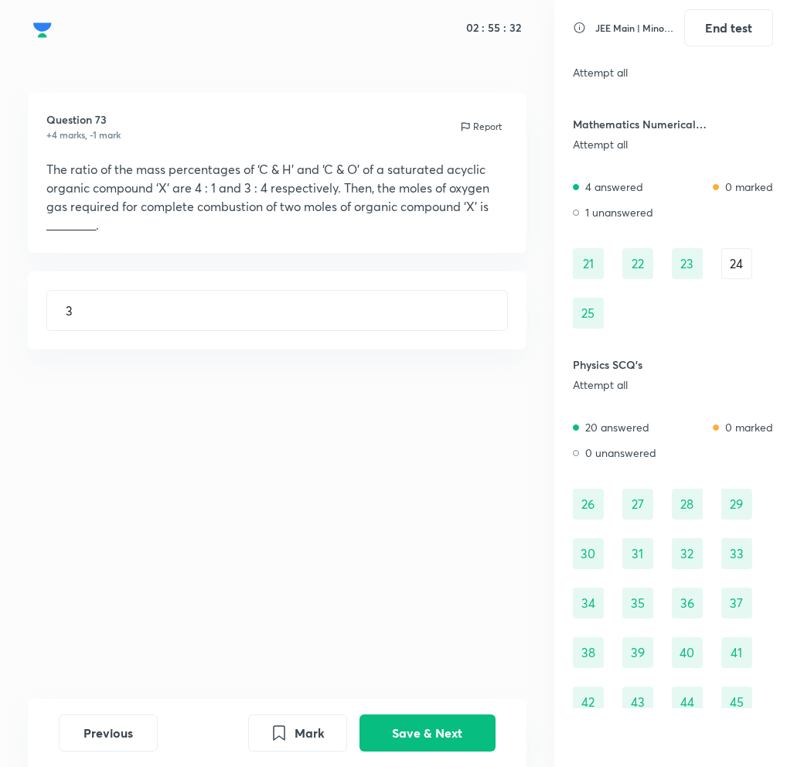
click at [736, 253] on div "24" at bounding box center [737, 263] width 31 height 31
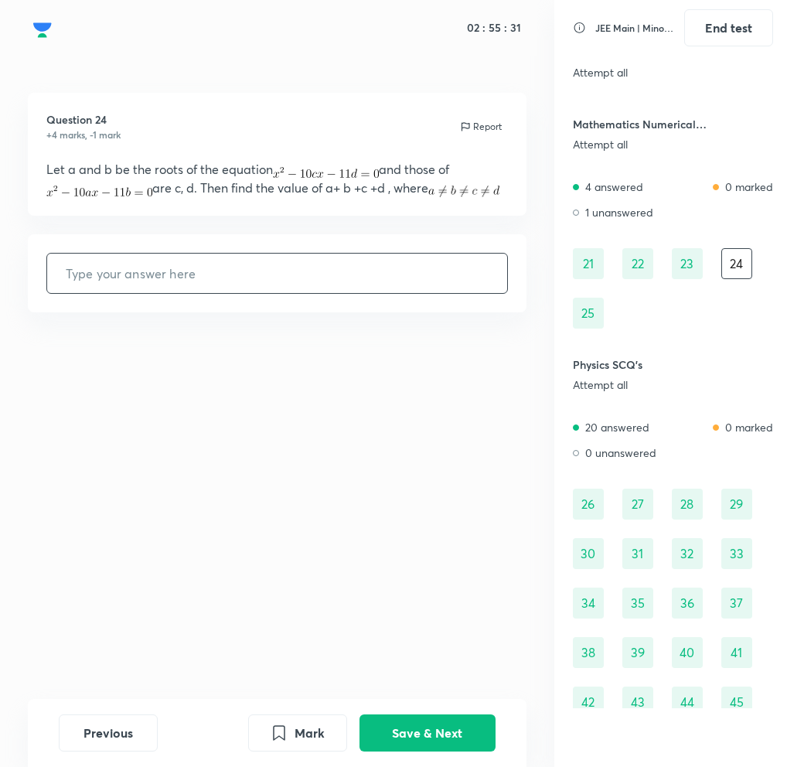
click at [271, 293] on input "text" at bounding box center [277, 273] width 460 height 39
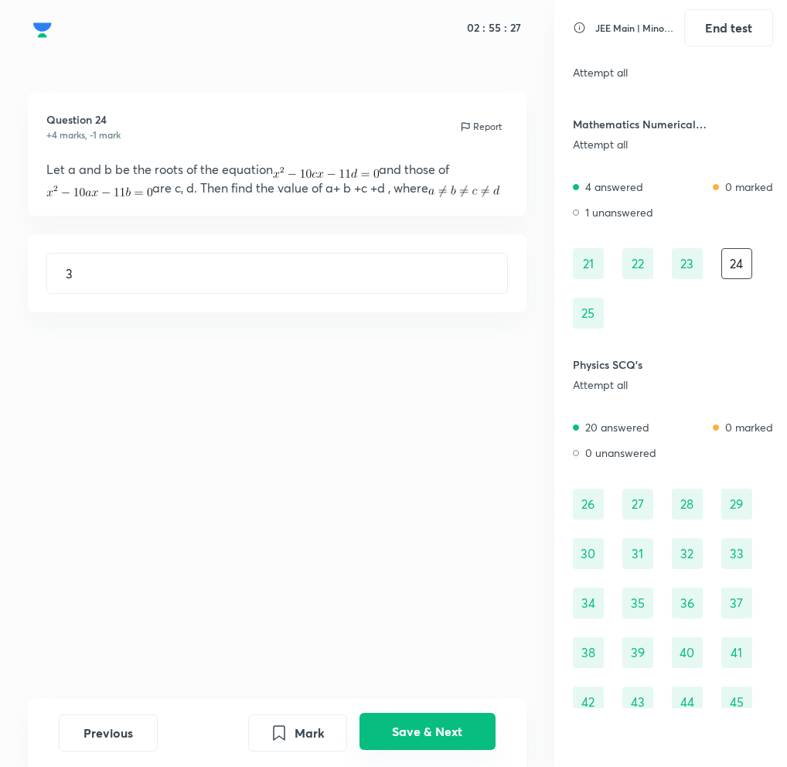
click at [438, 744] on button "Save & Next" at bounding box center [428, 731] width 136 height 37
type input "45"
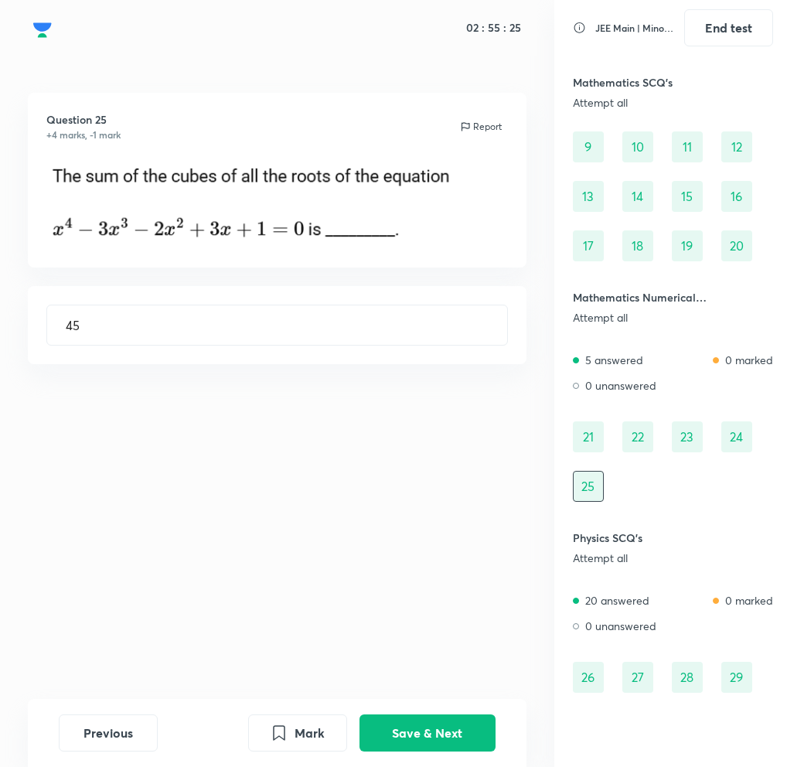
scroll to position [0, 0]
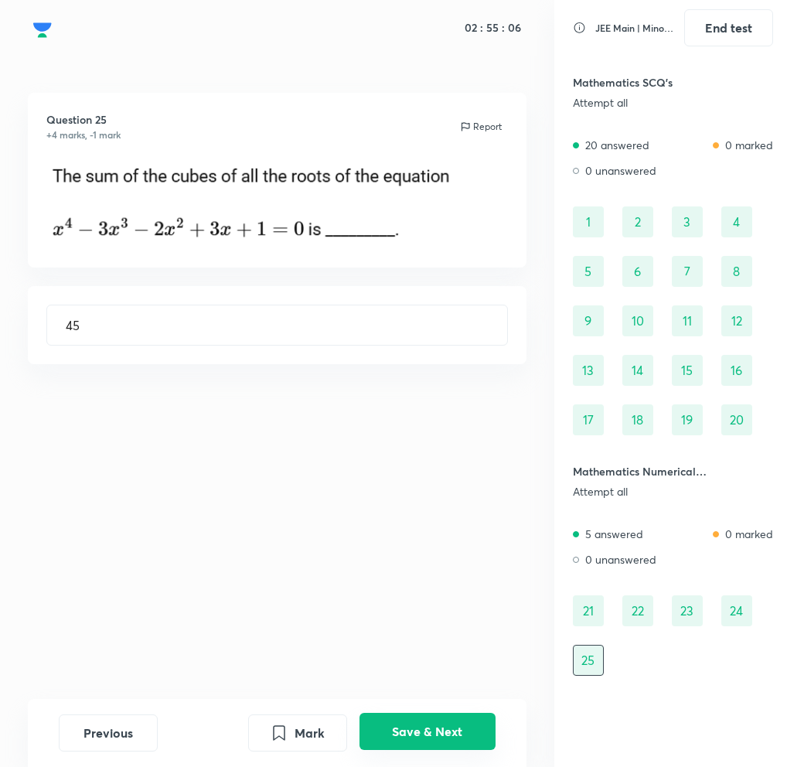
click at [435, 716] on button "Save & Next" at bounding box center [428, 731] width 136 height 37
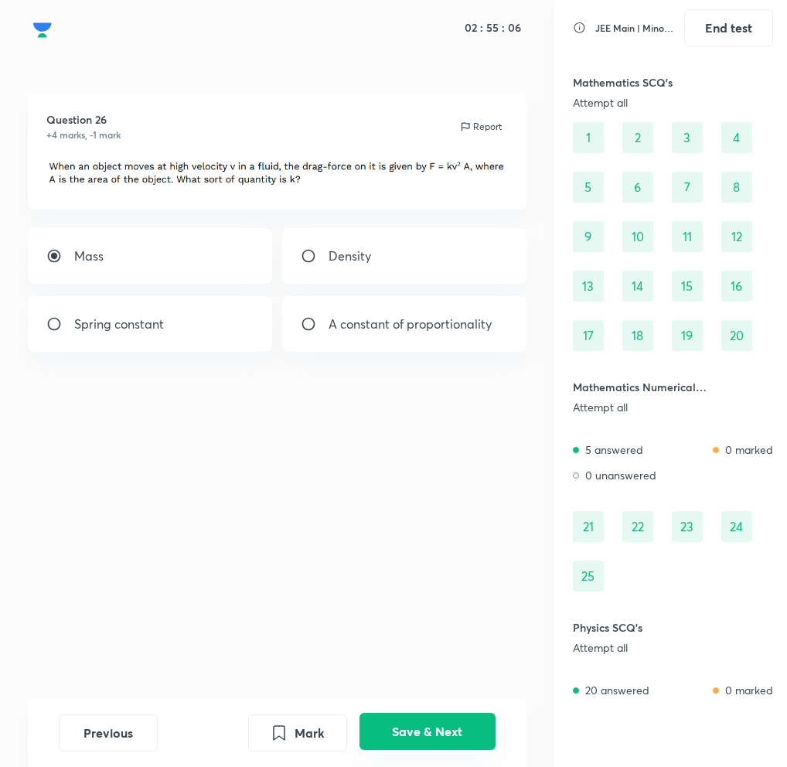
scroll to position [159, 0]
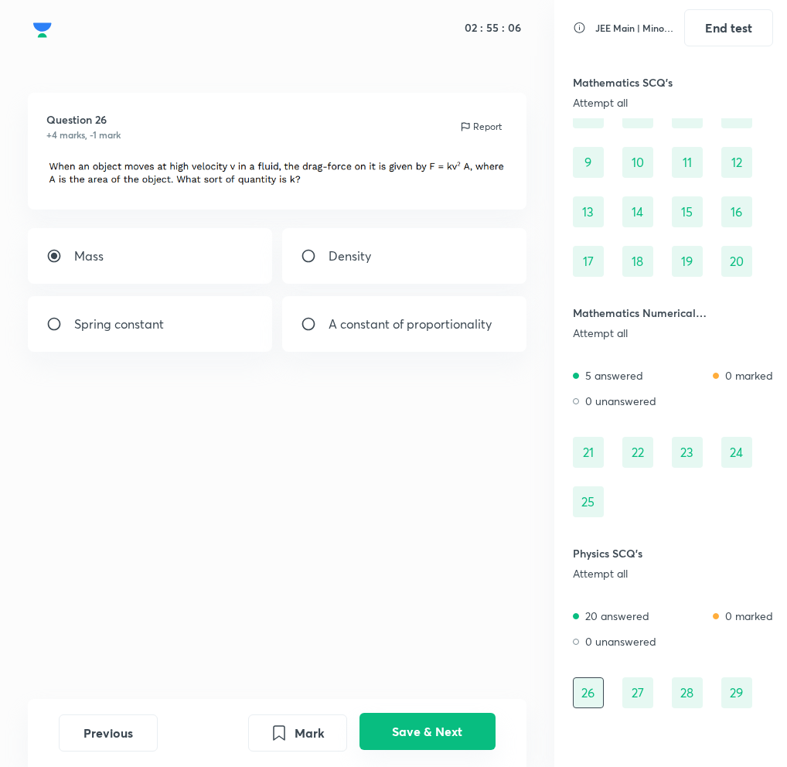
click at [435, 722] on button "Save & Next" at bounding box center [428, 731] width 136 height 37
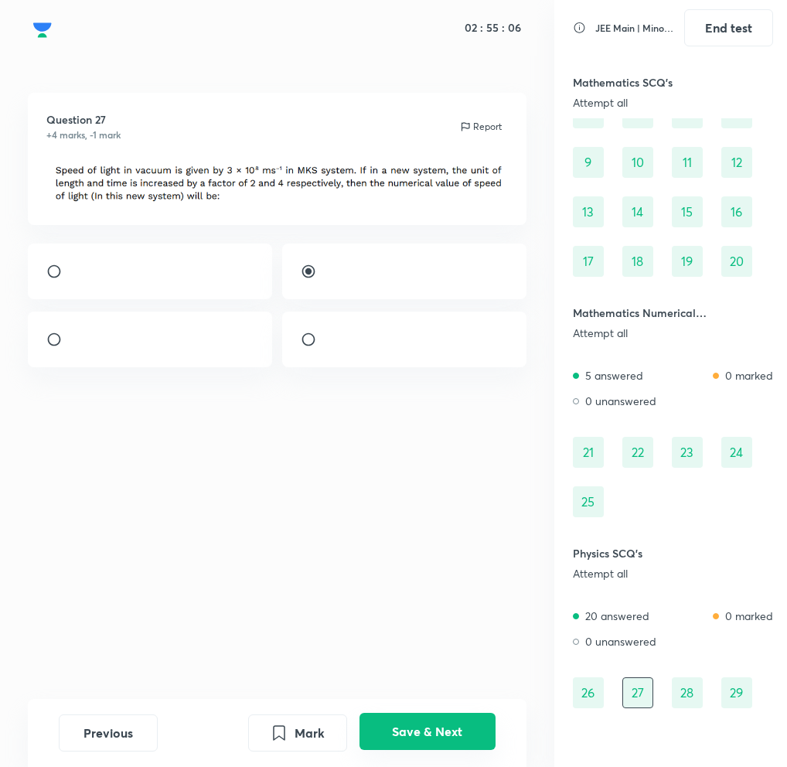
click at [435, 722] on button "Save & Next" at bounding box center [428, 731] width 136 height 37
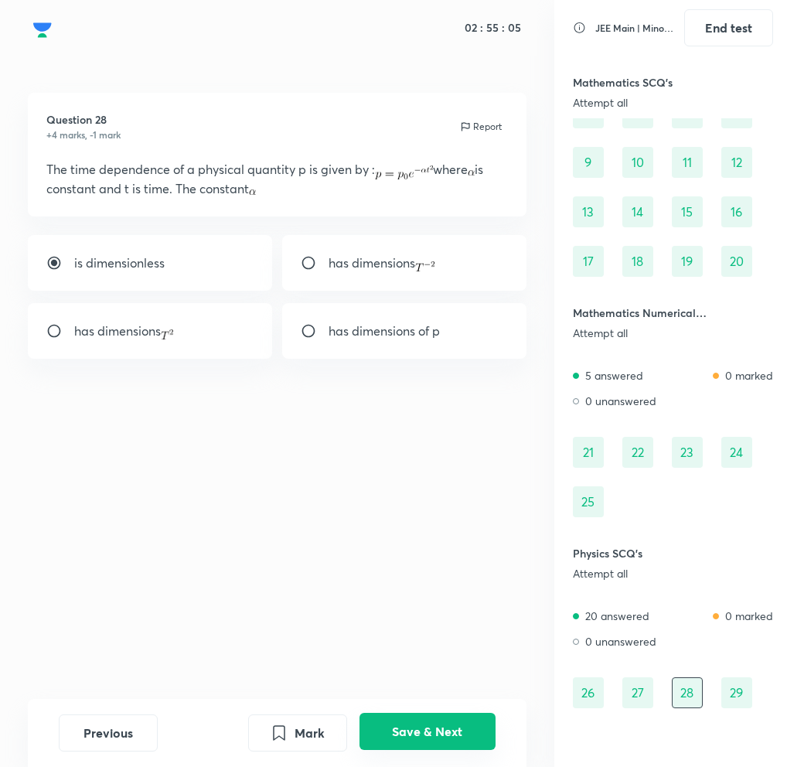
click at [435, 722] on button "Save & Next" at bounding box center [428, 731] width 136 height 37
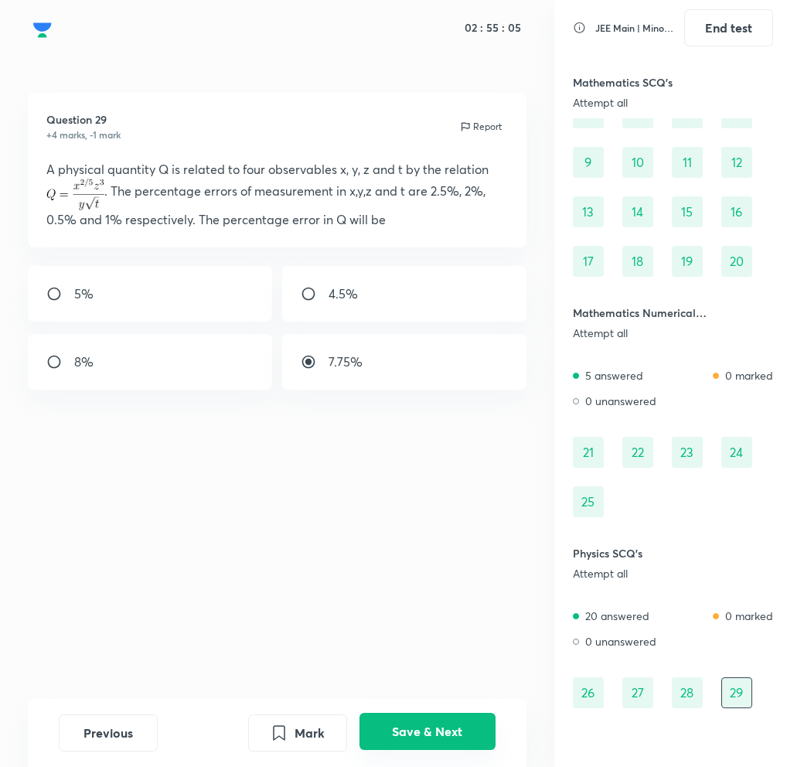
click at [435, 722] on button "Save & Next" at bounding box center [428, 731] width 136 height 37
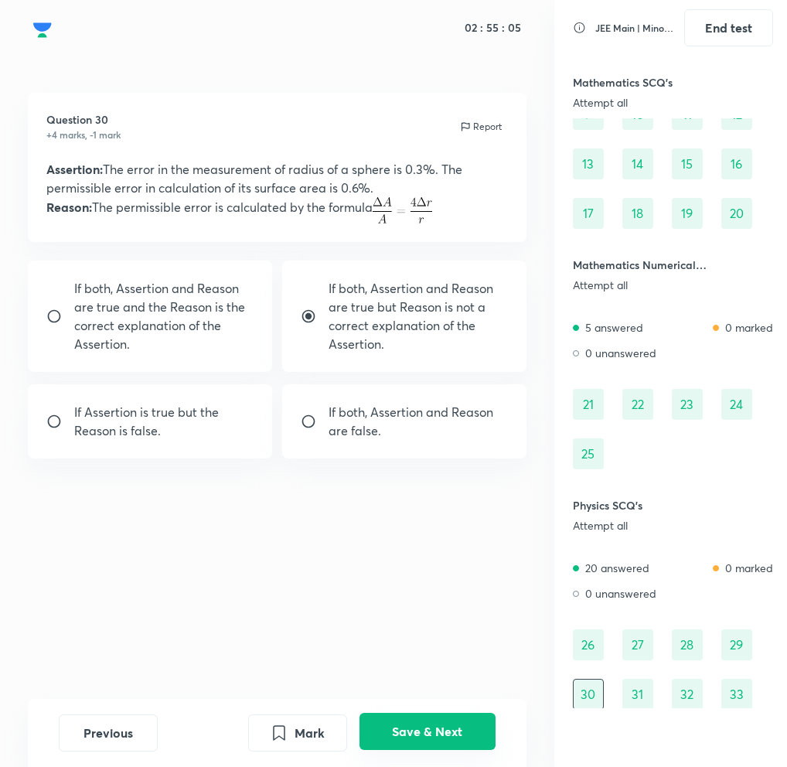
click at [435, 722] on button "Save & Next" at bounding box center [428, 731] width 136 height 37
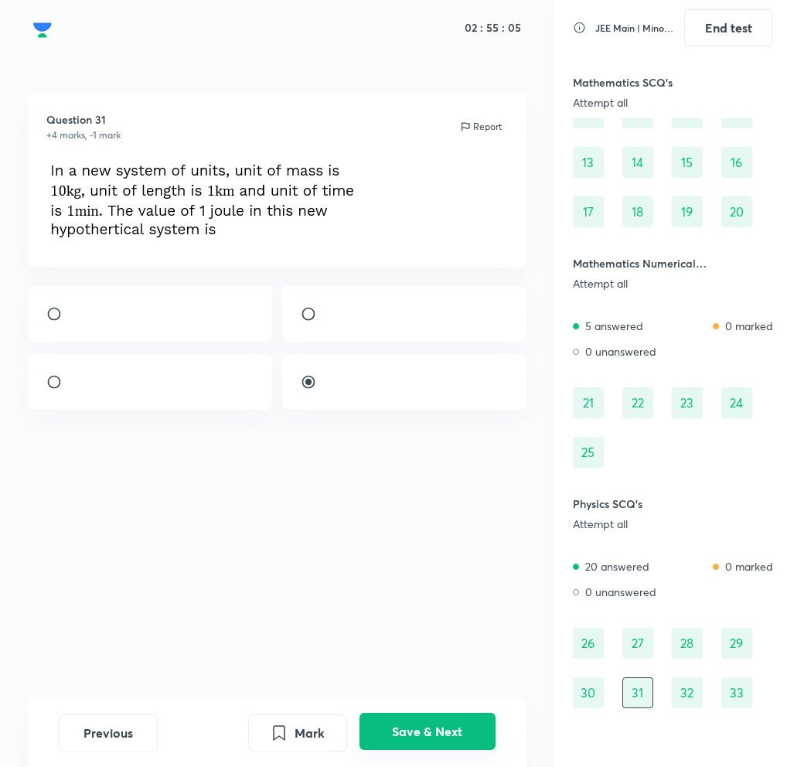
click at [435, 722] on button "Save & Next" at bounding box center [428, 731] width 136 height 37
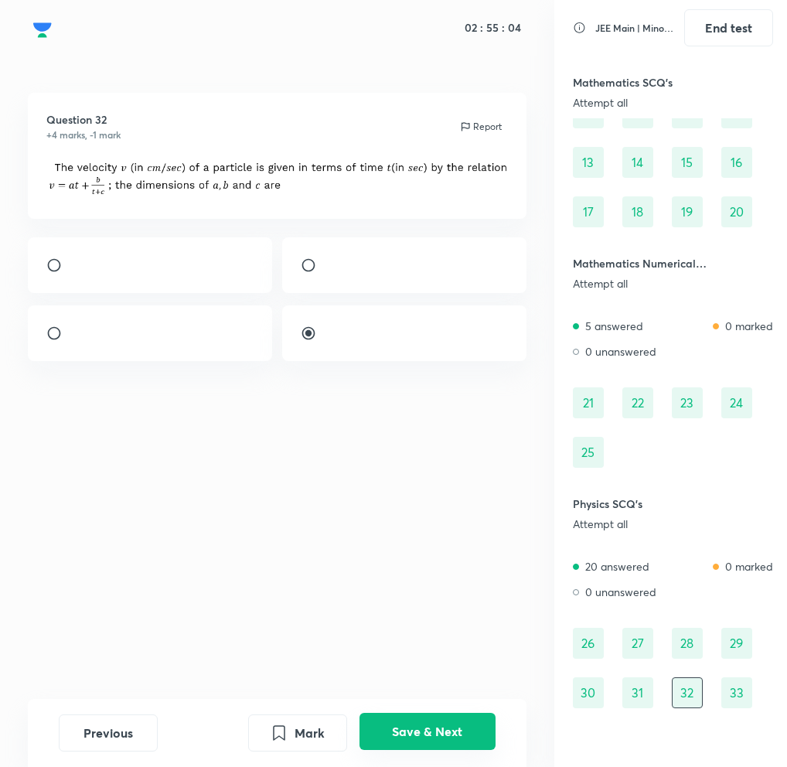
click at [435, 722] on button "Save & Next" at bounding box center [428, 731] width 136 height 37
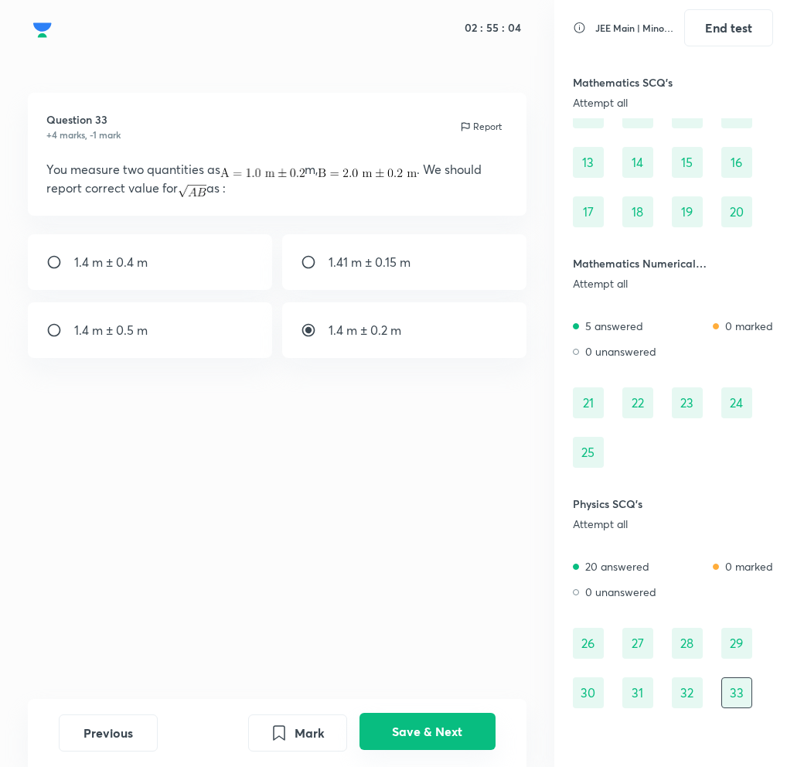
click at [435, 722] on button "Save & Next" at bounding box center [428, 731] width 136 height 37
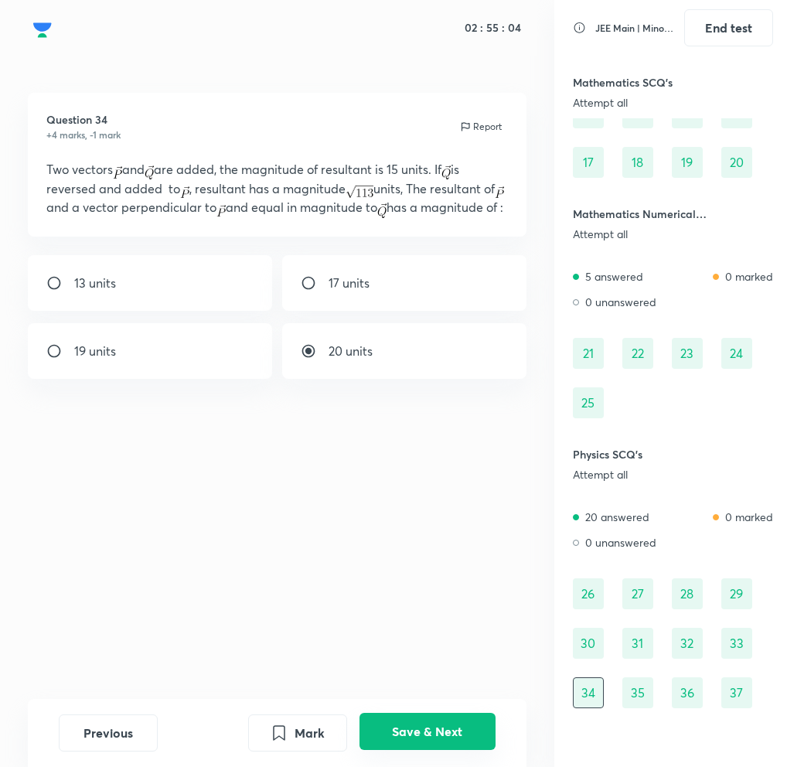
click at [435, 722] on button "Save & Next" at bounding box center [428, 731] width 136 height 37
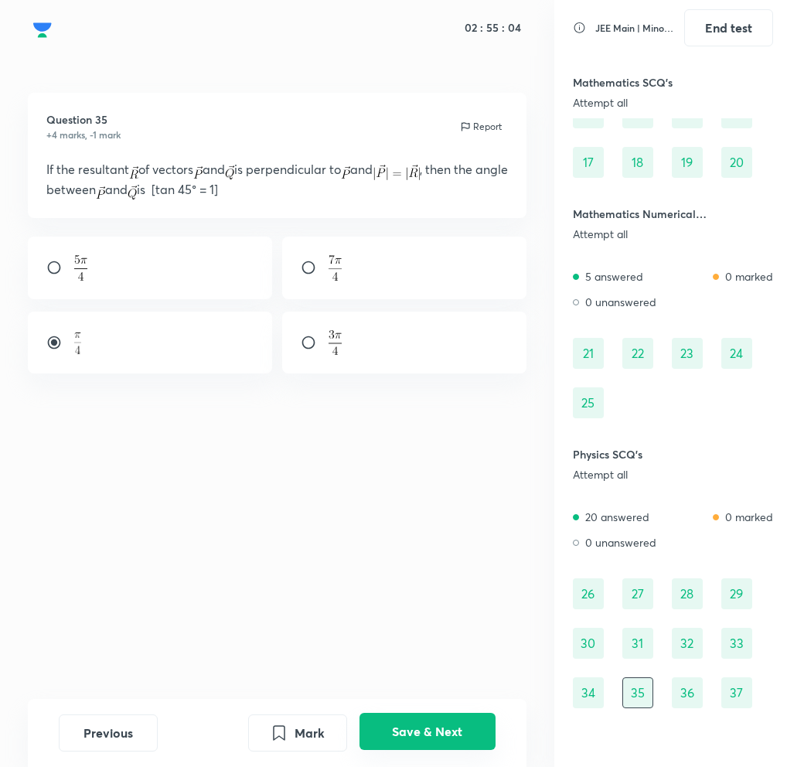
click at [435, 722] on button "Save & Next" at bounding box center [428, 731] width 136 height 37
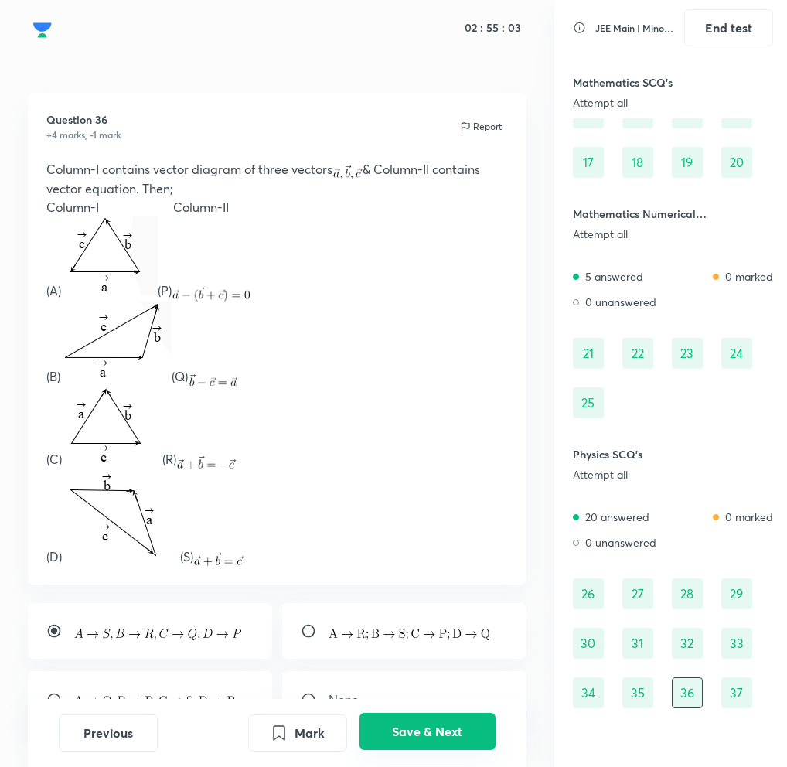
click at [435, 722] on button "Save & Next" at bounding box center [428, 731] width 136 height 37
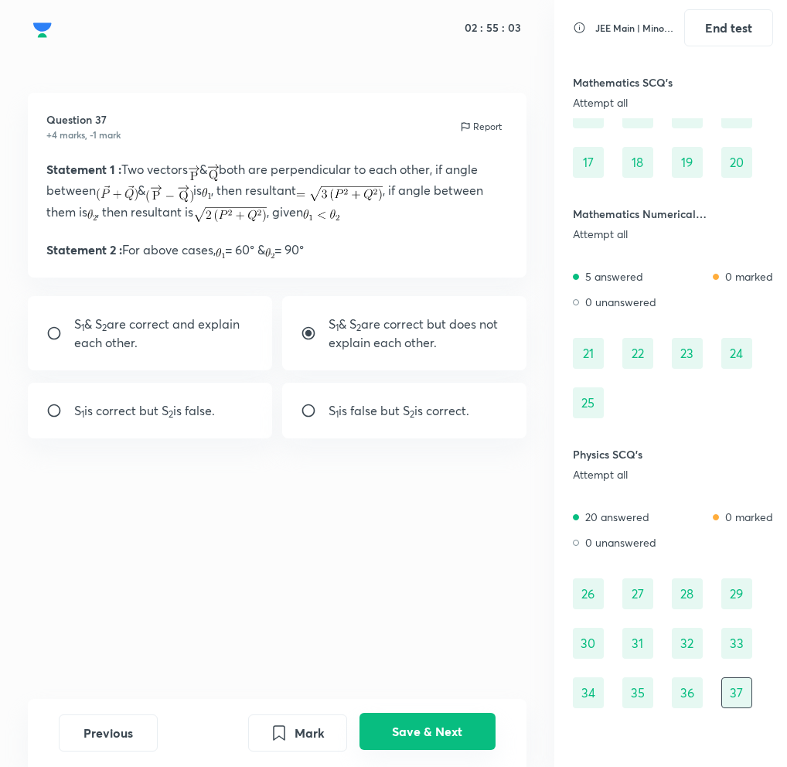
click at [435, 722] on button "Save & Next" at bounding box center [428, 731] width 136 height 37
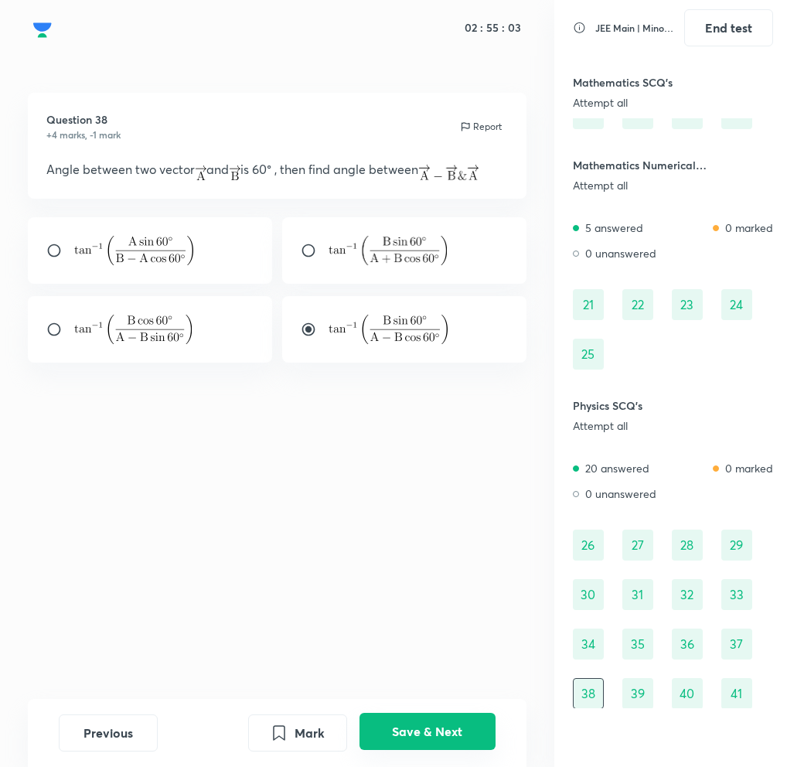
click at [435, 722] on button "Save & Next" at bounding box center [428, 731] width 136 height 37
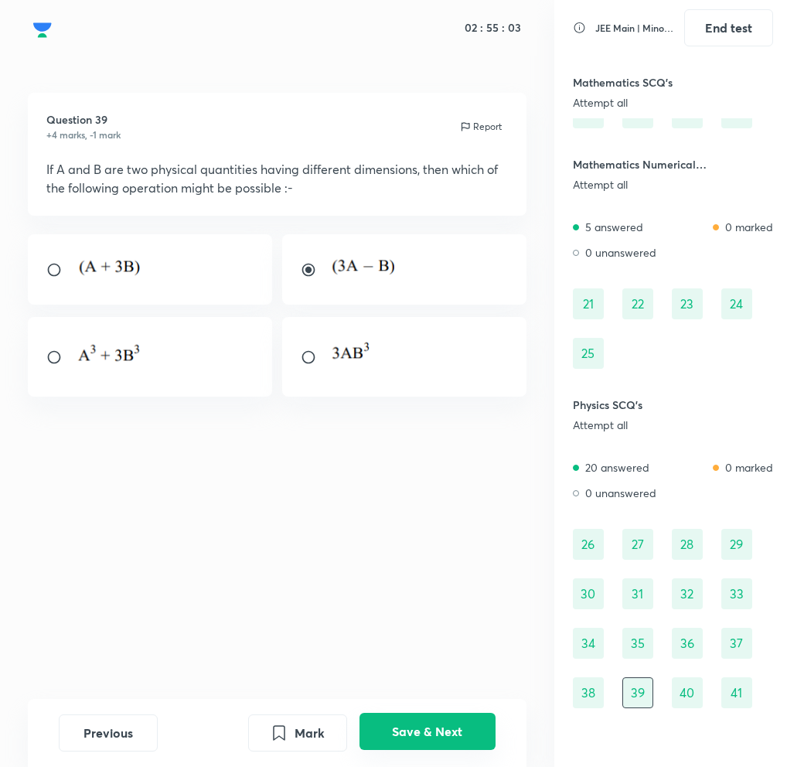
click at [435, 722] on button "Save & Next" at bounding box center [428, 731] width 136 height 37
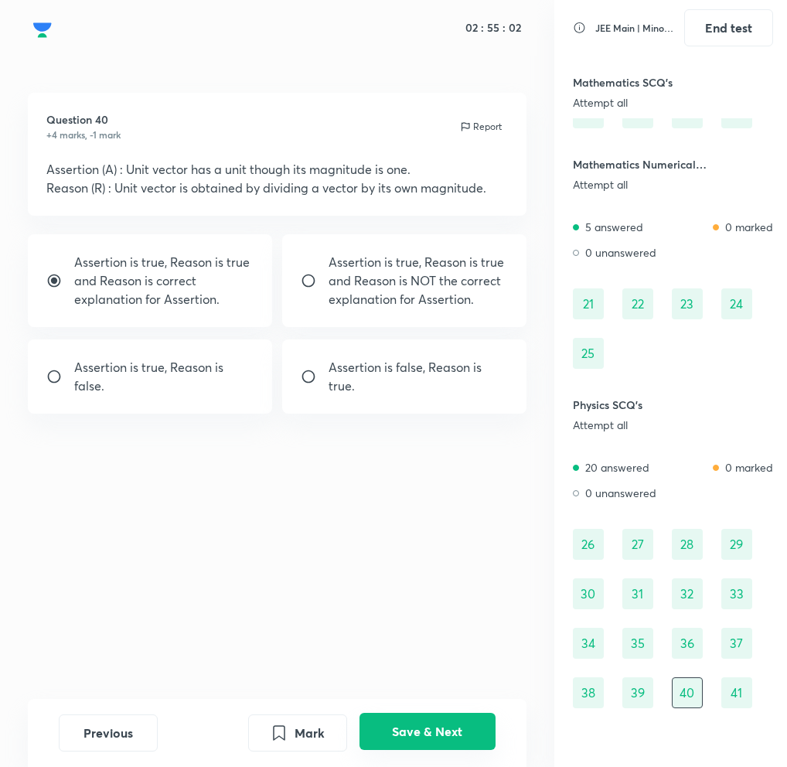
click at [435, 722] on button "Save & Next" at bounding box center [428, 731] width 136 height 37
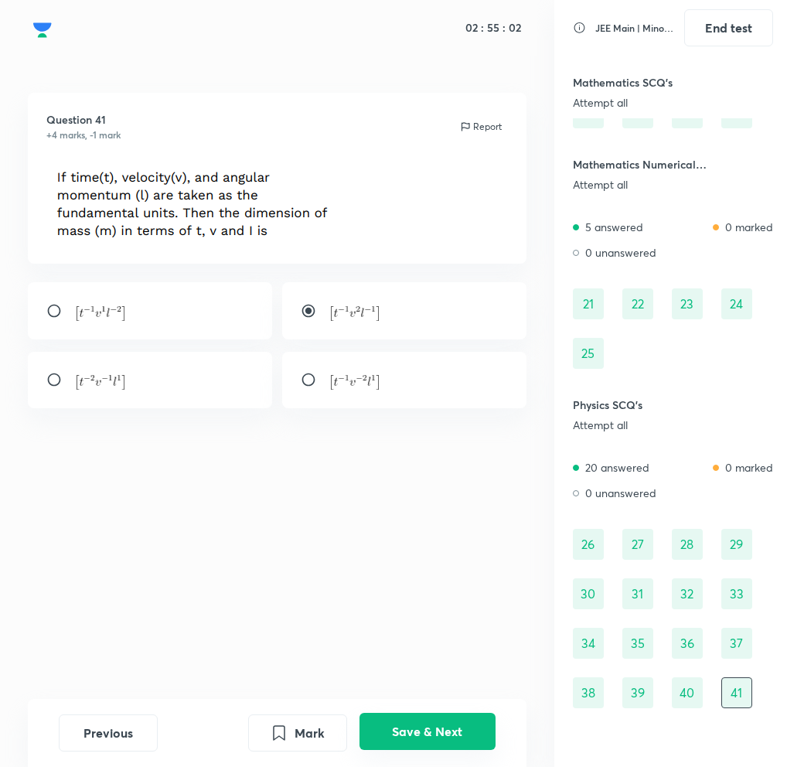
click at [435, 722] on button "Save & Next" at bounding box center [428, 731] width 136 height 37
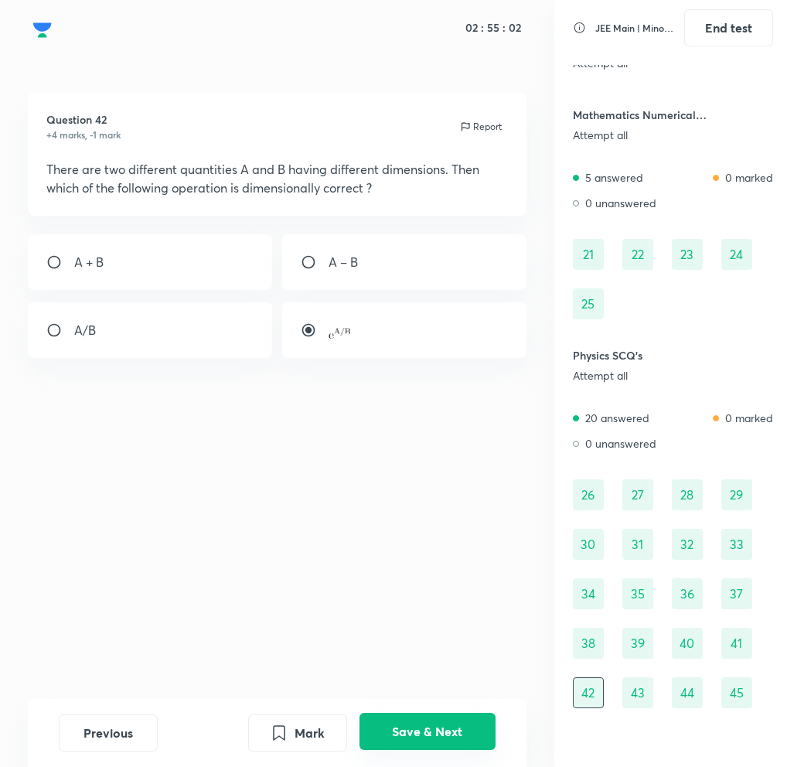
click at [435, 722] on button "Save & Next" at bounding box center [428, 731] width 136 height 37
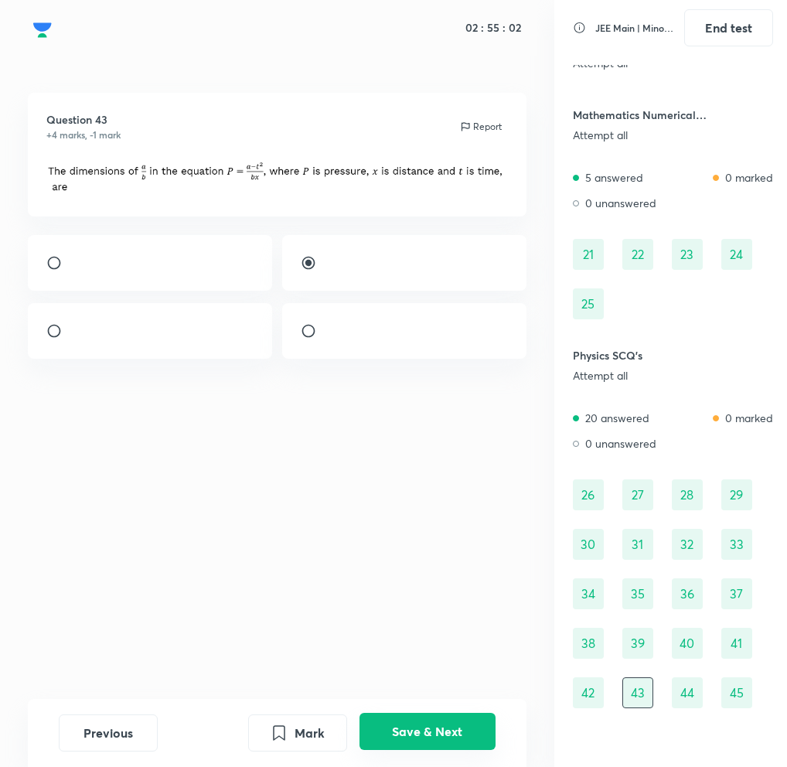
click at [435, 722] on button "Save & Next" at bounding box center [428, 731] width 136 height 37
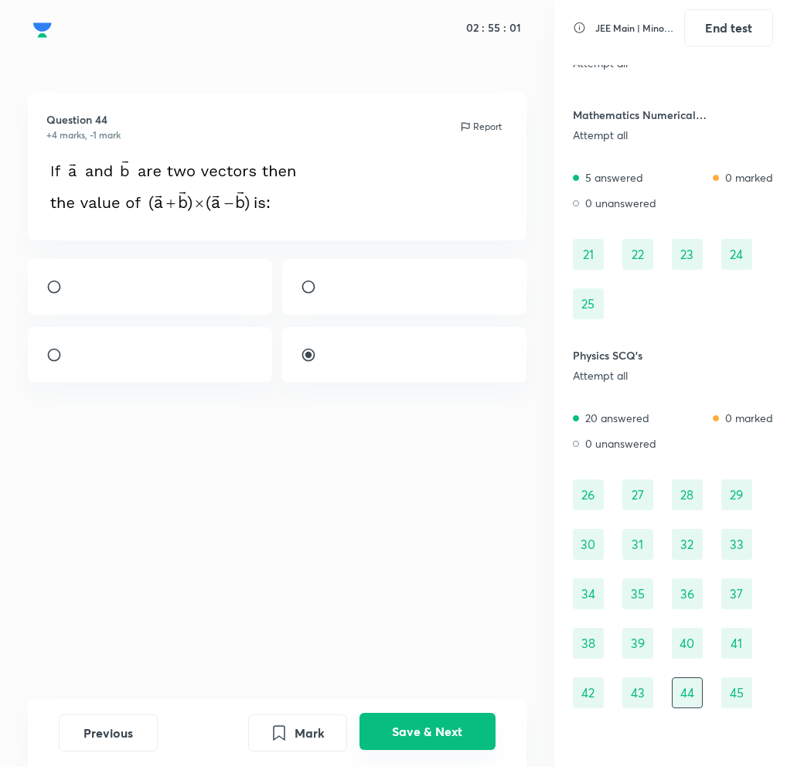
click at [435, 722] on button "Save & Next" at bounding box center [428, 731] width 136 height 37
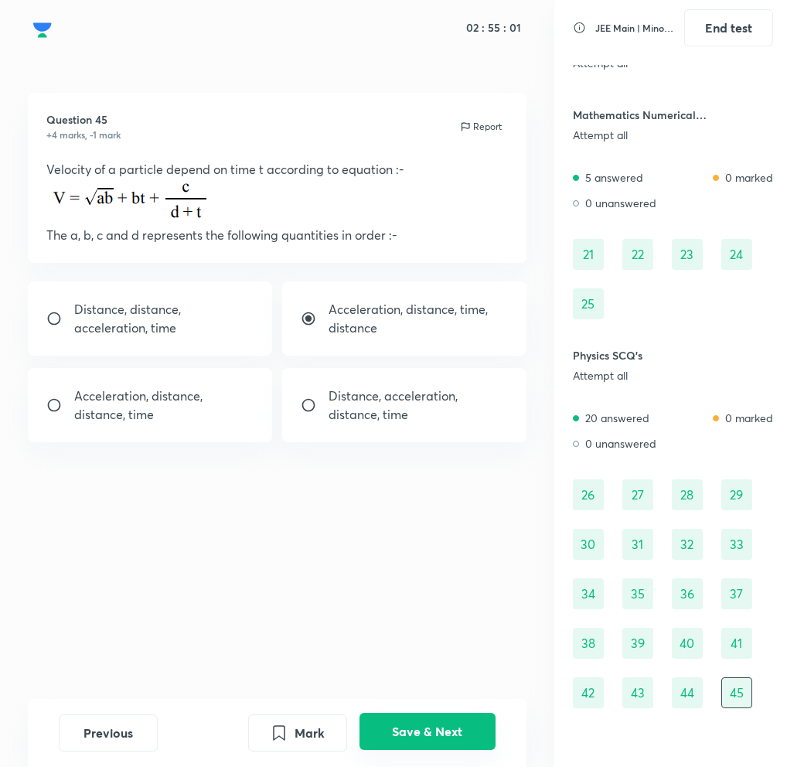
click at [435, 722] on button "Save & Next" at bounding box center [428, 731] width 136 height 37
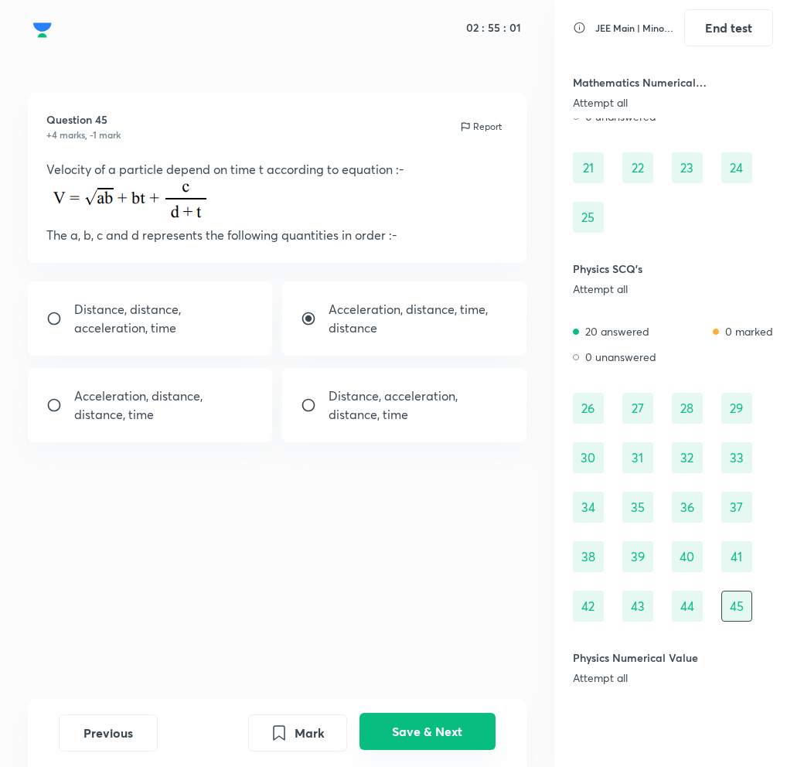
click at [435, 722] on button "Save & Next" at bounding box center [428, 731] width 136 height 37
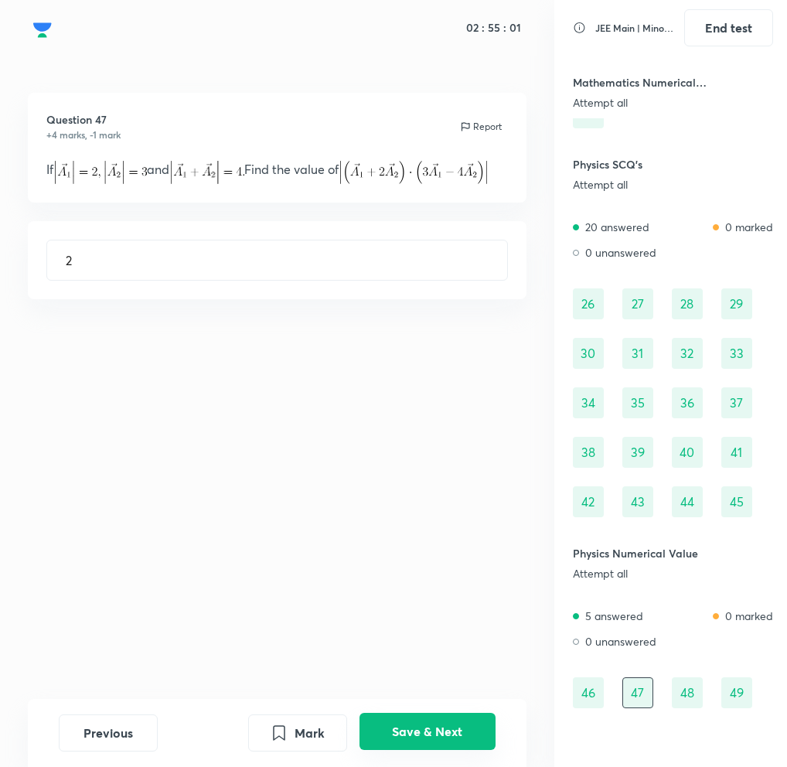
click at [435, 722] on button "Save & Next" at bounding box center [428, 731] width 136 height 37
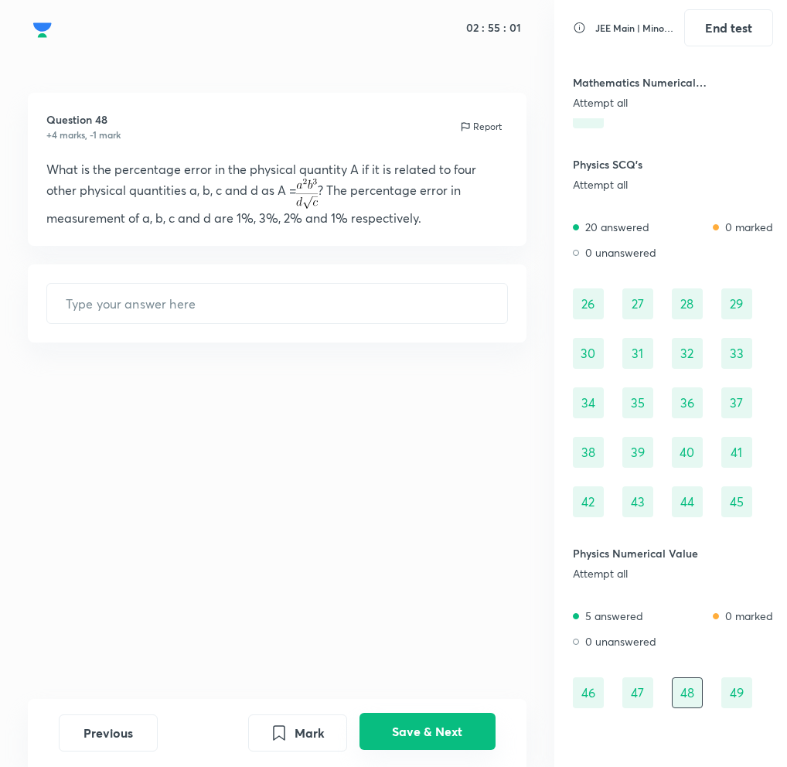
click at [435, 722] on button "Save & Next" at bounding box center [428, 731] width 136 height 37
type input "2"
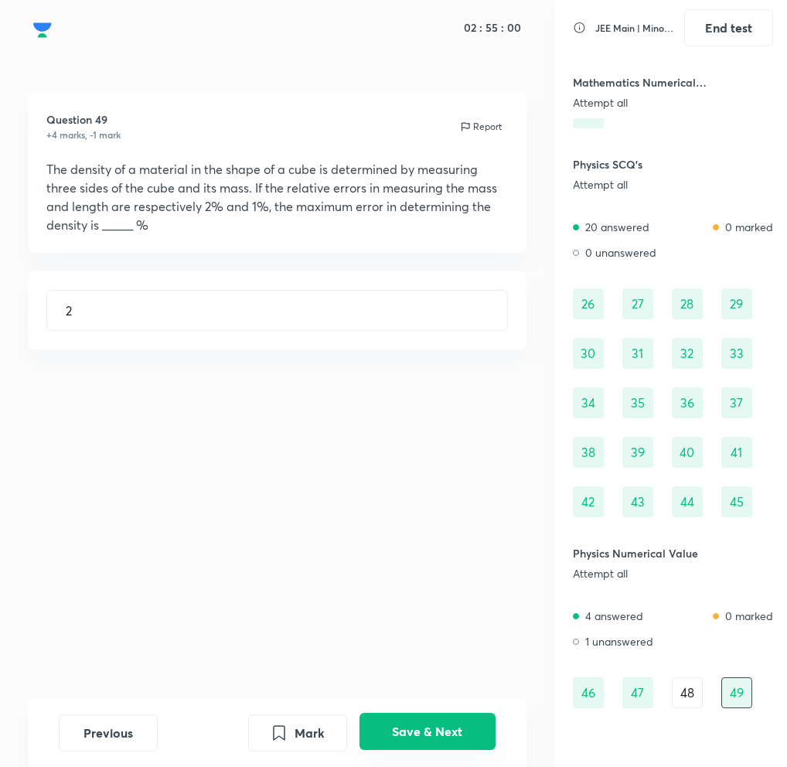
click at [435, 722] on button "Save & Next" at bounding box center [428, 731] width 136 height 37
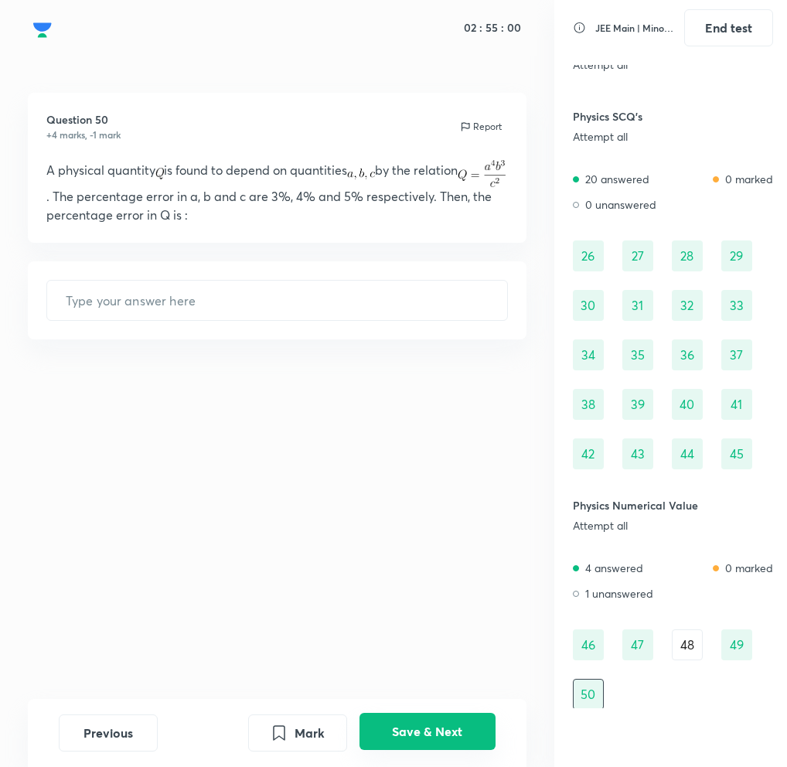
click at [435, 722] on button "Save & Next" at bounding box center [428, 731] width 136 height 37
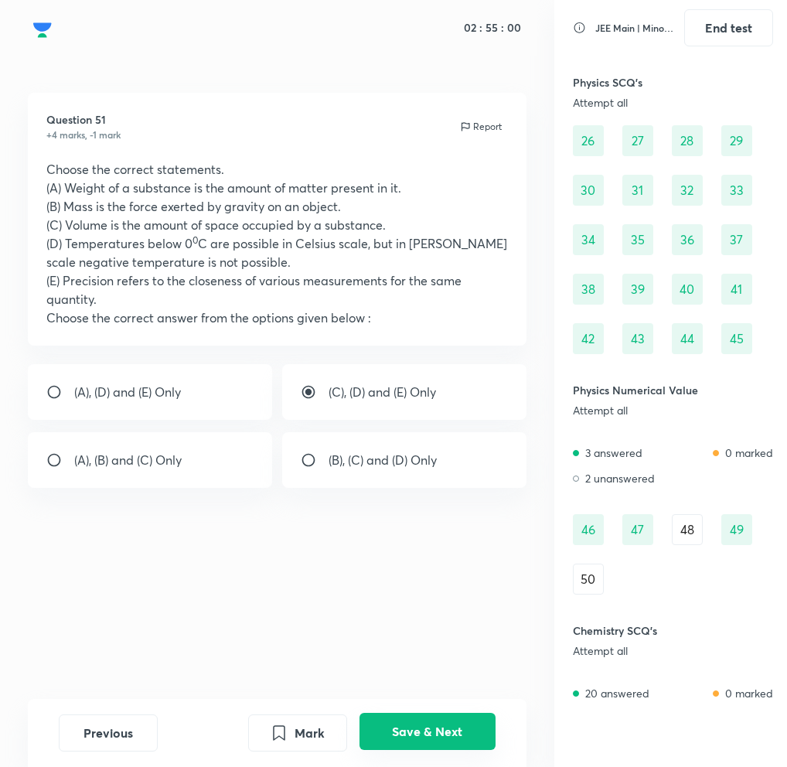
click at [435, 722] on button "Save & Next" at bounding box center [428, 731] width 136 height 37
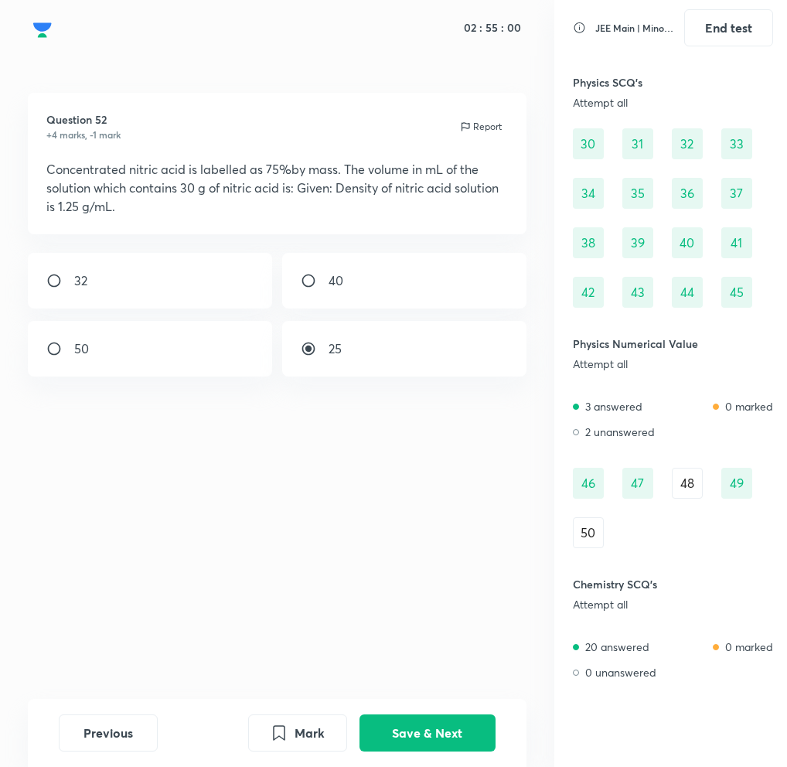
scroll to position [788, 0]
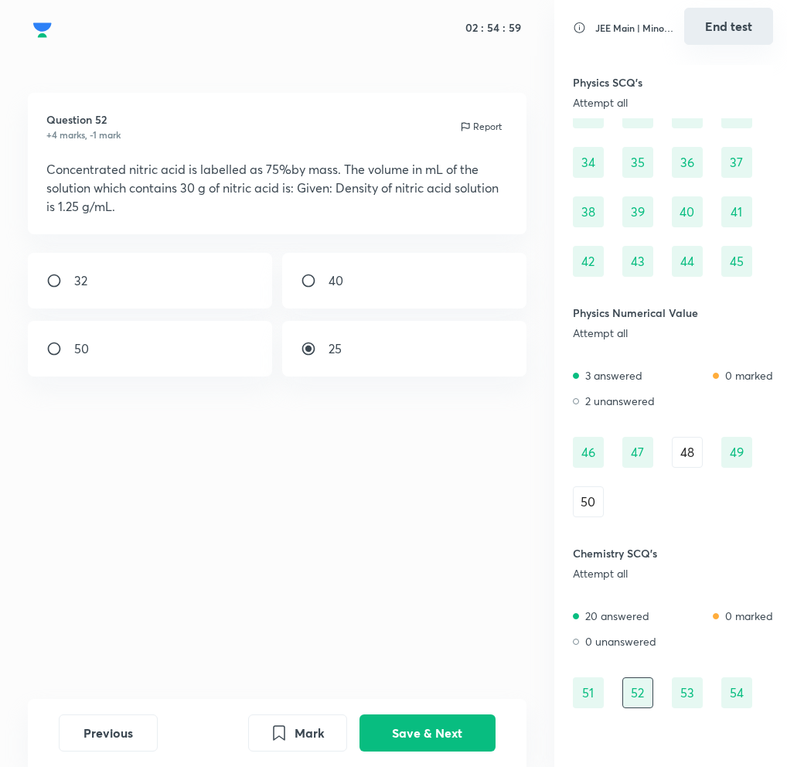
click at [688, 34] on button "End test" at bounding box center [729, 26] width 89 height 37
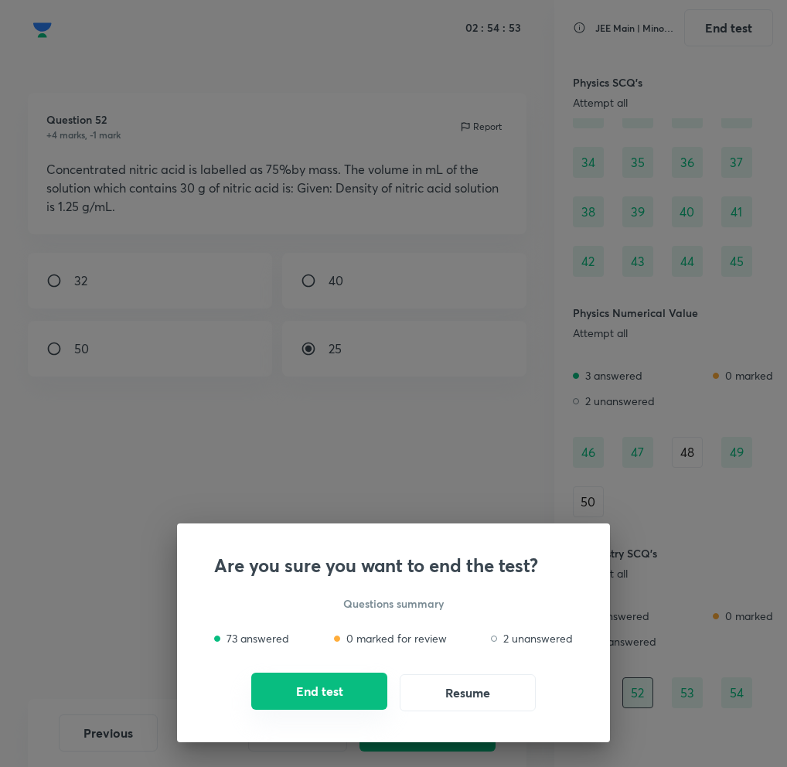
click at [351, 681] on button "End test" at bounding box center [319, 691] width 136 height 37
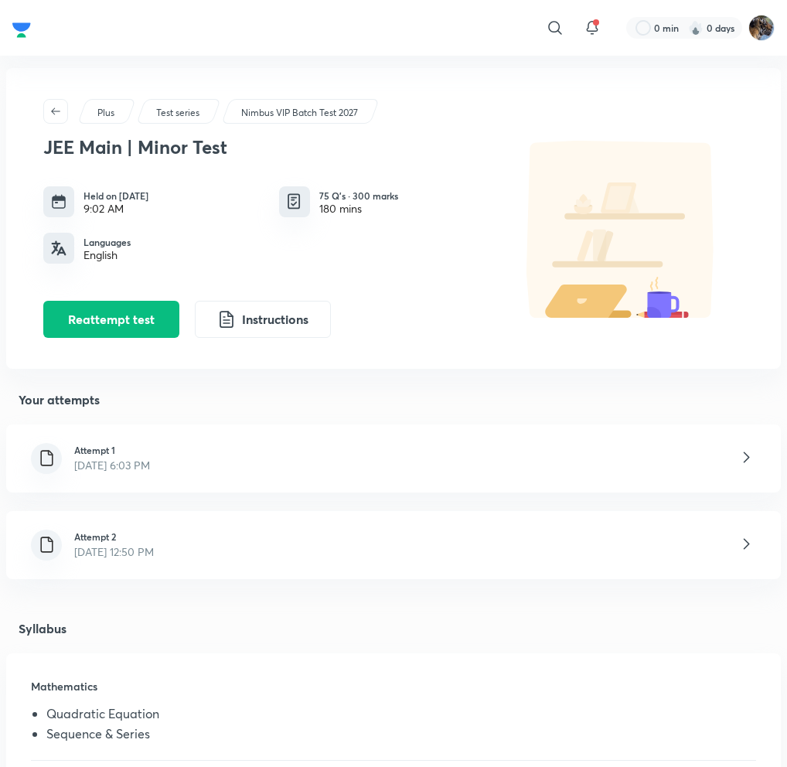
scroll to position [29, 0]
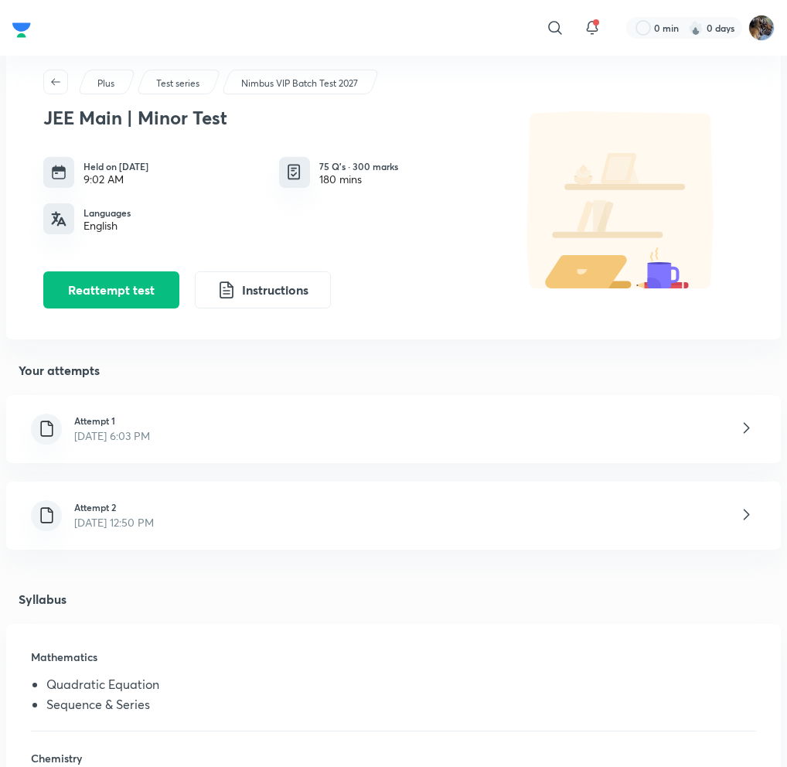
click at [123, 433] on p "[DATE] 6:03 PM" at bounding box center [112, 436] width 76 height 16
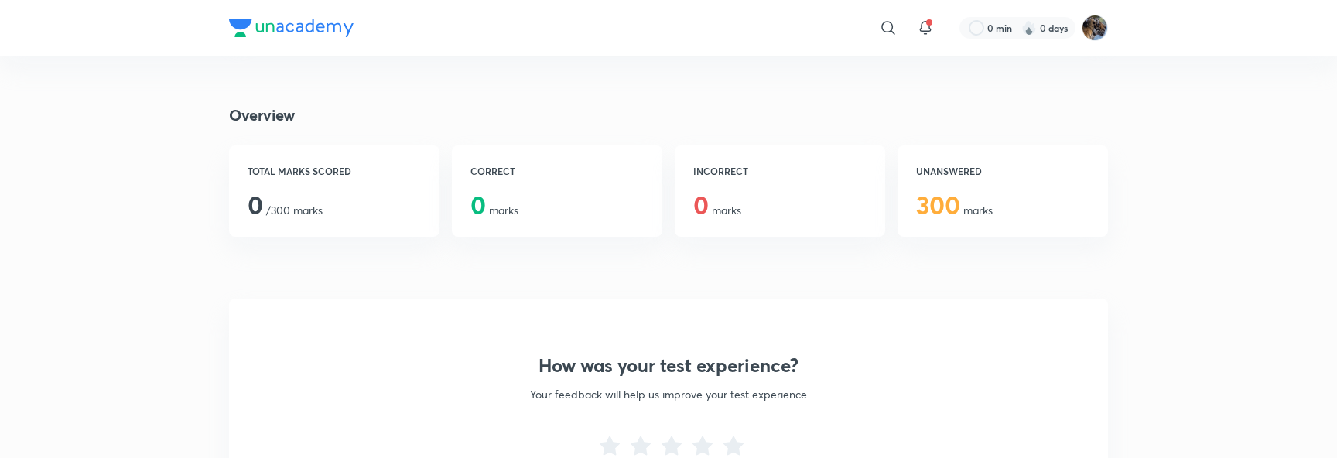
scroll to position [269, 0]
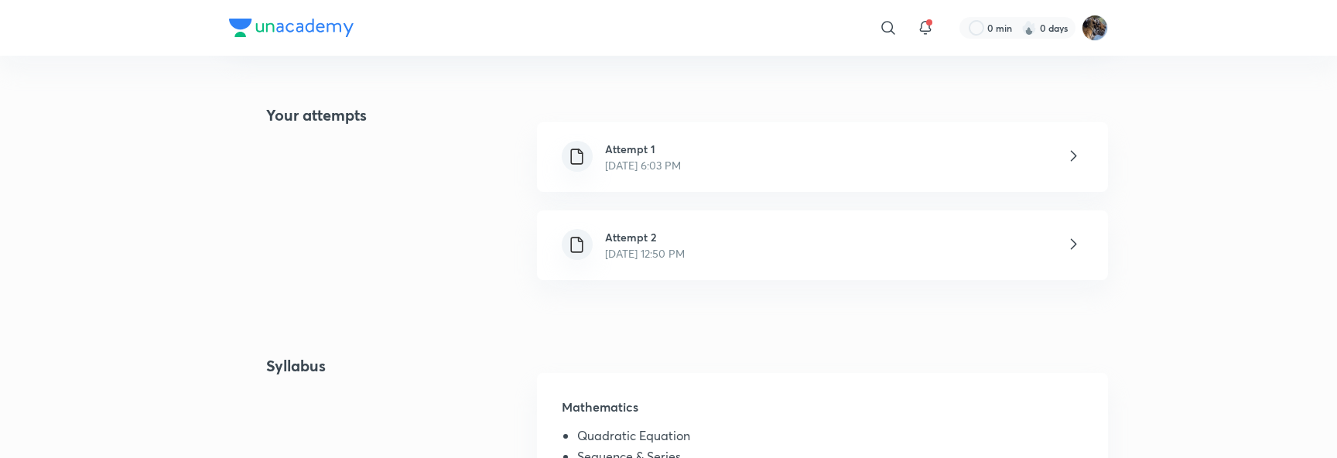
scroll to position [338, 0]
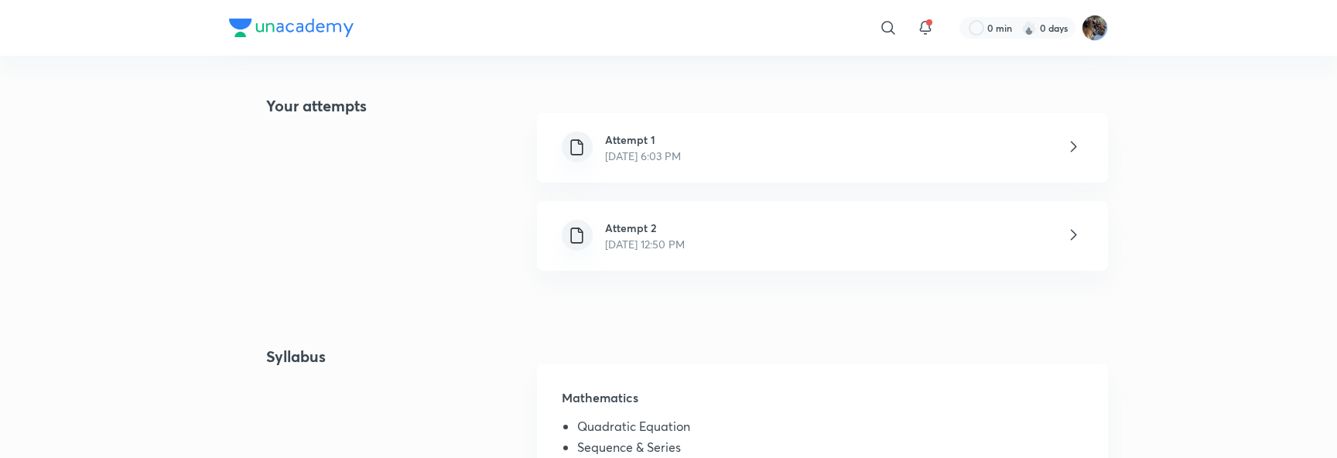
click at [677, 231] on h6 "Attempt 2" at bounding box center [645, 228] width 80 height 16
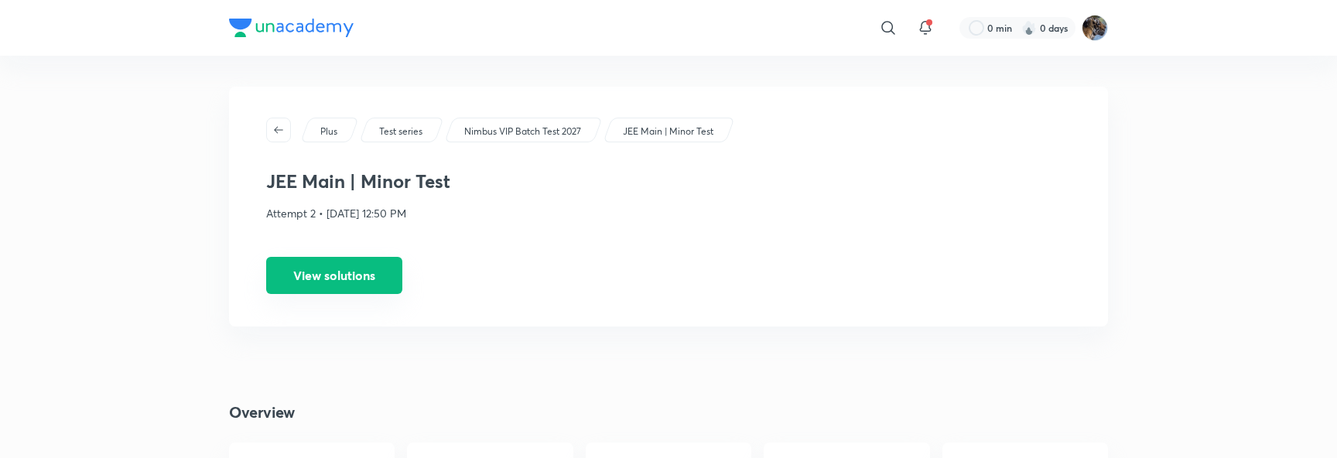
click at [323, 267] on button "View solutions" at bounding box center [334, 275] width 136 height 37
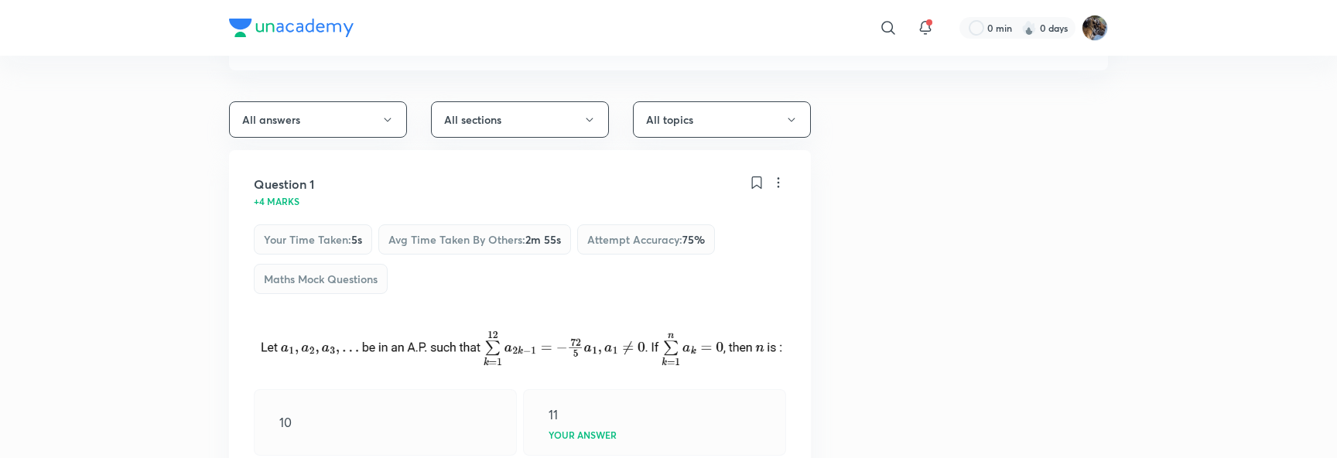
scroll to position [130, 0]
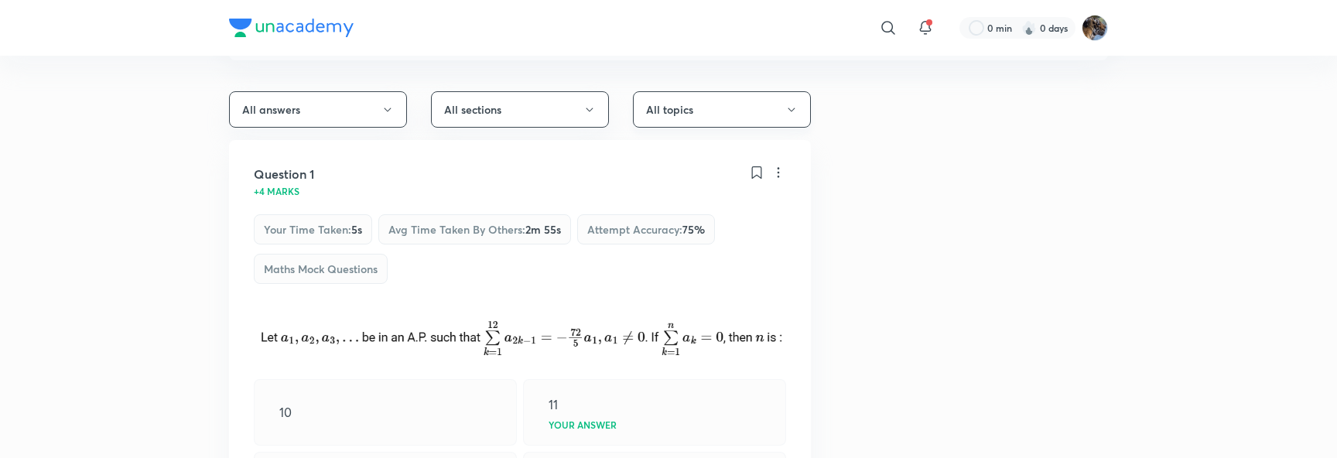
click at [703, 112] on button "All topics" at bounding box center [722, 109] width 178 height 36
click at [739, 118] on div at bounding box center [668, 229] width 1337 height 458
click at [662, 118] on button "All topics" at bounding box center [722, 109] width 178 height 36
click at [361, 110] on div at bounding box center [668, 229] width 1337 height 458
click at [449, 101] on button "All sections" at bounding box center [520, 109] width 178 height 36
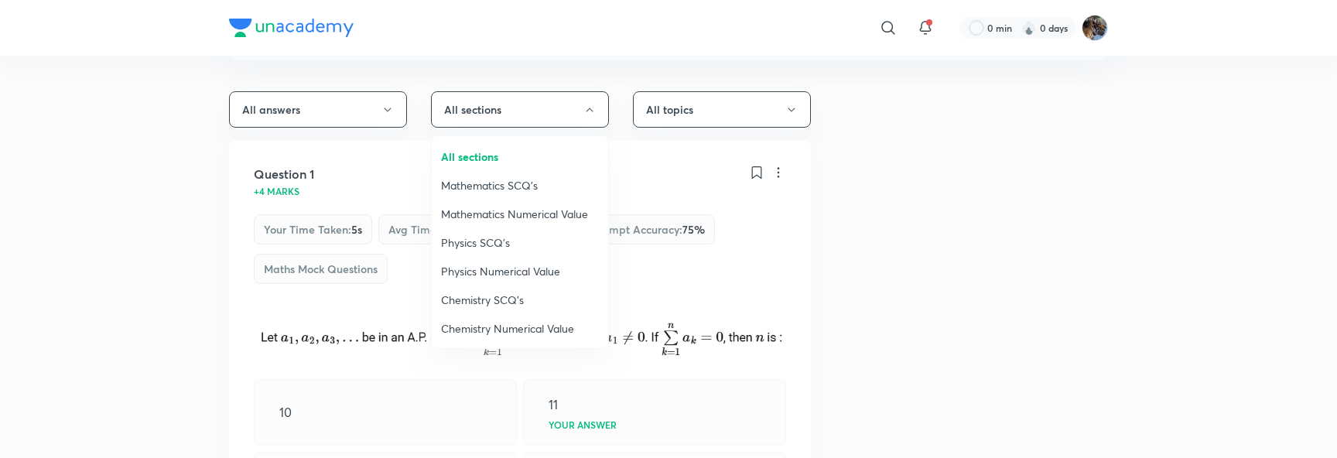
click at [482, 238] on span "Physics SCQ's" at bounding box center [520, 242] width 158 height 16
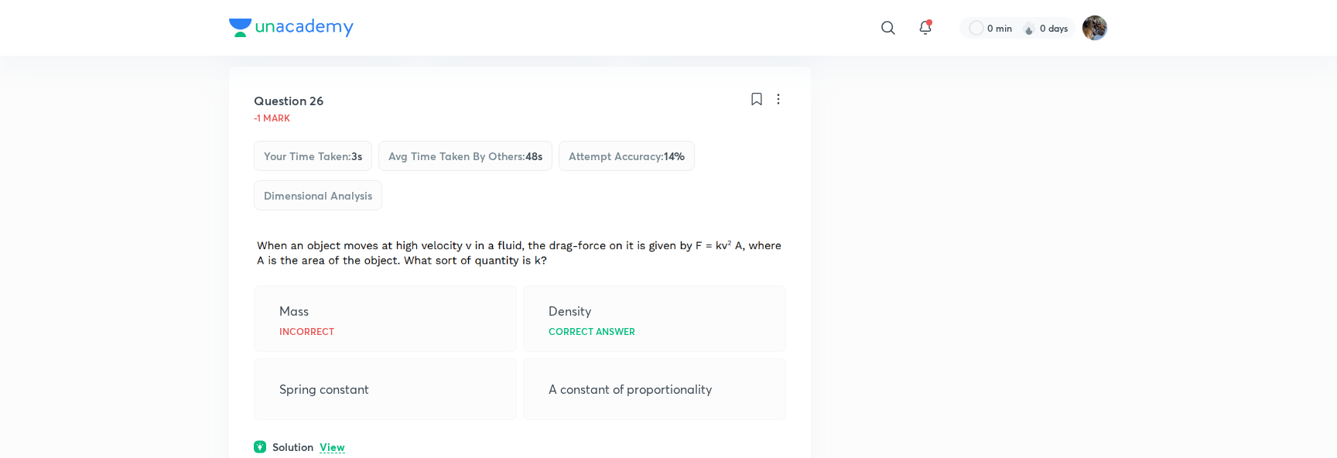
scroll to position [0, 0]
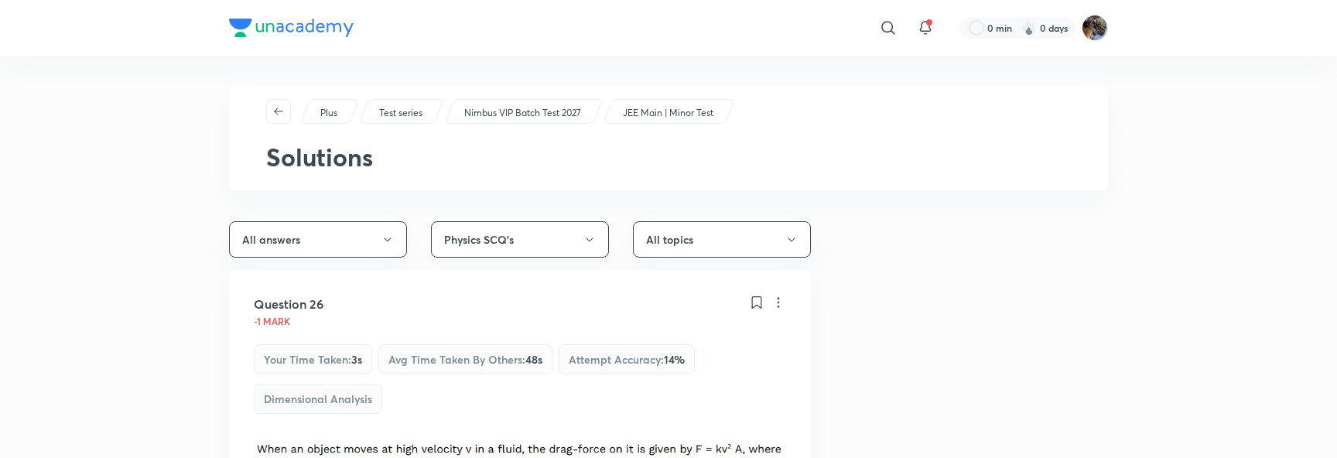
click at [529, 235] on button "Physics SCQ's" at bounding box center [520, 239] width 178 height 36
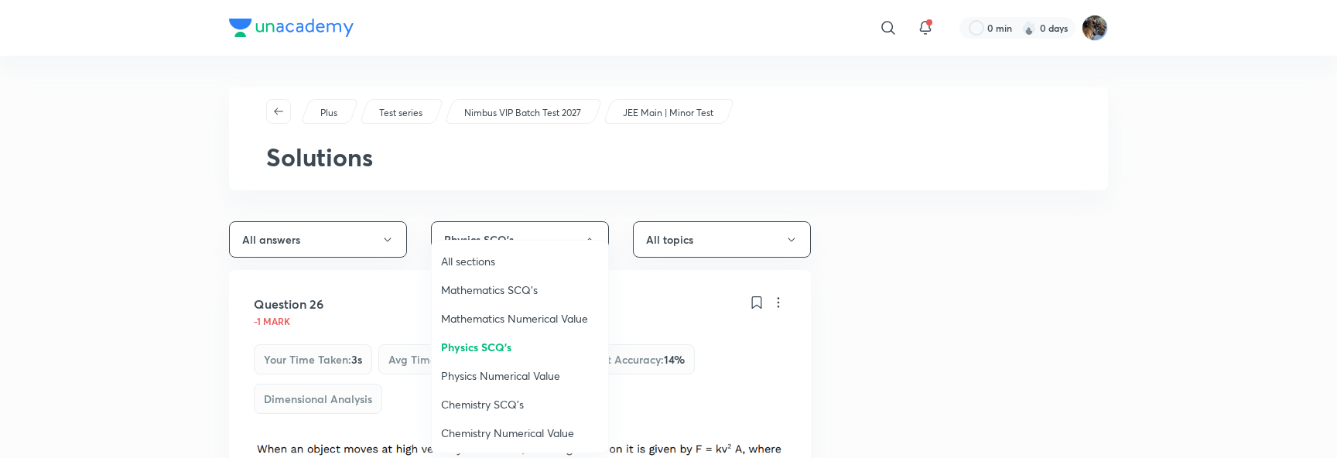
click at [478, 262] on span "All sections" at bounding box center [520, 261] width 158 height 16
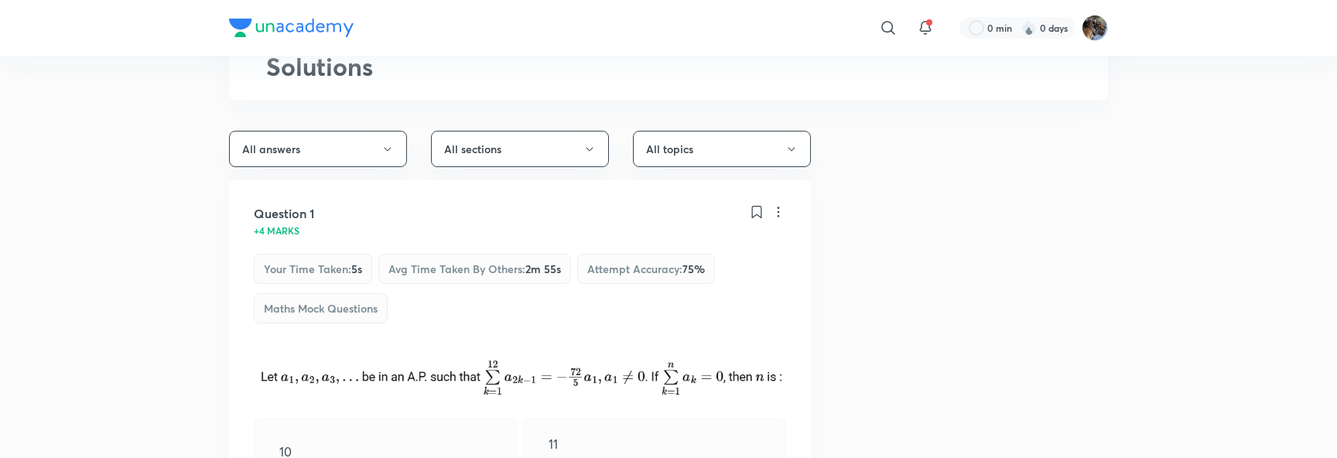
scroll to position [82, 0]
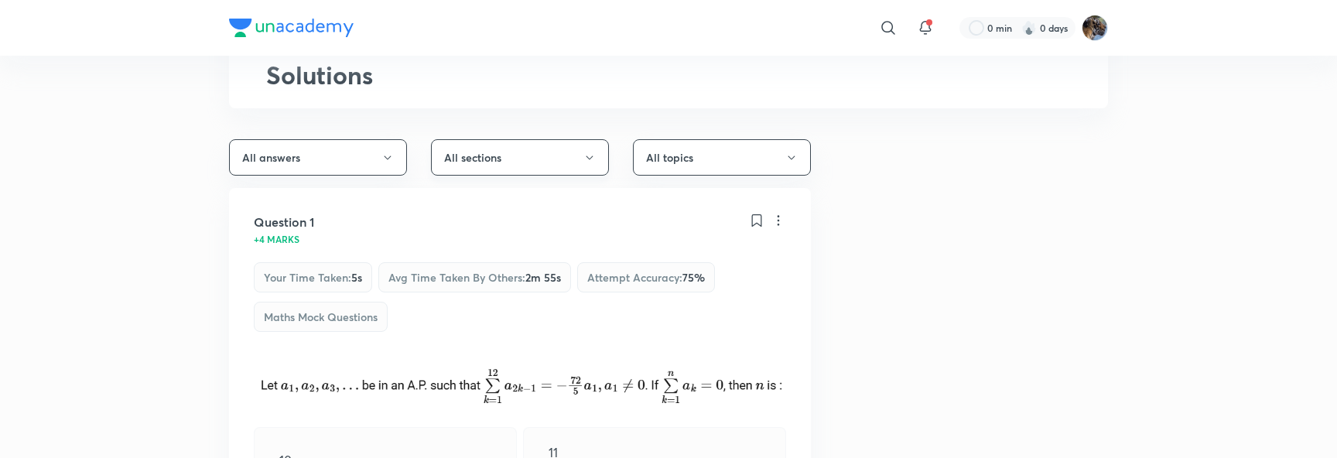
click at [510, 158] on button "All sections" at bounding box center [520, 157] width 178 height 36
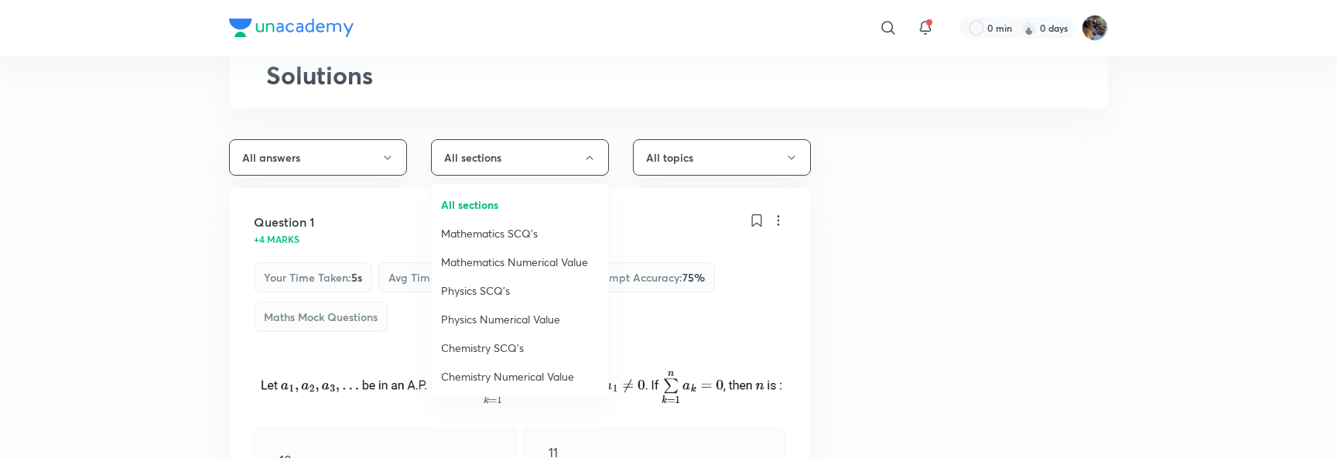
click at [473, 319] on span "Physics Numerical Value" at bounding box center [520, 319] width 158 height 16
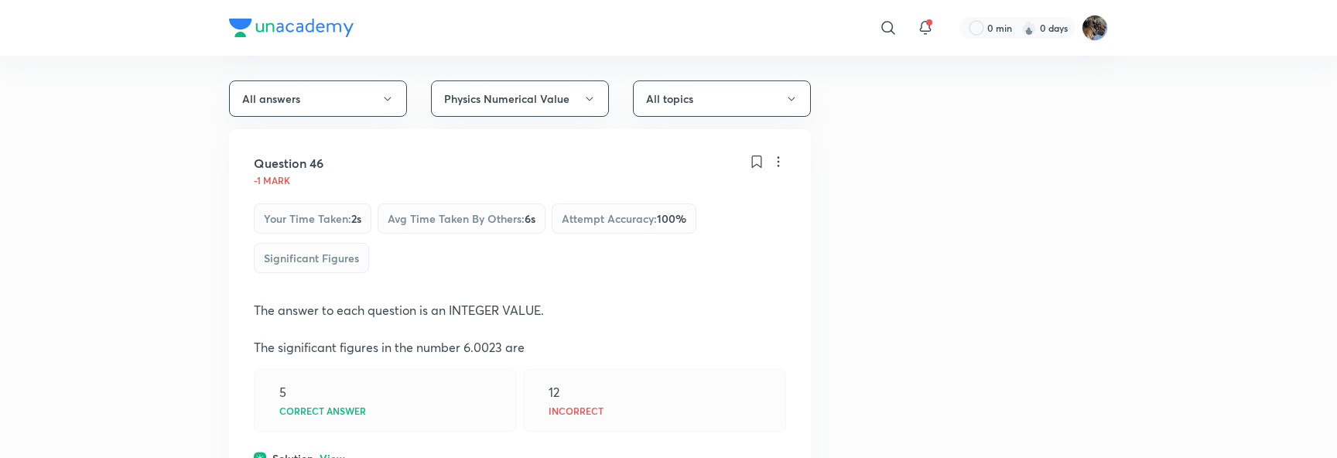
scroll to position [136, 0]
